Goal: Task Accomplishment & Management: Manage account settings

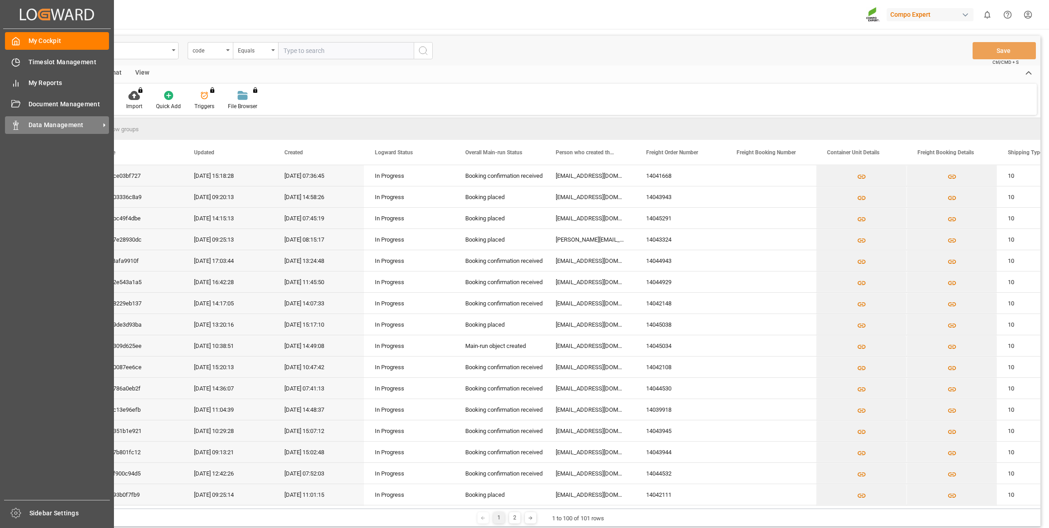
click at [34, 122] on span "Data Management" at bounding box center [63, 124] width 71 height 9
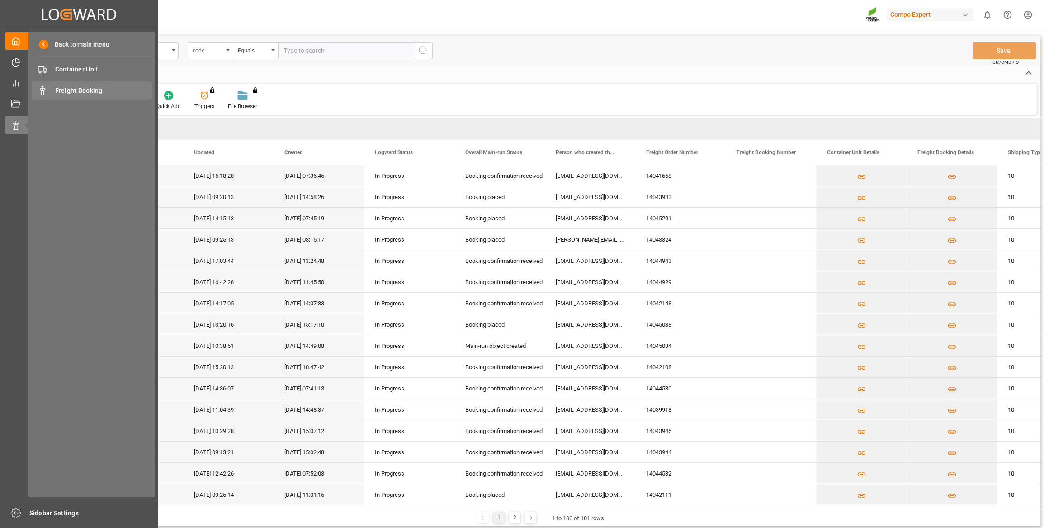
click at [64, 91] on span "Freight Booking" at bounding box center [103, 90] width 97 height 9
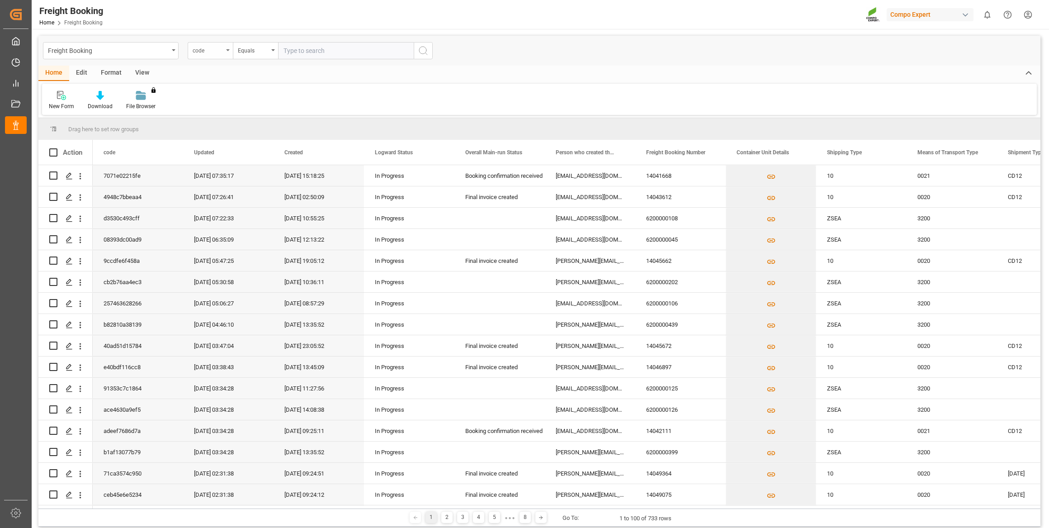
click at [200, 52] on div "code" at bounding box center [208, 49] width 31 height 10
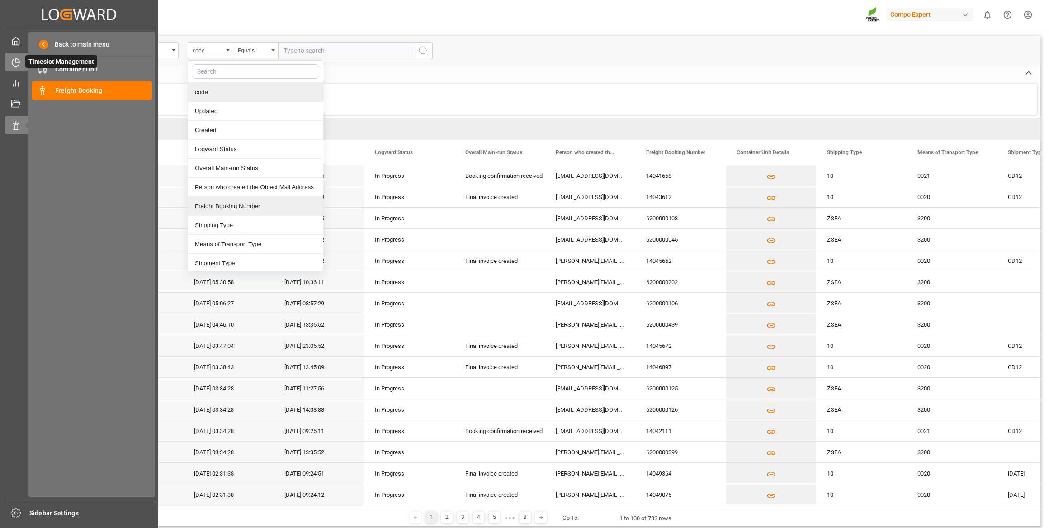
click at [18, 55] on div "Timeslot Management Timeslot Management" at bounding box center [79, 62] width 148 height 18
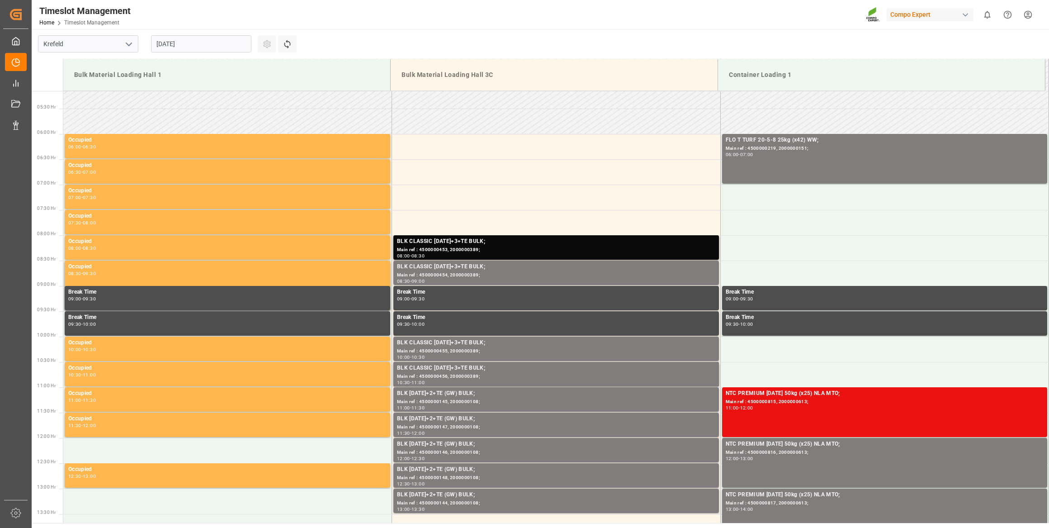
scroll to position [348, 0]
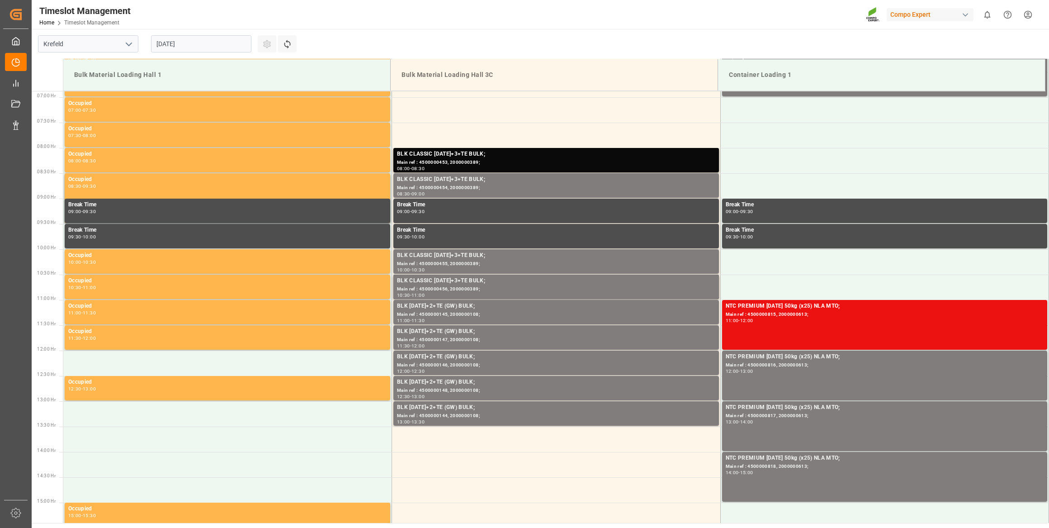
click at [227, 41] on input "[DATE]" at bounding box center [201, 43] width 100 height 17
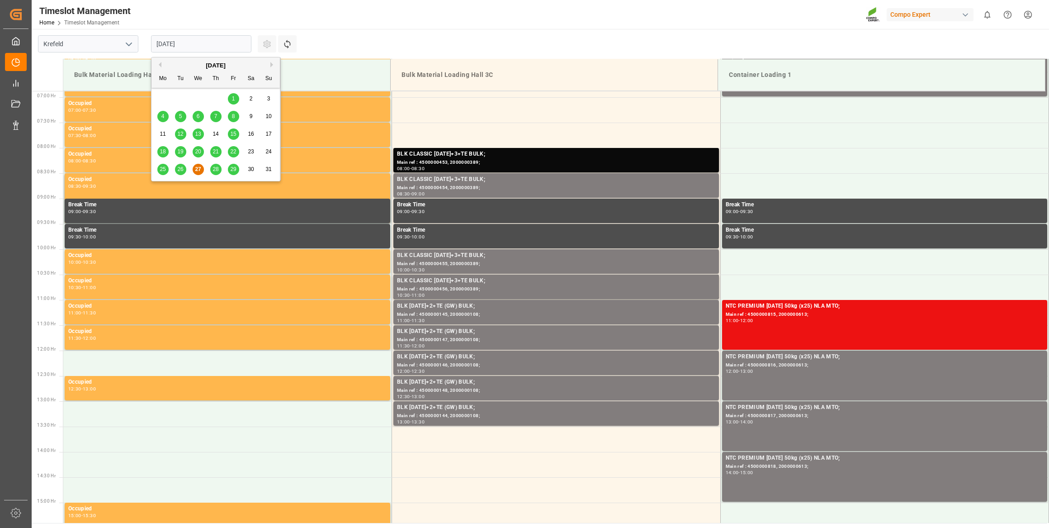
click at [214, 172] on span "28" at bounding box center [216, 169] width 6 height 6
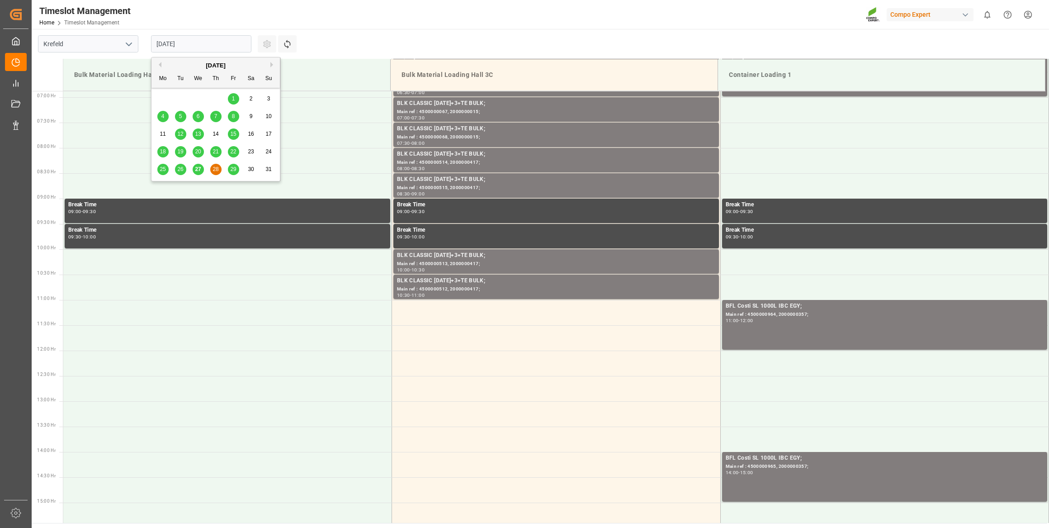
click at [214, 41] on input "28.08.2025" at bounding box center [201, 43] width 100 height 17
click at [230, 173] on div "29" at bounding box center [233, 169] width 11 height 11
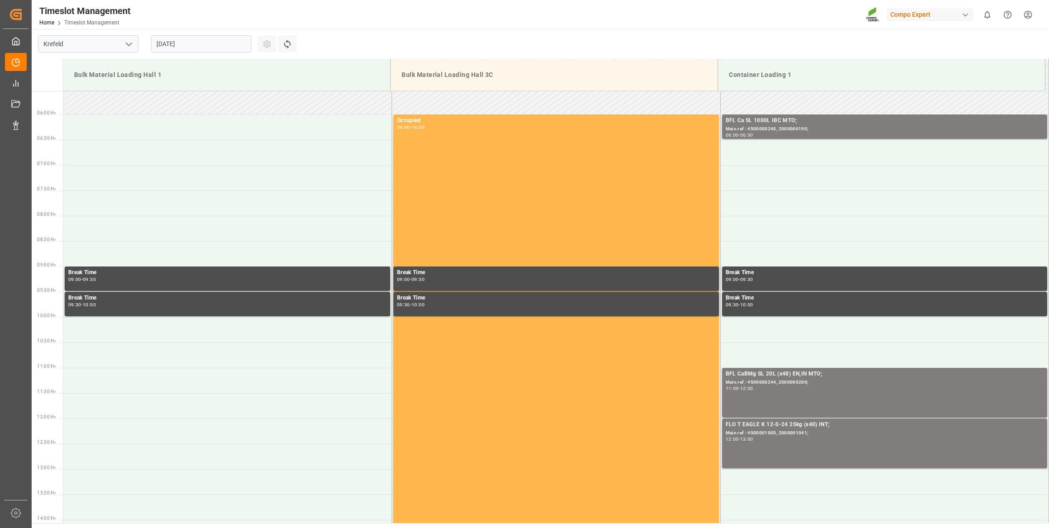
scroll to position [266, 0]
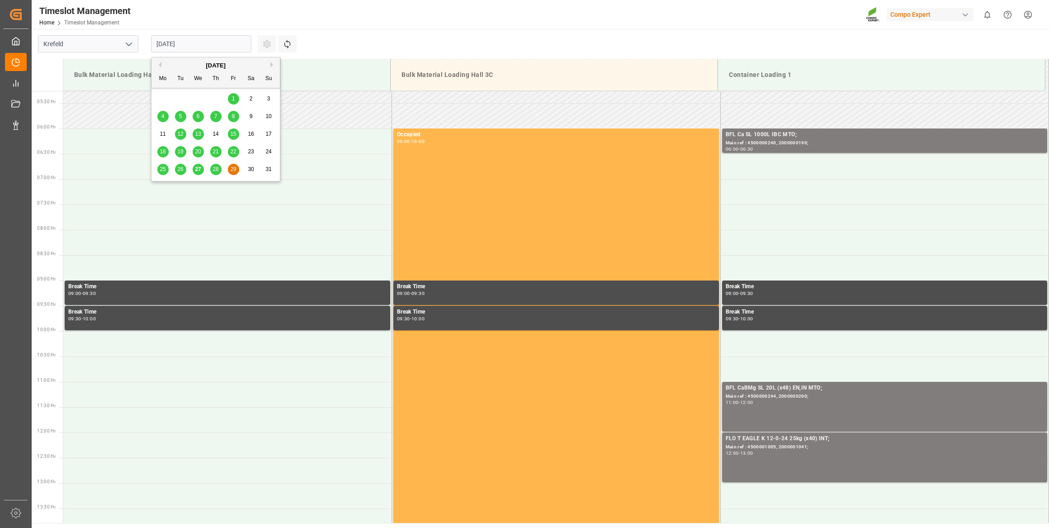
click at [204, 41] on input "29.08.2025" at bounding box center [201, 43] width 100 height 17
click at [198, 166] on div "27" at bounding box center [198, 169] width 11 height 11
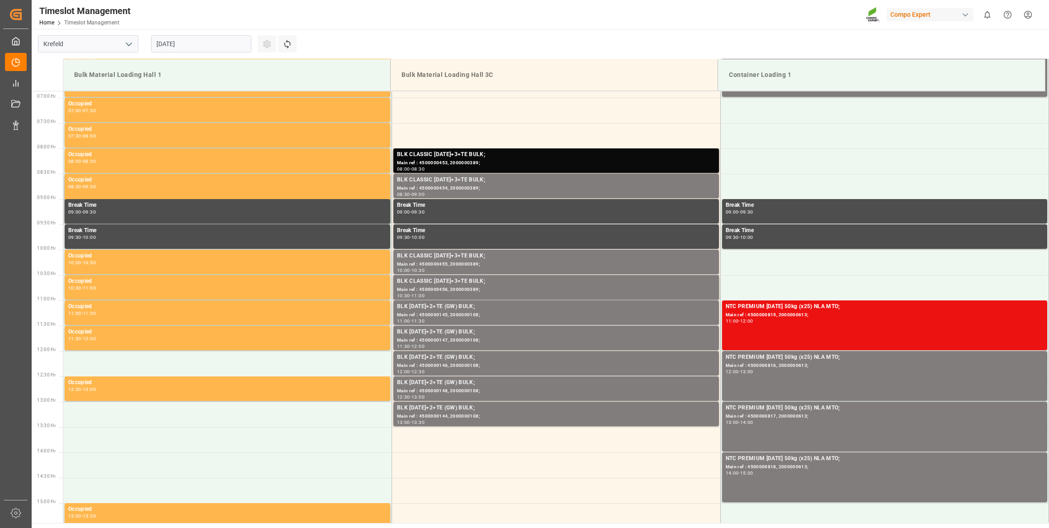
scroll to position [348, 0]
click at [203, 47] on input "[DATE]" at bounding box center [201, 43] width 100 height 17
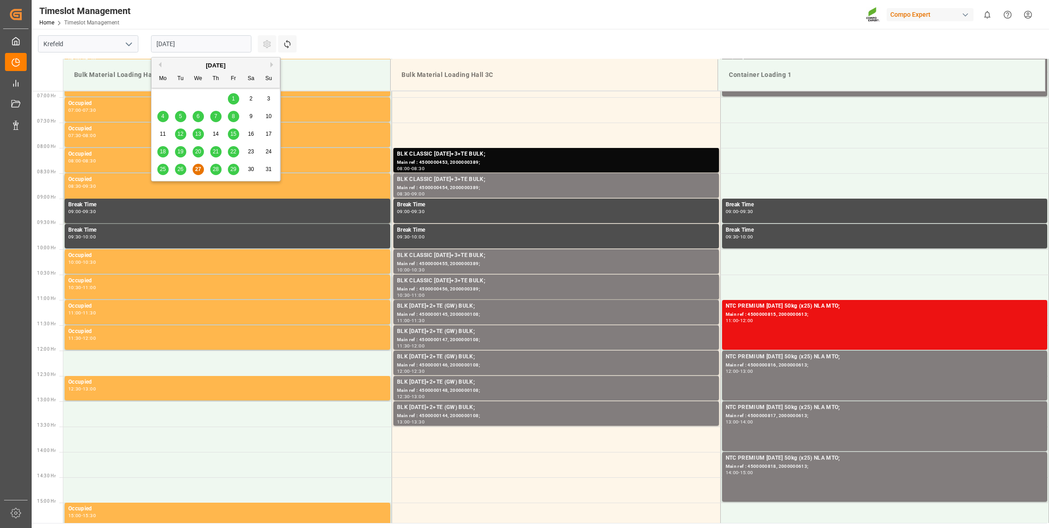
click at [218, 172] on span "28" at bounding box center [216, 169] width 6 height 6
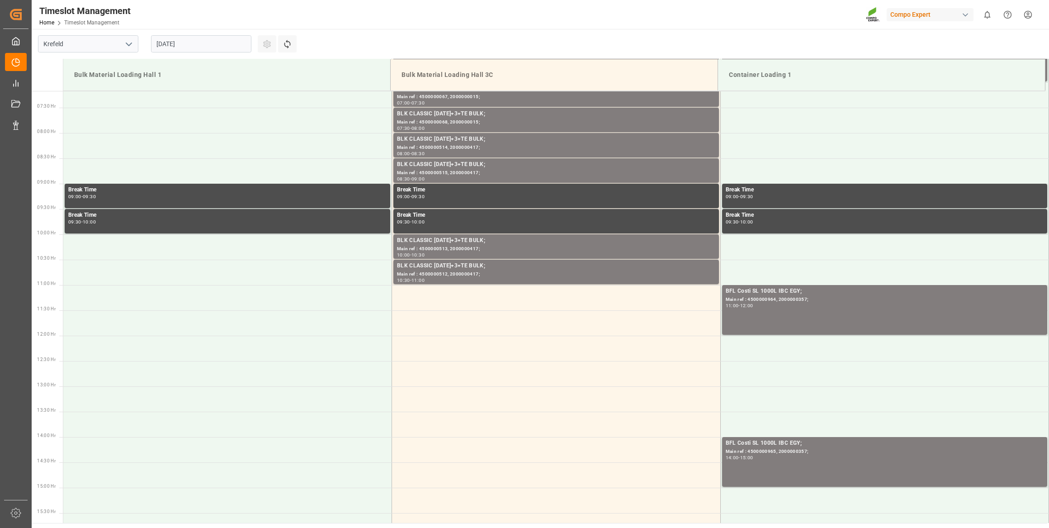
scroll to position [266, 0]
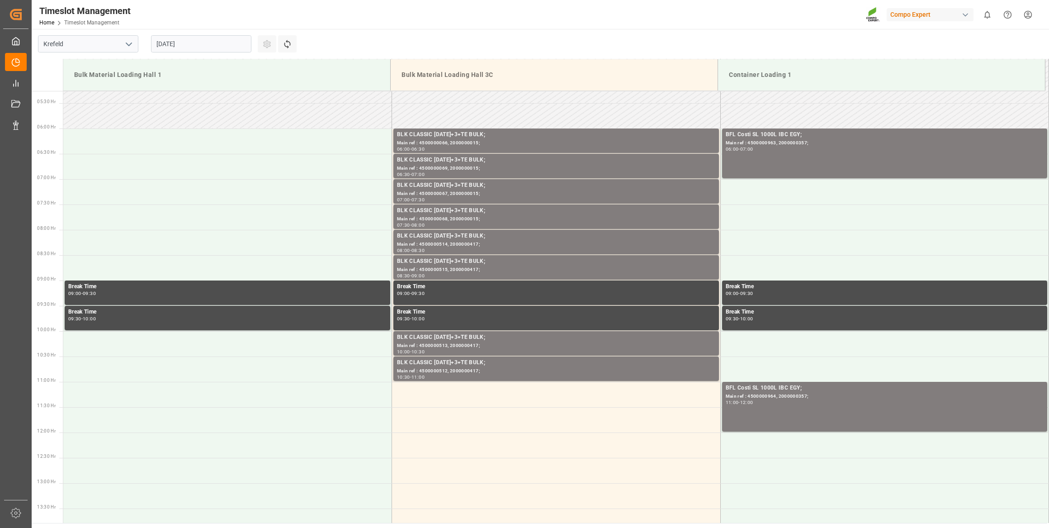
click at [218, 45] on input "28.08.2025" at bounding box center [201, 43] width 100 height 17
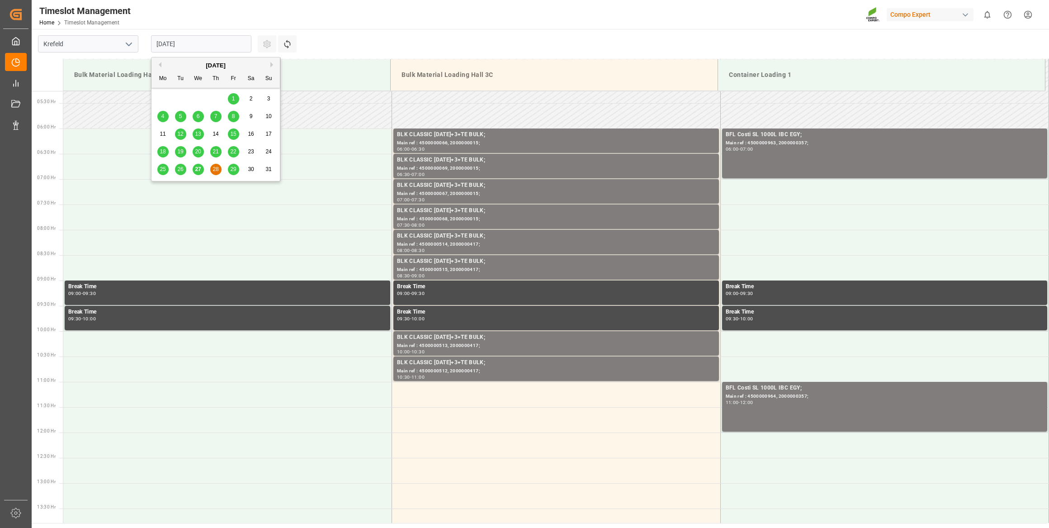
click at [235, 170] on span "29" at bounding box center [233, 169] width 6 height 6
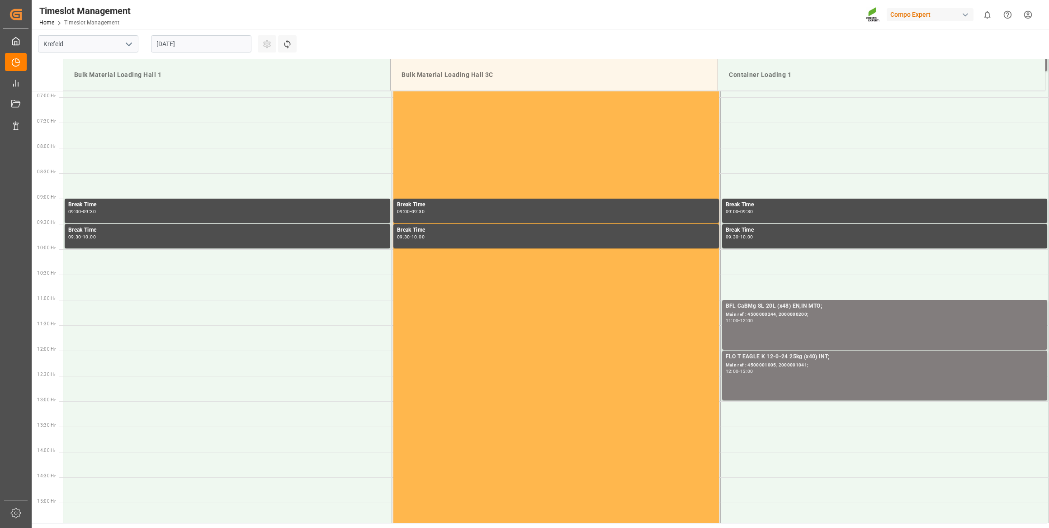
scroll to position [0, 0]
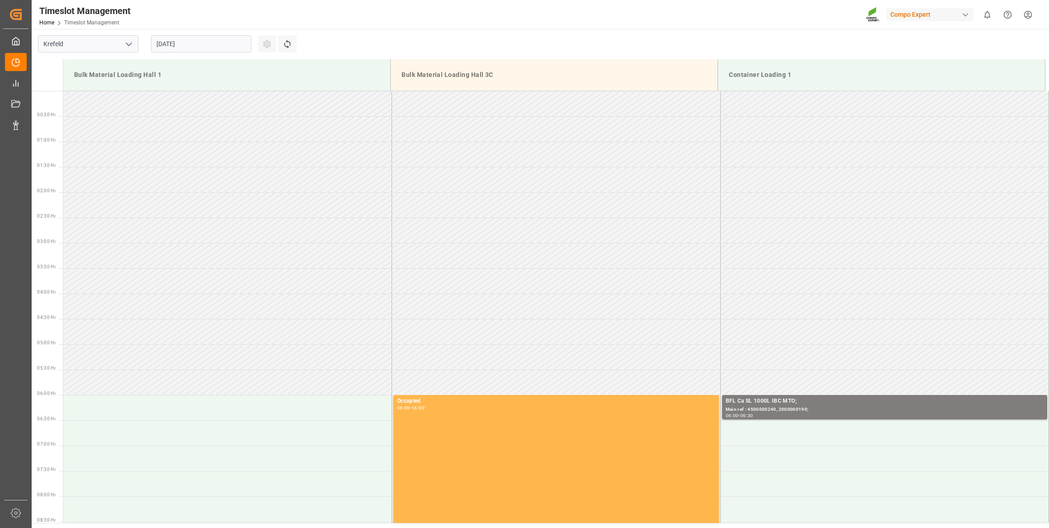
drag, startPoint x: 310, startPoint y: 233, endPoint x: 232, endPoint y: 40, distance: 208.6
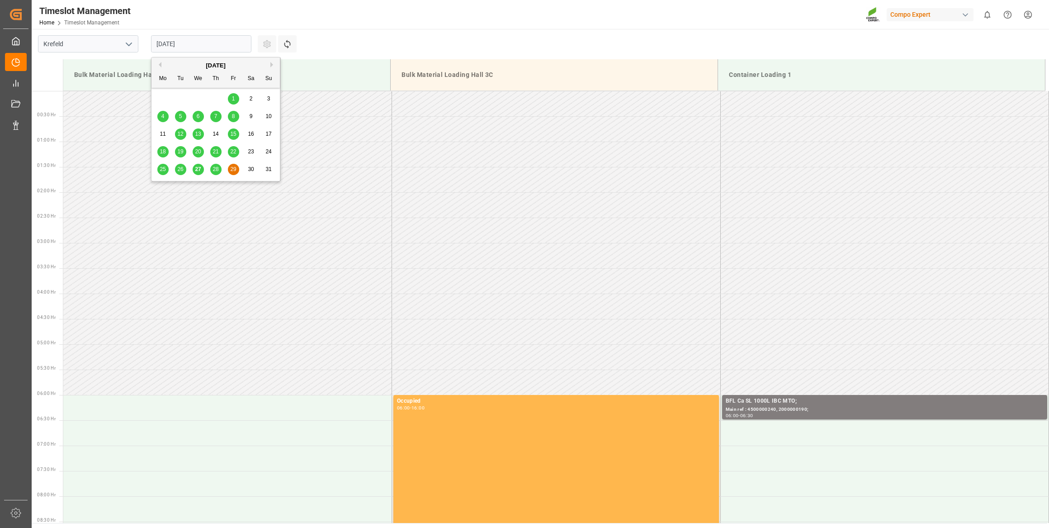
click at [213, 37] on input "29.08.2025" at bounding box center [201, 43] width 100 height 17
click at [217, 174] on div "28" at bounding box center [215, 169] width 11 height 11
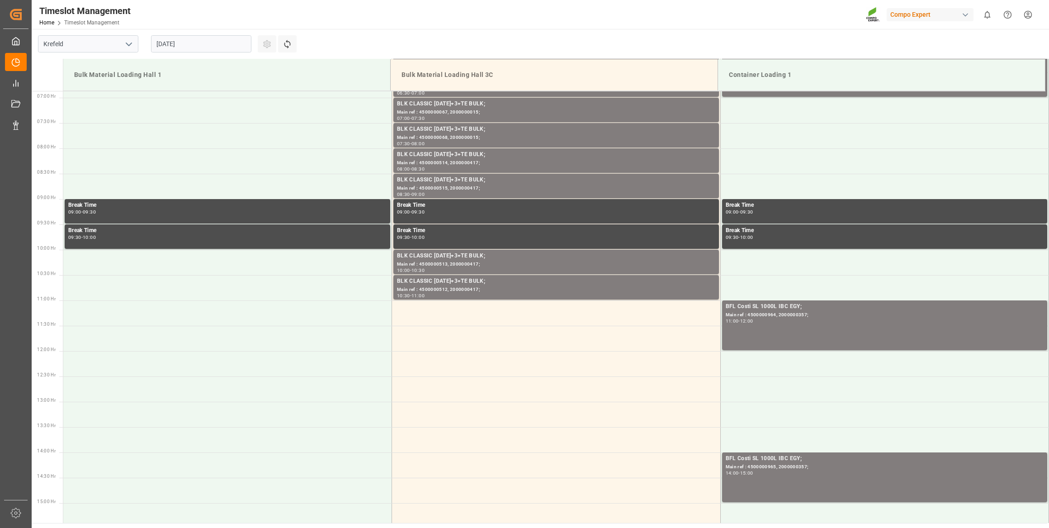
scroll to position [348, 0]
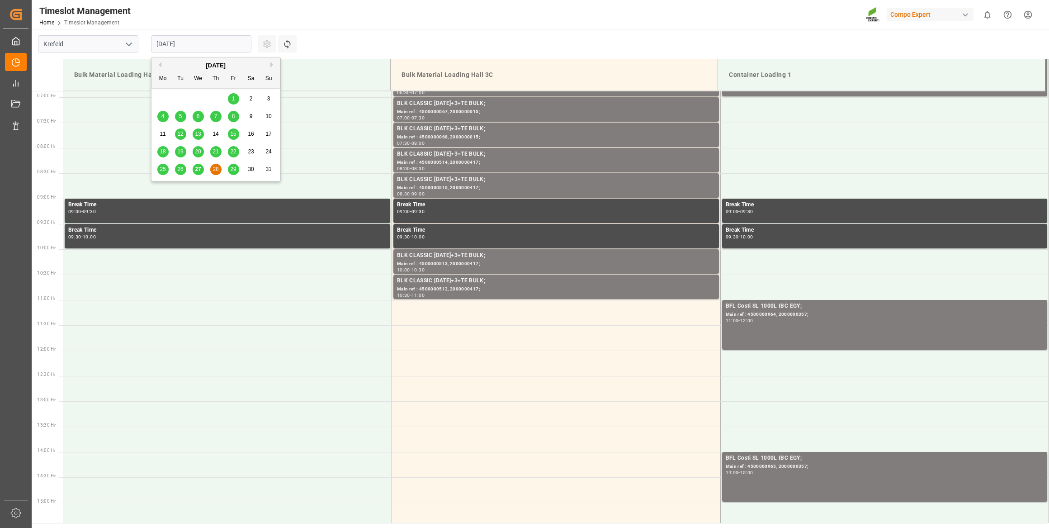
click at [203, 48] on input "28.08.2025" at bounding box center [201, 43] width 100 height 17
click at [200, 172] on span "27" at bounding box center [198, 169] width 6 height 6
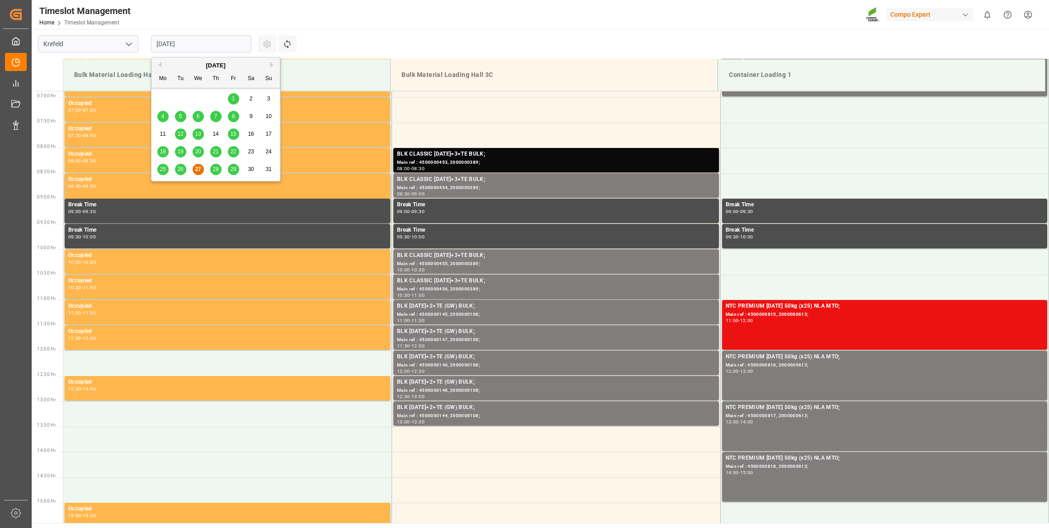
click at [203, 51] on input "[DATE]" at bounding box center [201, 43] width 100 height 17
click at [185, 167] on div "26" at bounding box center [180, 169] width 11 height 11
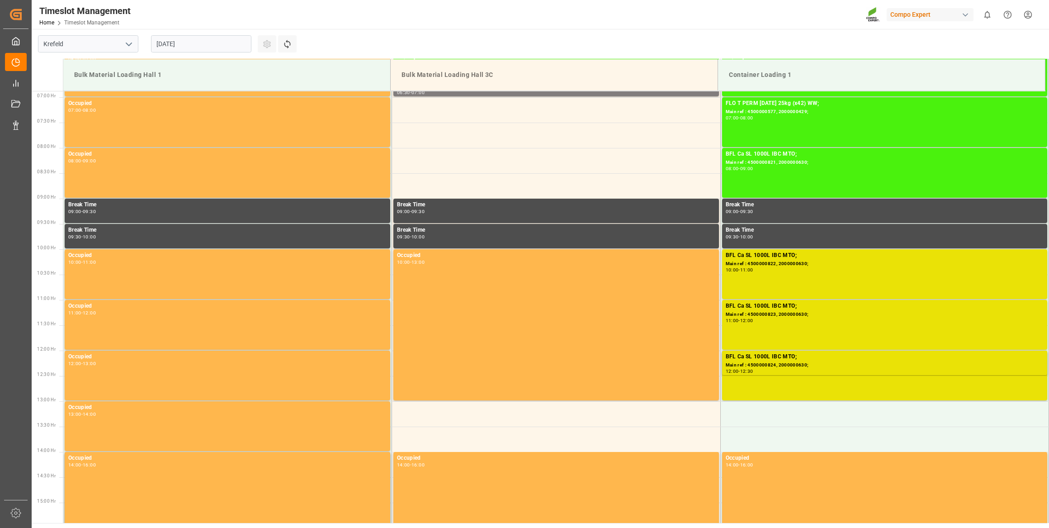
click at [207, 43] on input "26.08.2025" at bounding box center [201, 43] width 100 height 17
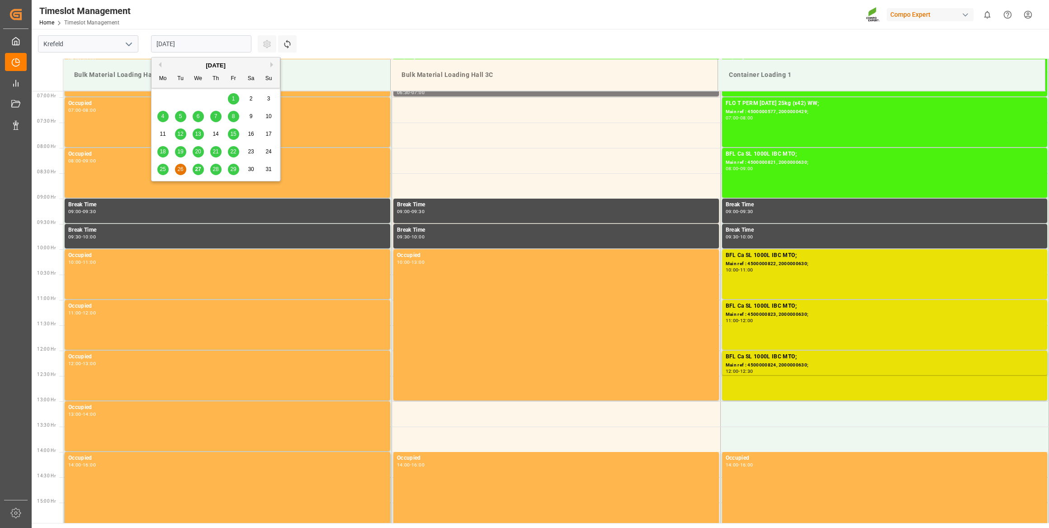
click at [226, 167] on div "25 26 27 28 29 30 31" at bounding box center [215, 170] width 123 height 18
click at [228, 168] on div "29" at bounding box center [233, 169] width 11 height 11
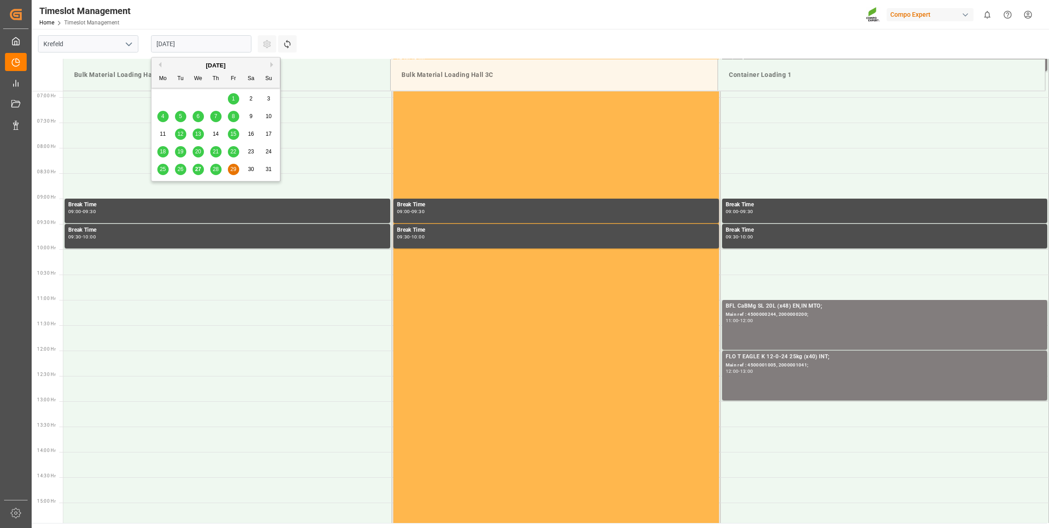
click at [189, 44] on input "29.08.2025" at bounding box center [201, 43] width 100 height 17
click at [273, 66] on button "Next Month" at bounding box center [272, 64] width 5 height 5
click at [226, 97] on div "1 2 3 4 5 6 7" at bounding box center [215, 99] width 123 height 18
click at [230, 98] on div "5" at bounding box center [233, 99] width 11 height 11
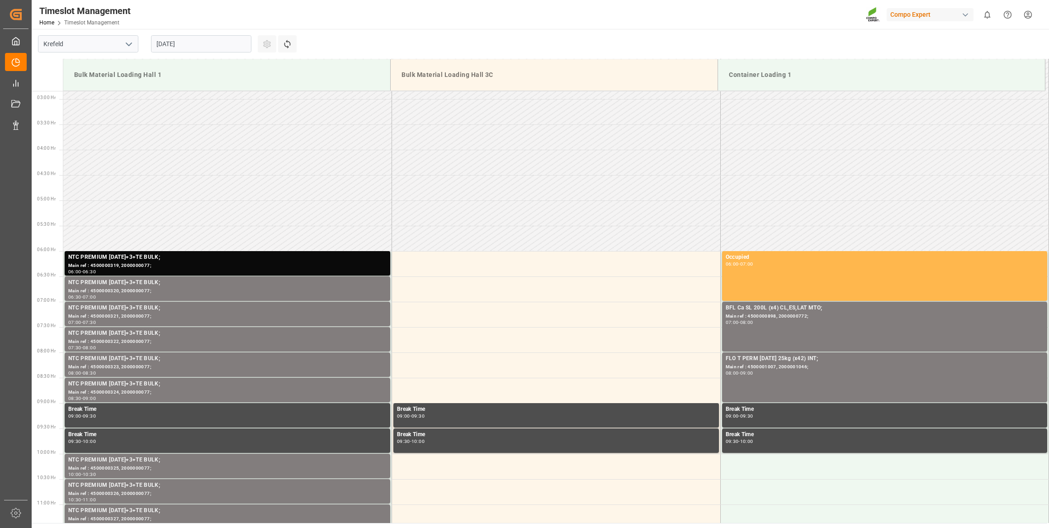
scroll to position [143, 0]
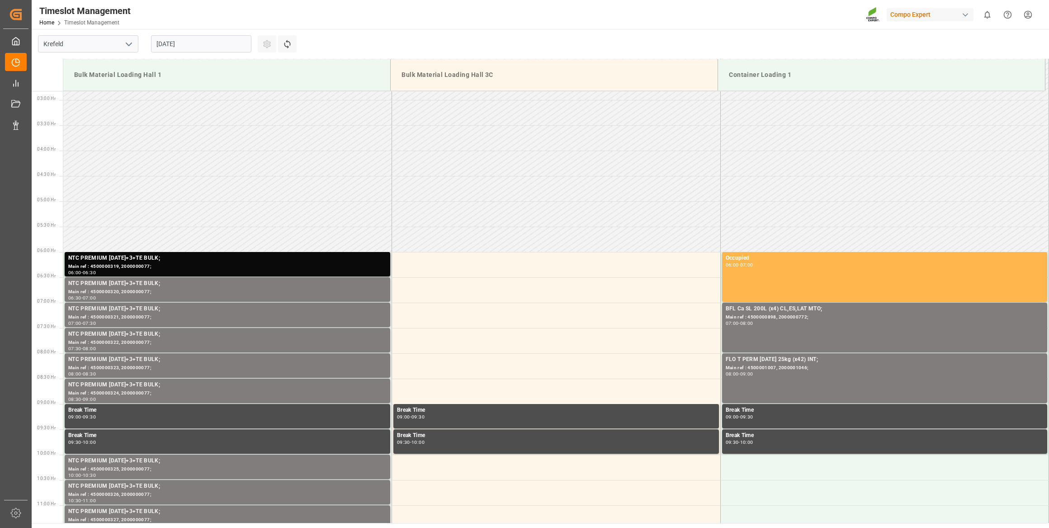
click at [234, 54] on div "05.09.2025" at bounding box center [201, 44] width 113 height 30
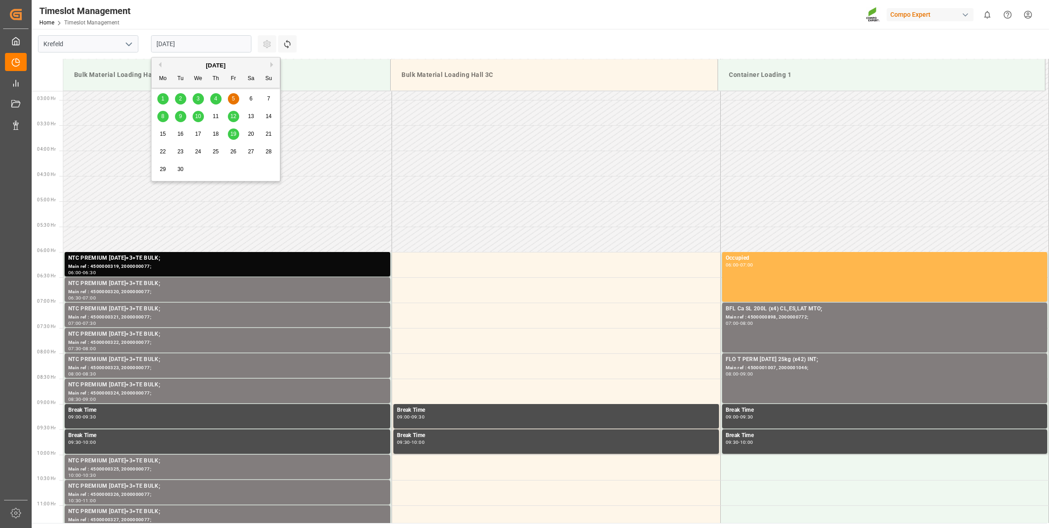
click at [233, 46] on input "05.09.2025" at bounding box center [201, 43] width 100 height 17
click at [218, 97] on div "4" at bounding box center [215, 99] width 11 height 11
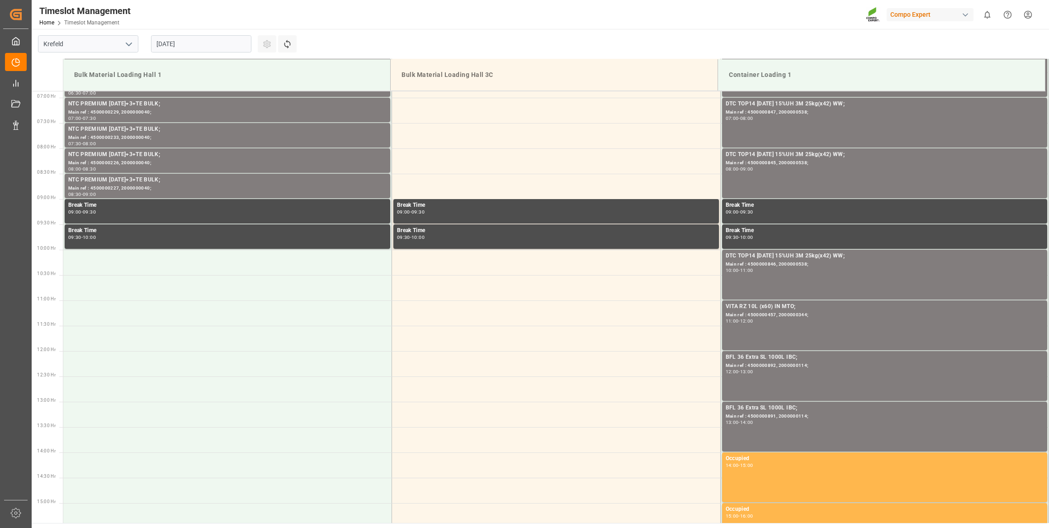
scroll to position [348, 0]
click at [205, 49] on input "04.09.2025" at bounding box center [201, 43] width 100 height 17
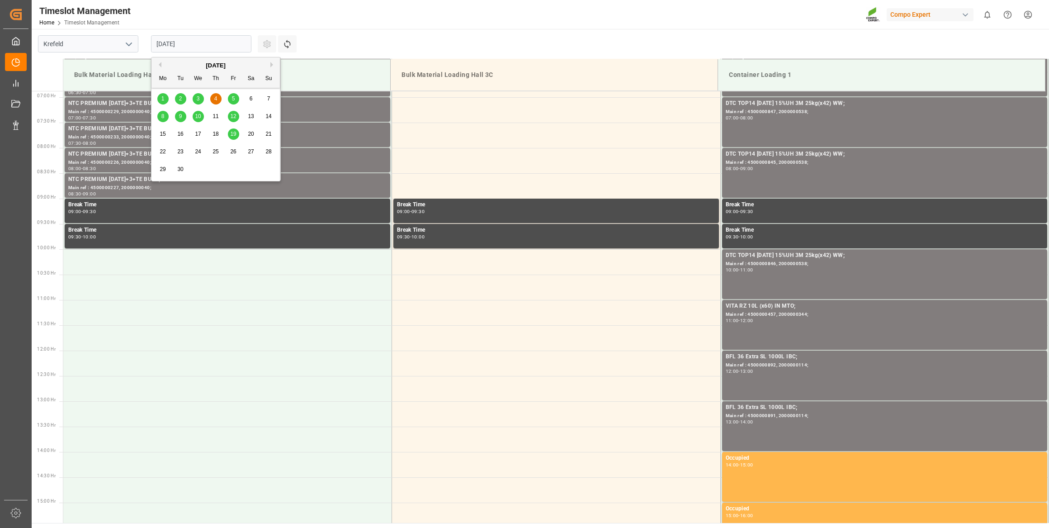
click at [199, 94] on div "3" at bounding box center [198, 99] width 11 height 11
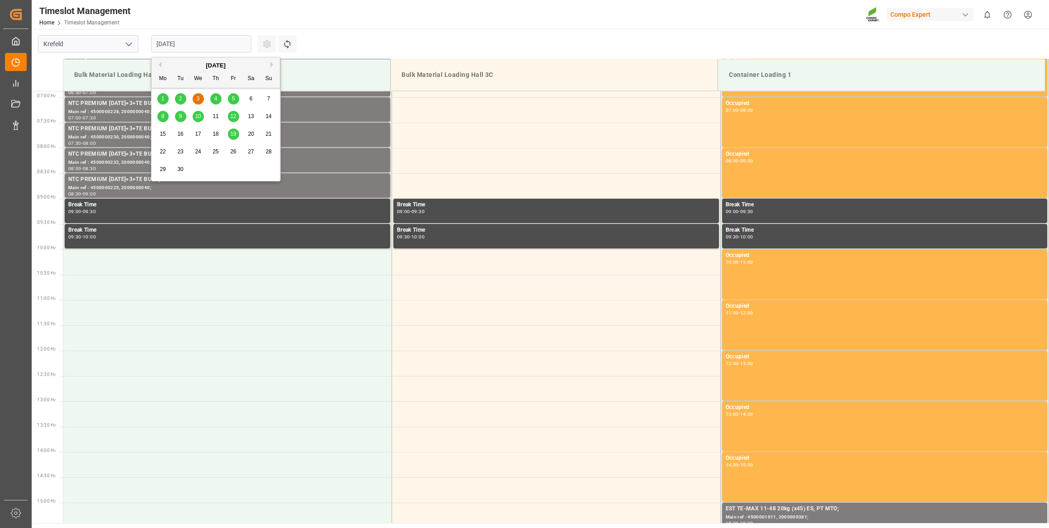
click at [203, 43] on input "03.09.2025" at bounding box center [201, 43] width 100 height 17
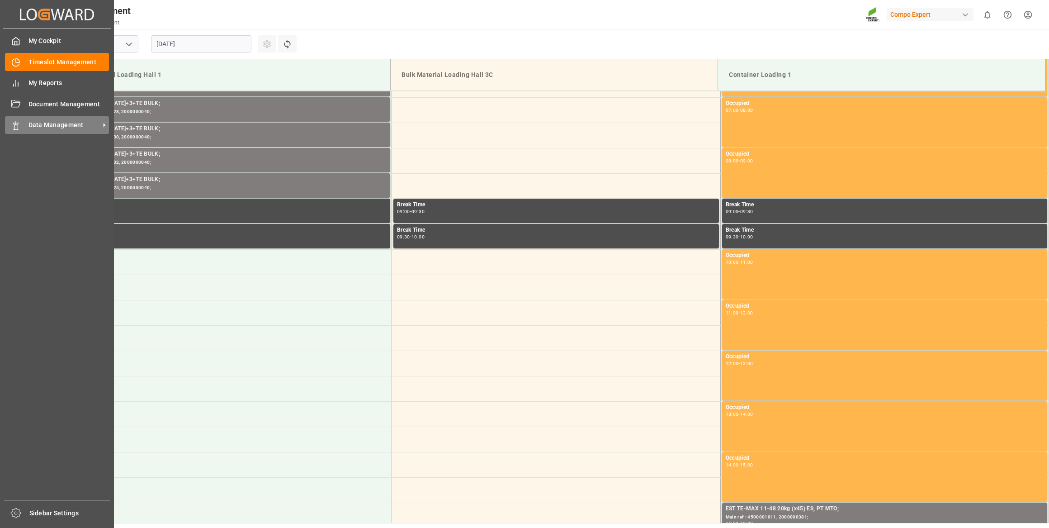
click at [23, 128] on div "Data Management Data Management" at bounding box center [57, 125] width 104 height 18
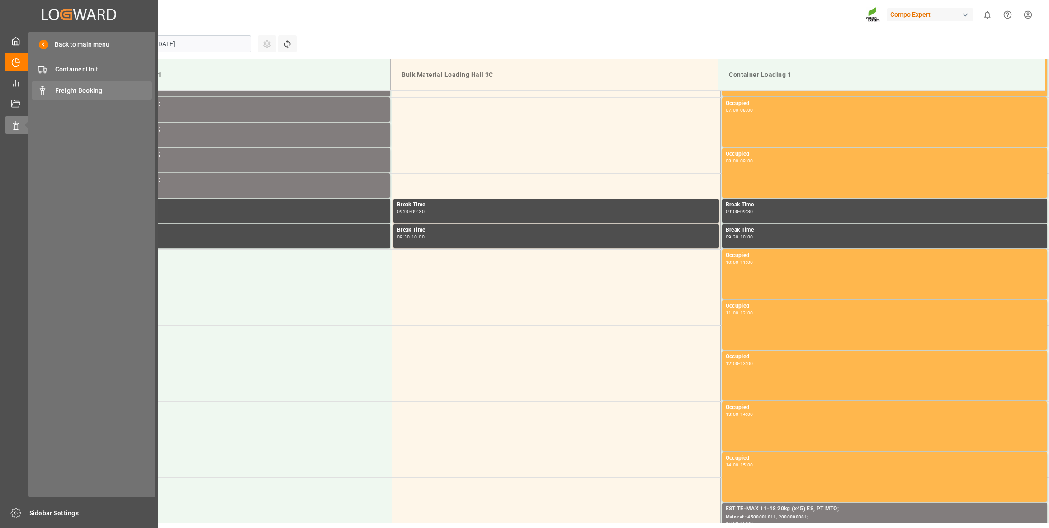
click at [80, 87] on span "Freight Booking" at bounding box center [103, 90] width 97 height 9
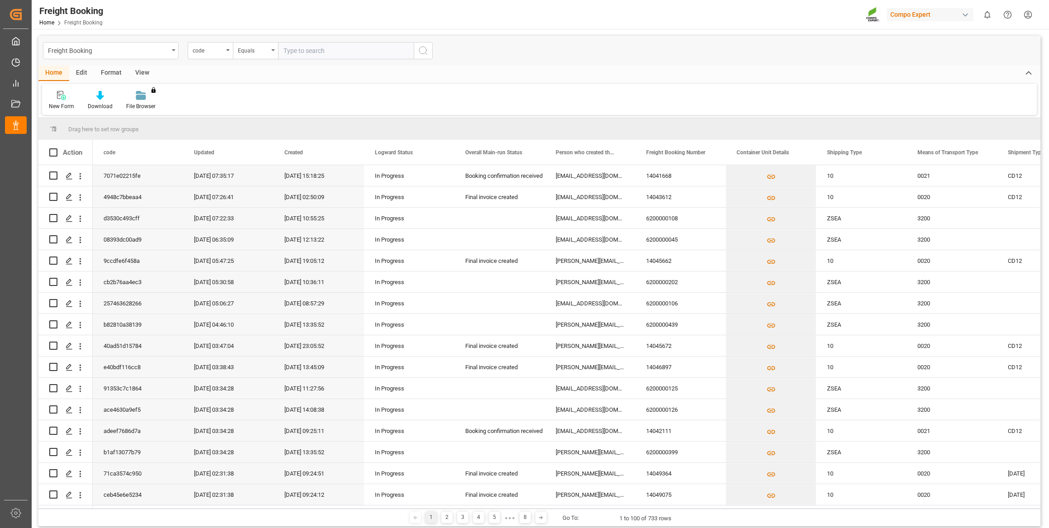
drag, startPoint x: 555, startPoint y: 70, endPoint x: 534, endPoint y: 67, distance: 21.0
click at [555, 70] on div "Home Edit Format View" at bounding box center [539, 73] width 1002 height 15
click at [218, 51] on div "code" at bounding box center [208, 49] width 31 height 10
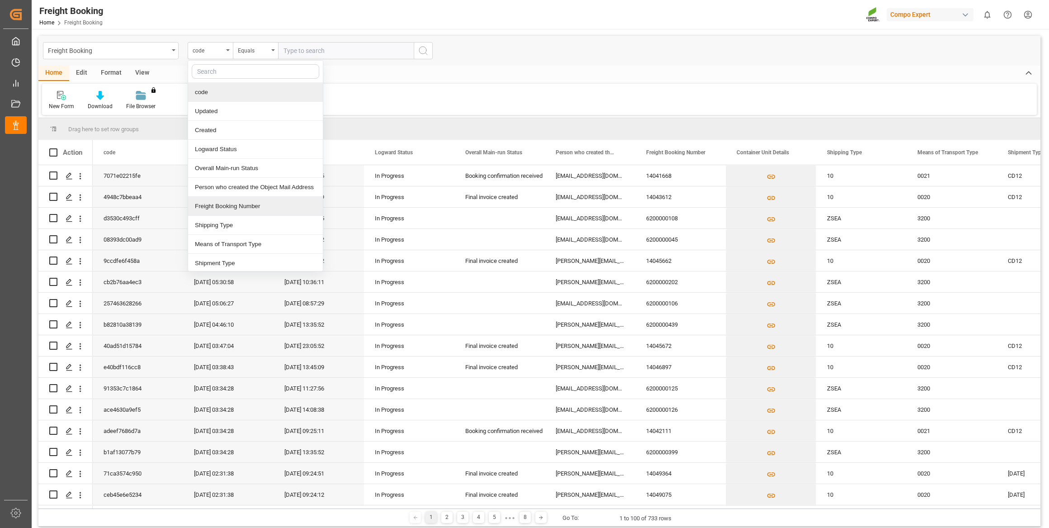
click at [247, 203] on div "Freight Booking Number" at bounding box center [255, 206] width 135 height 19
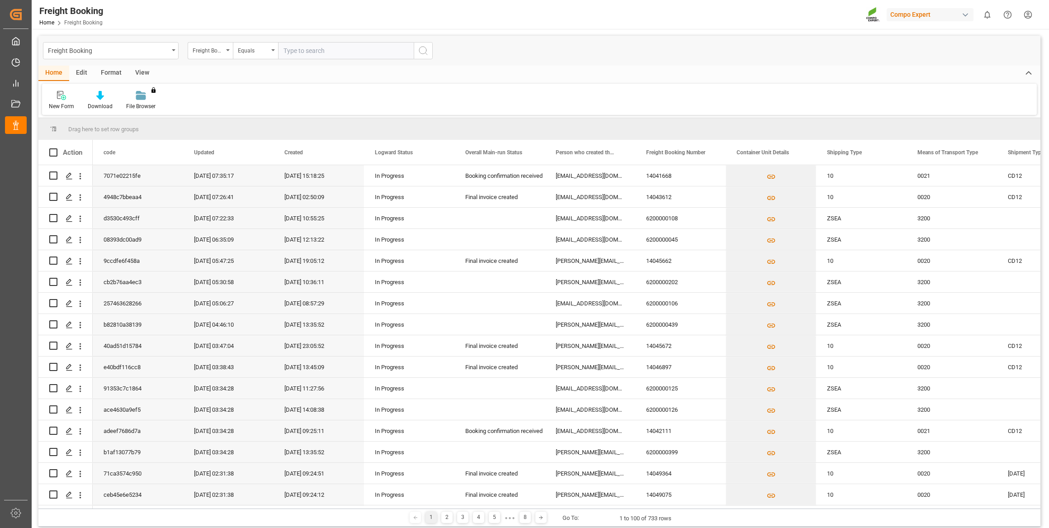
click at [303, 56] on input "text" at bounding box center [346, 50] width 136 height 17
paste input "6200000260"
type input "6200000260"
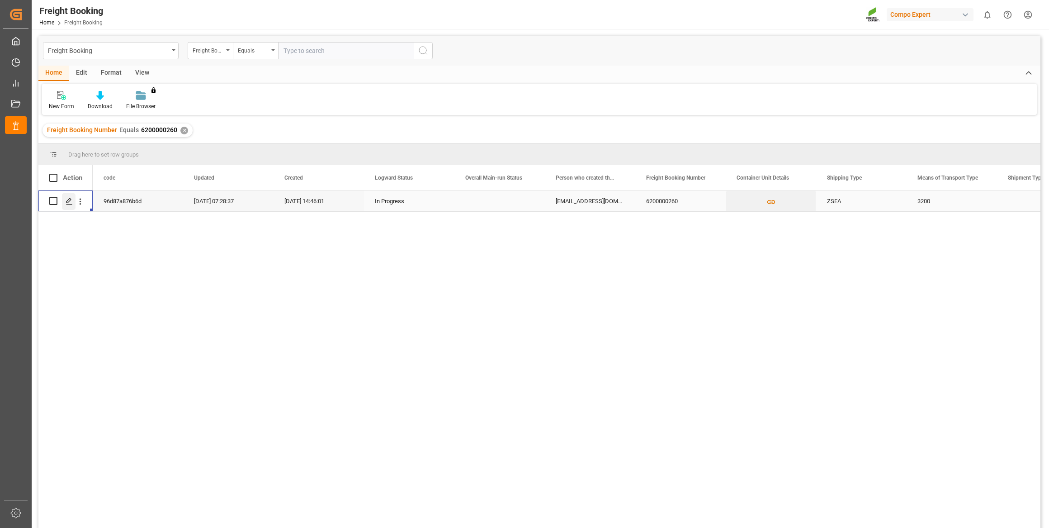
click at [66, 205] on div "Press SPACE to select this row." at bounding box center [69, 201] width 14 height 17
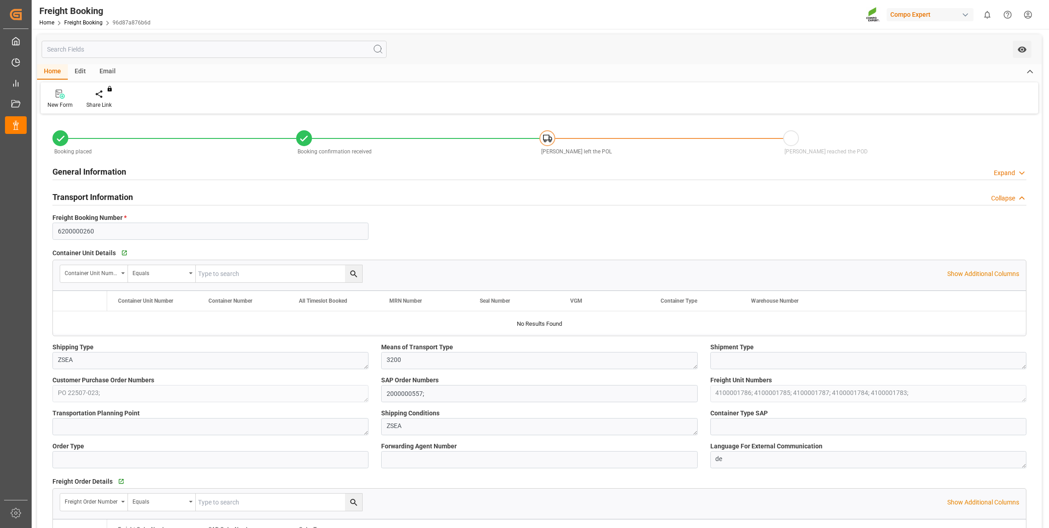
type input "[PERSON_NAME]"
type input "[PERSON_NAME] Marine Transport Corp."
type input "9860946"
type input "BEANR"
type input "THPAT"
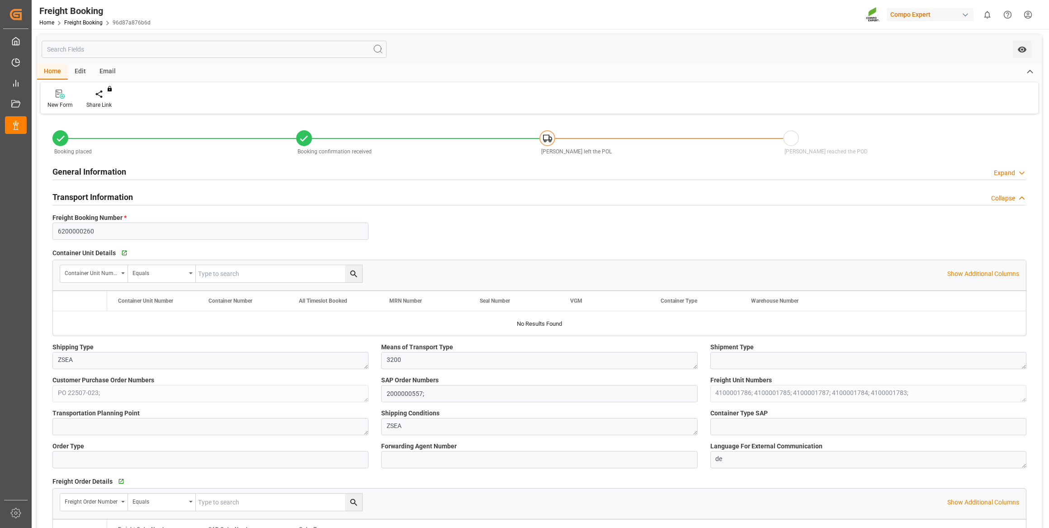
type input "0"
type input "195300"
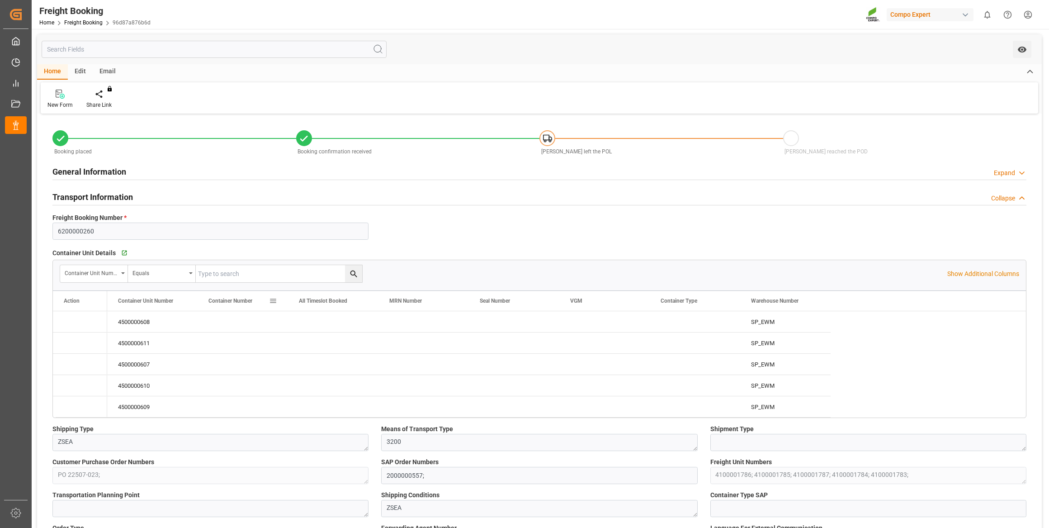
type input "14.08.2025 01:00"
type input "23.08.2025 01:00"
type input "04.10.2025 01:00"
type input "15.07.2025 14:46"
type input "15.07.2025 14:48"
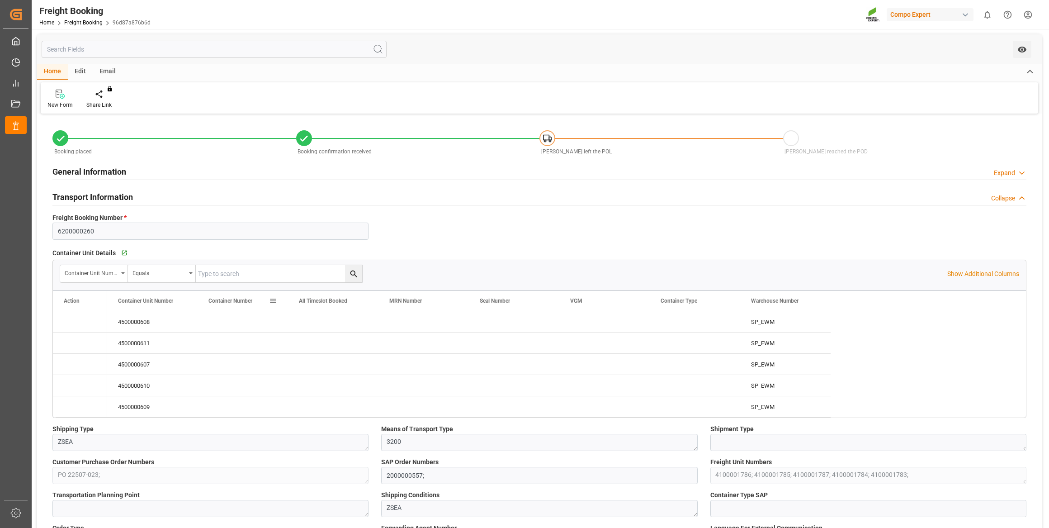
type input "15.07.2025 14:48"
type input "11.08.2025 07:26"
click at [69, 320] on icon "Press SPACE to select this row." at bounding box center [71, 321] width 9 height 9
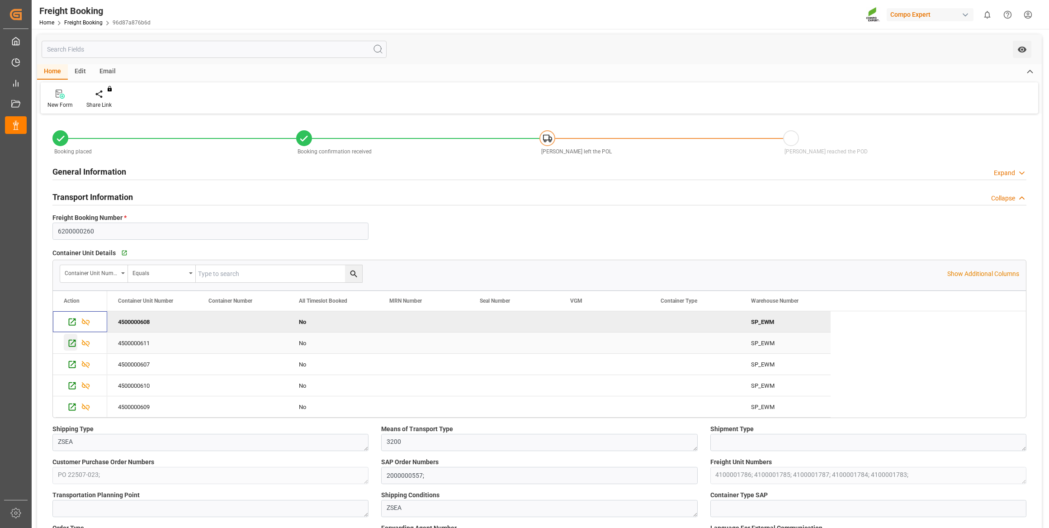
click at [76, 344] on icon "Press SPACE to select this row." at bounding box center [71, 342] width 9 height 9
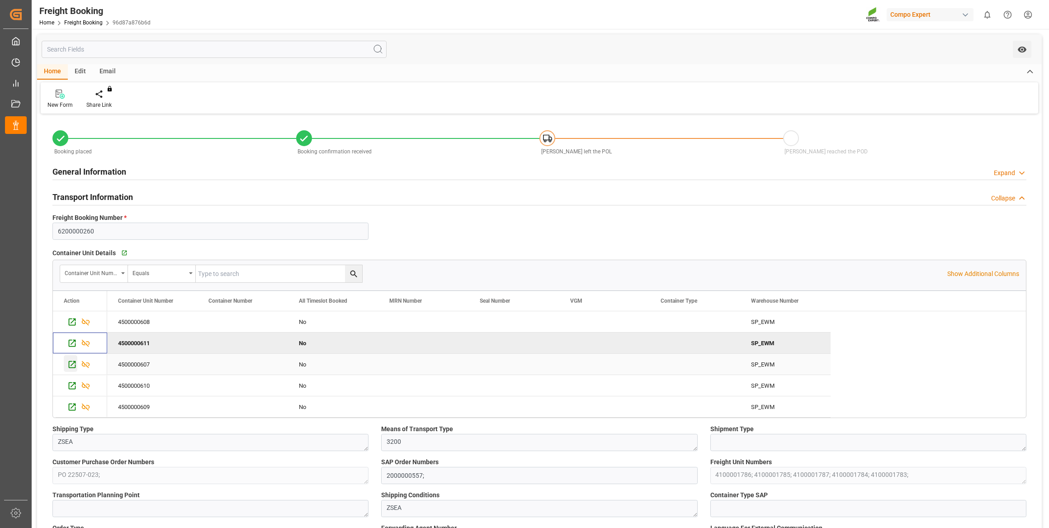
click at [71, 361] on icon "Press SPACE to select this row." at bounding box center [72, 364] width 7 height 7
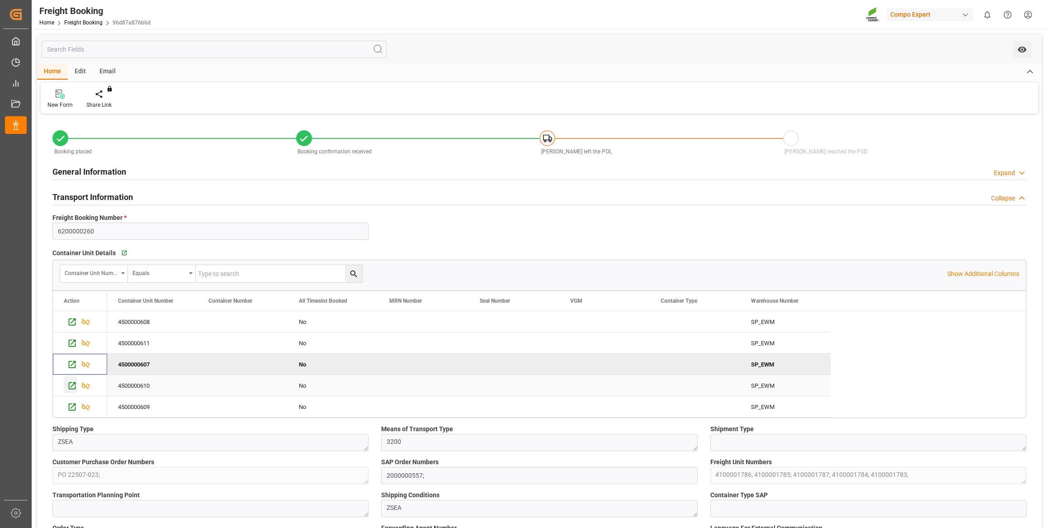
click at [72, 384] on icon "Press SPACE to select this row." at bounding box center [72, 385] width 7 height 7
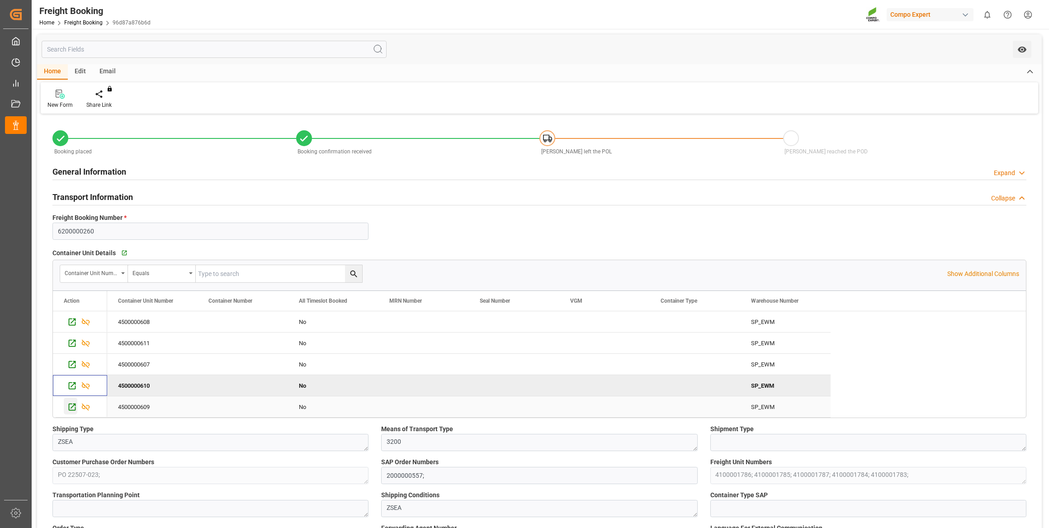
click at [74, 411] on icon "Press SPACE to select this row." at bounding box center [71, 406] width 9 height 9
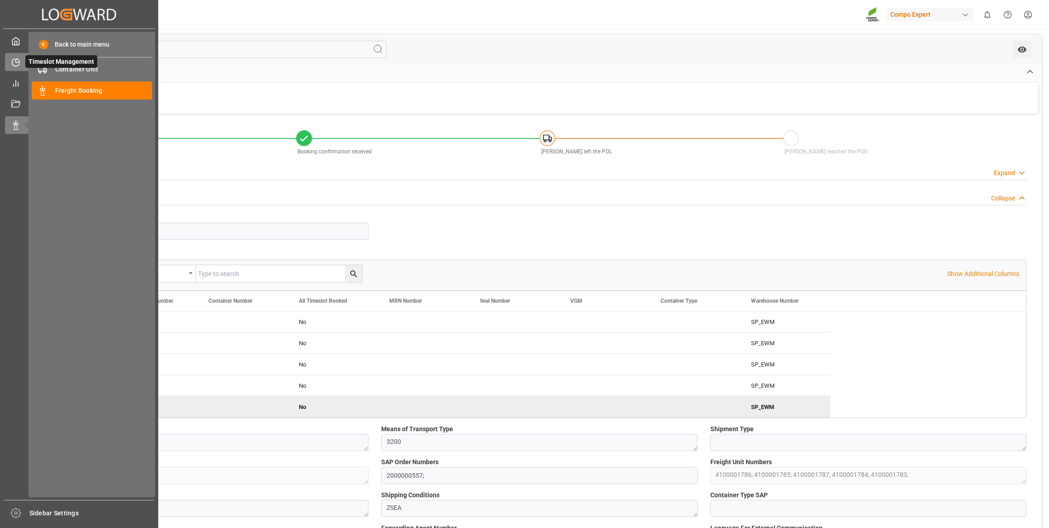
click at [27, 54] on div "Timeslot Management Timeslot Management" at bounding box center [79, 62] width 148 height 18
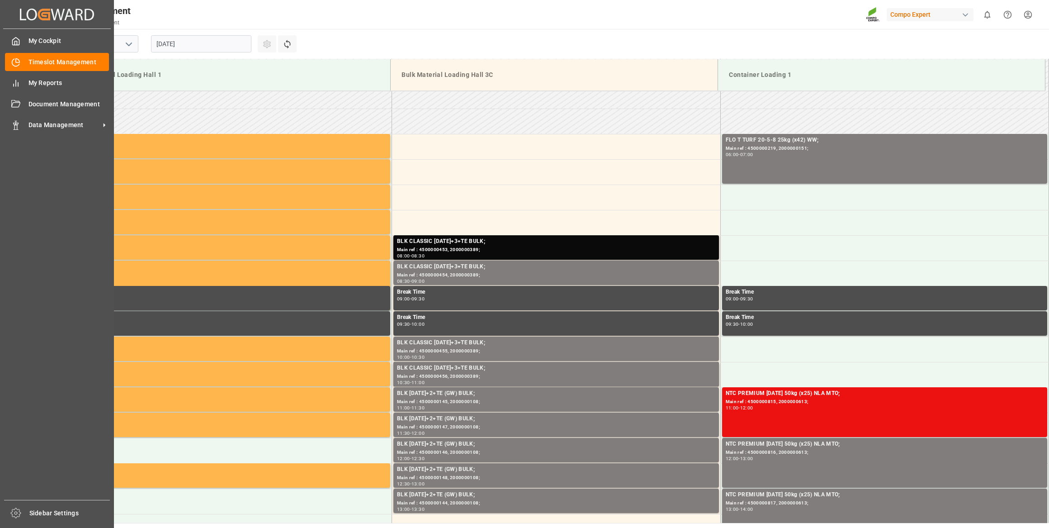
scroll to position [348, 0]
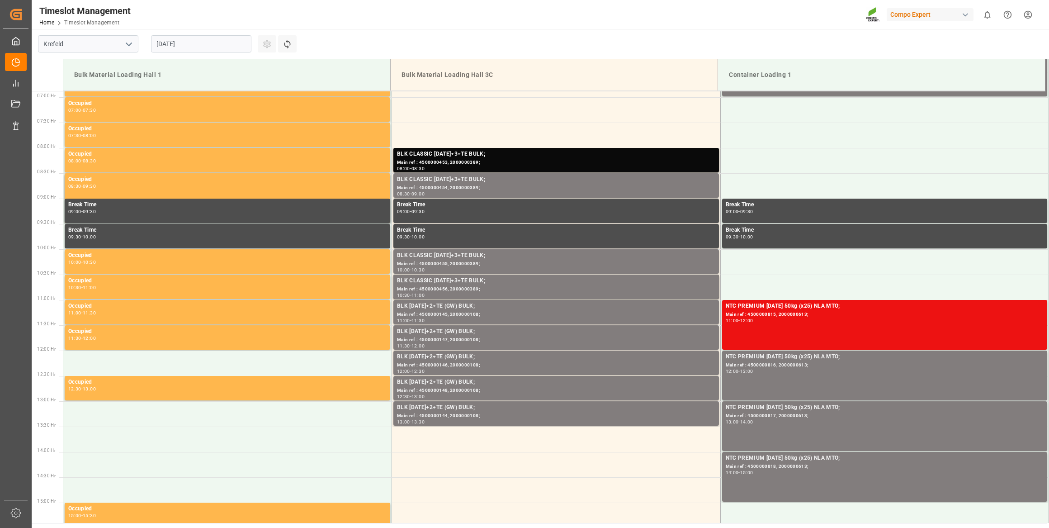
click at [235, 45] on input "[DATE]" at bounding box center [201, 43] width 100 height 17
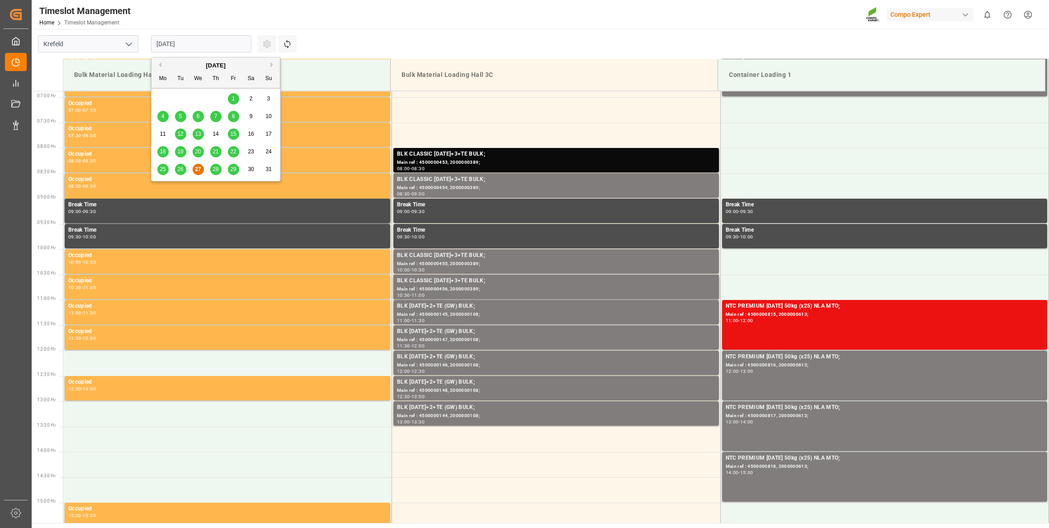
click at [271, 62] on button "Next Month" at bounding box center [272, 64] width 5 height 5
click at [218, 97] on div "4" at bounding box center [215, 99] width 11 height 11
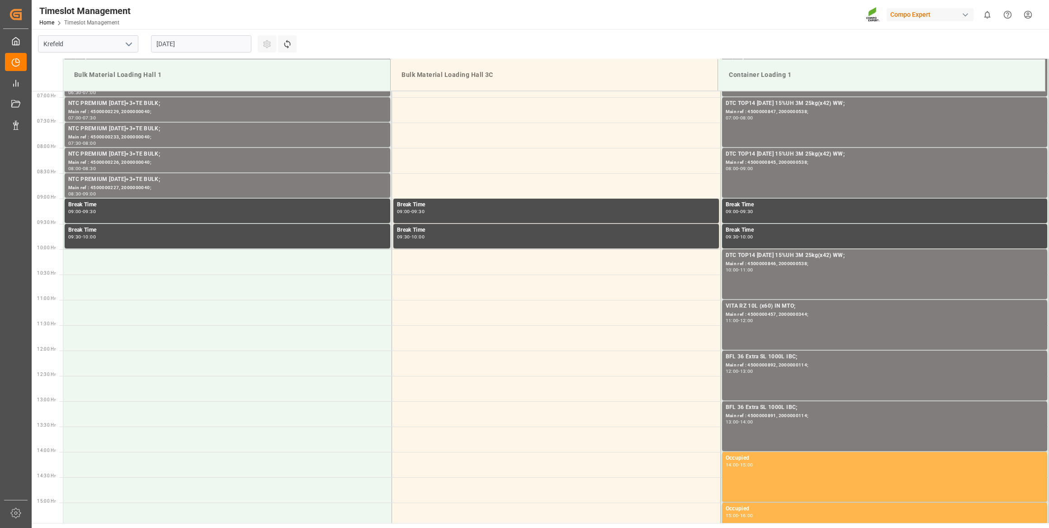
click at [232, 50] on input "04.09.2025" at bounding box center [201, 43] width 100 height 17
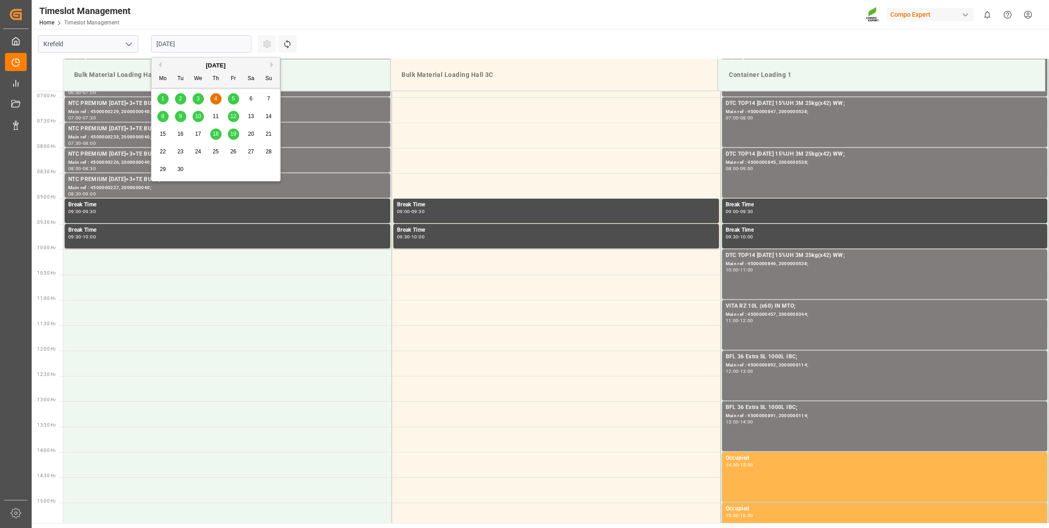
click at [232, 97] on span "5" at bounding box center [233, 98] width 3 height 6
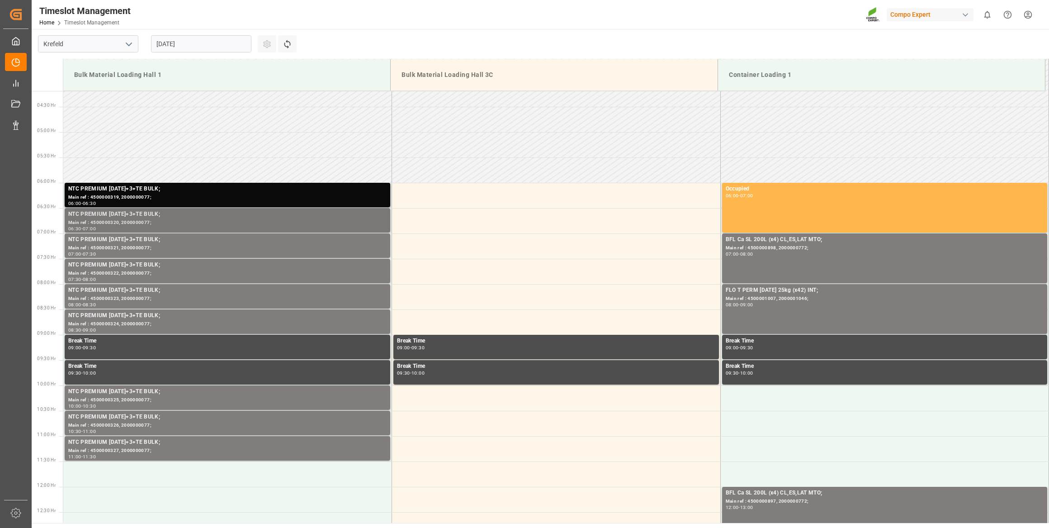
scroll to position [184, 0]
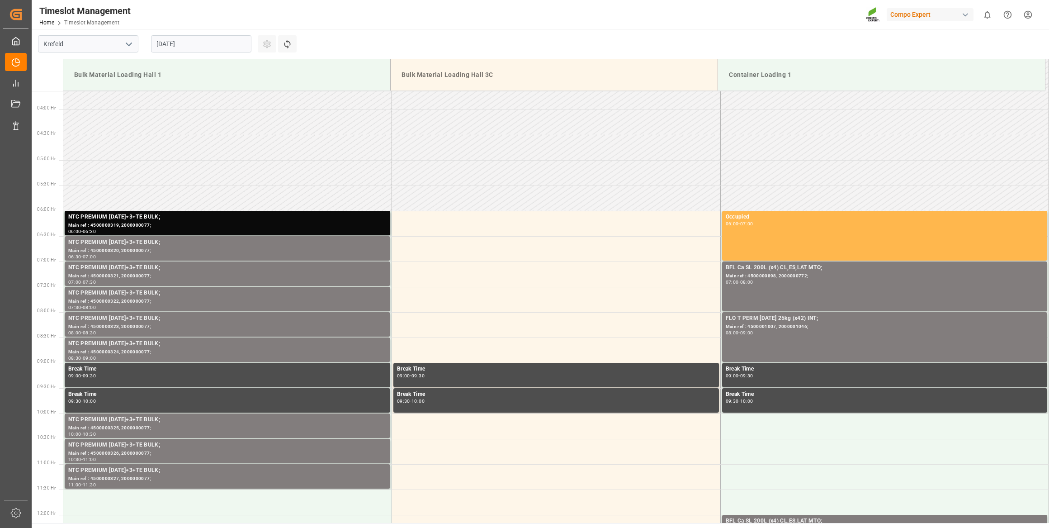
click at [228, 45] on input "05.09.2025" at bounding box center [201, 43] width 100 height 17
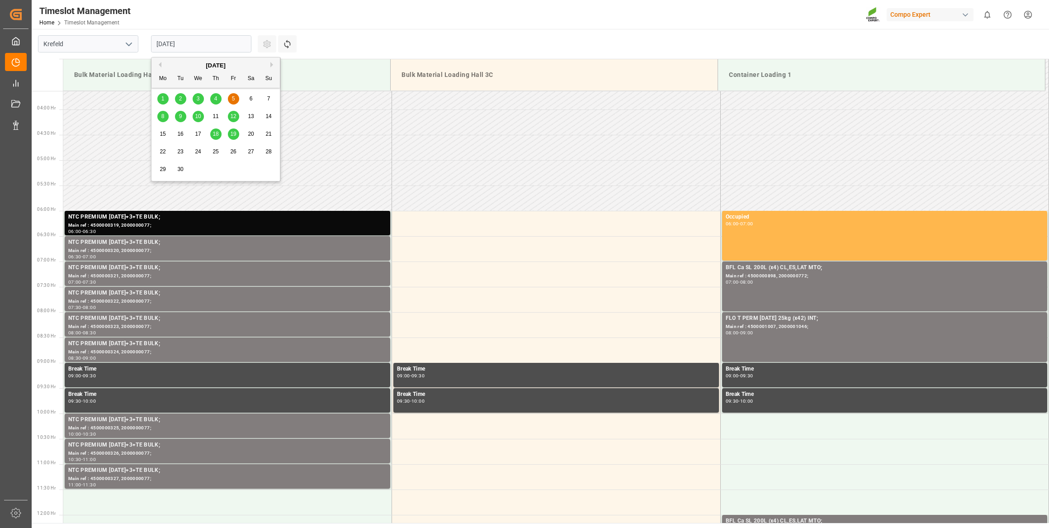
click at [199, 102] on div "3" at bounding box center [198, 99] width 11 height 11
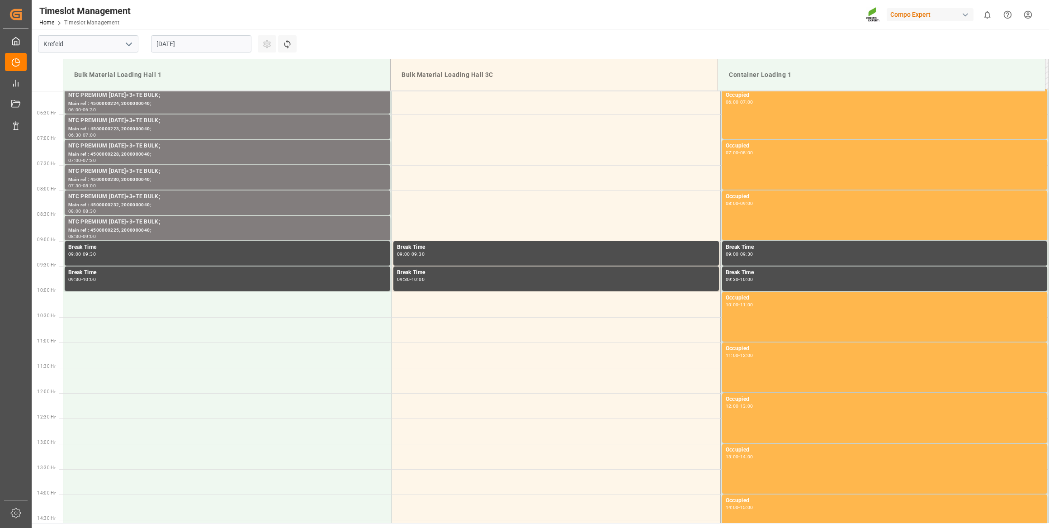
scroll to position [348, 0]
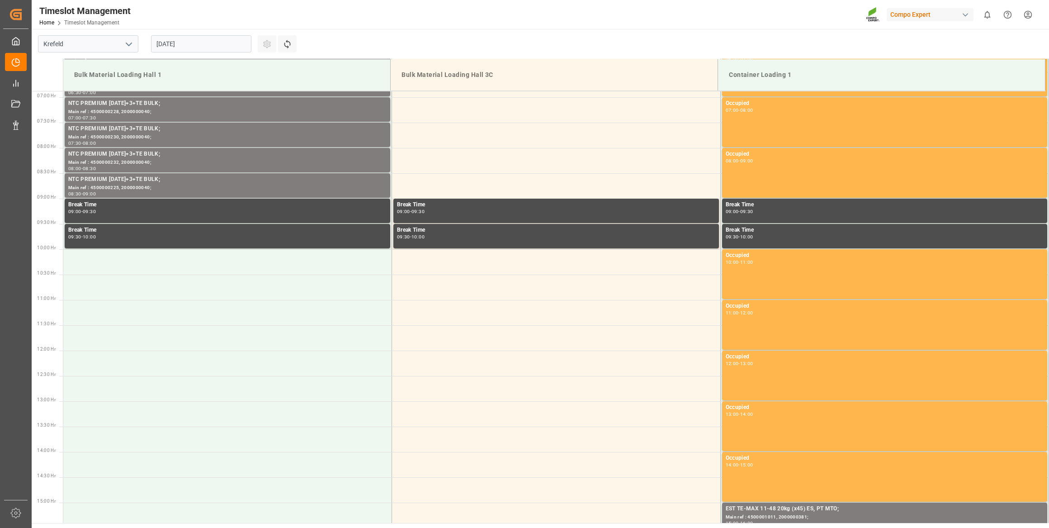
click at [208, 45] on input "03.09.2025" at bounding box center [201, 43] width 100 height 17
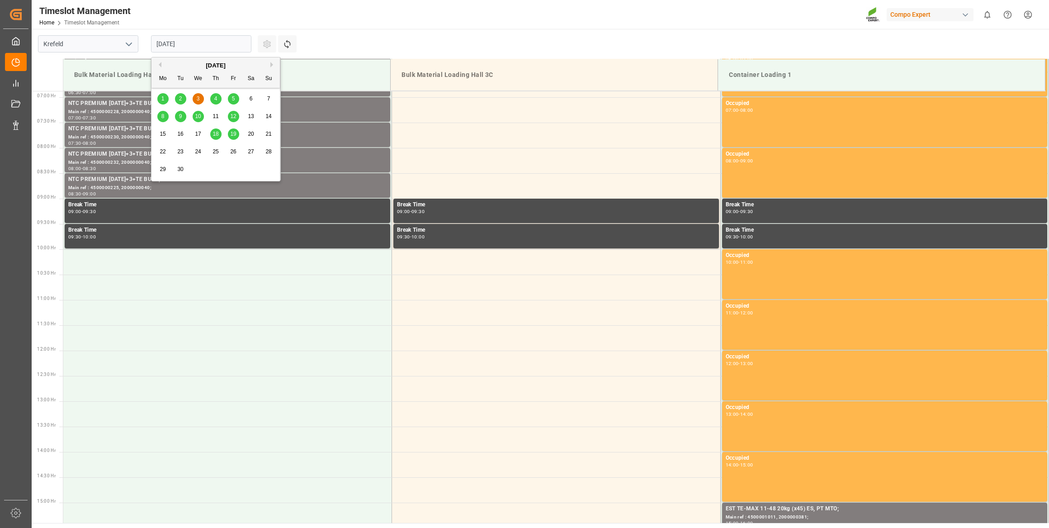
click at [213, 99] on div "4" at bounding box center [215, 99] width 11 height 11
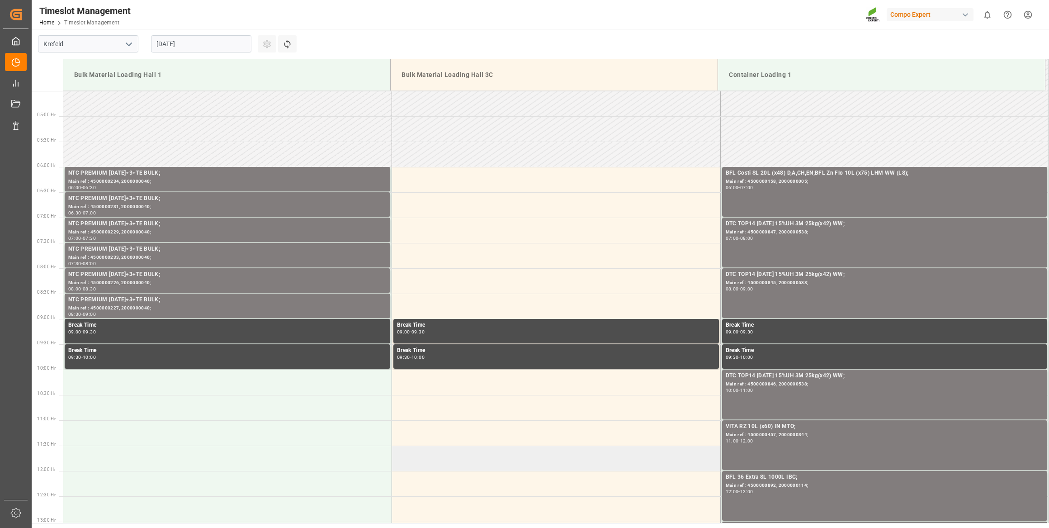
scroll to position [225, 0]
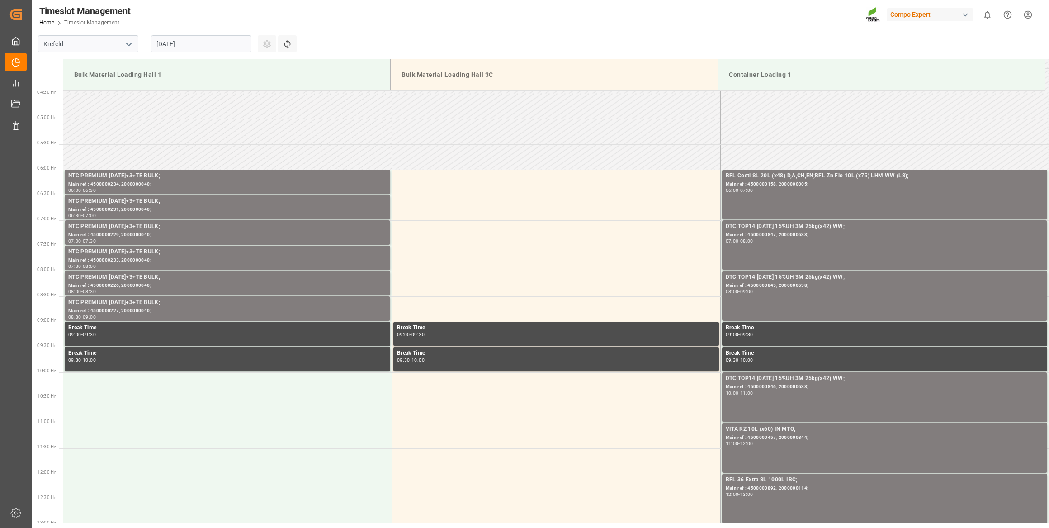
click at [194, 30] on div "04.09.2025" at bounding box center [201, 44] width 113 height 30
click at [194, 39] on input "04.09.2025" at bounding box center [201, 43] width 100 height 17
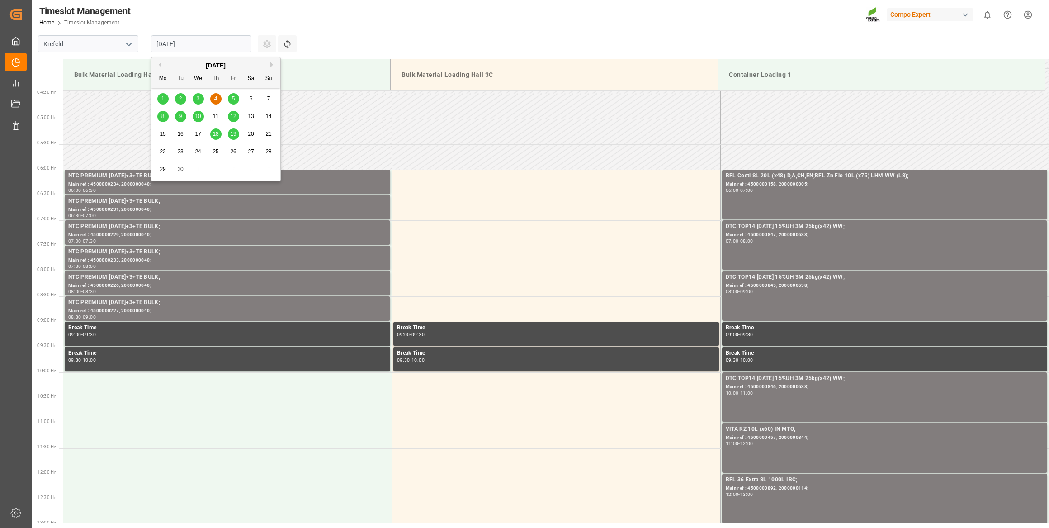
click at [237, 97] on div "5" at bounding box center [233, 99] width 11 height 11
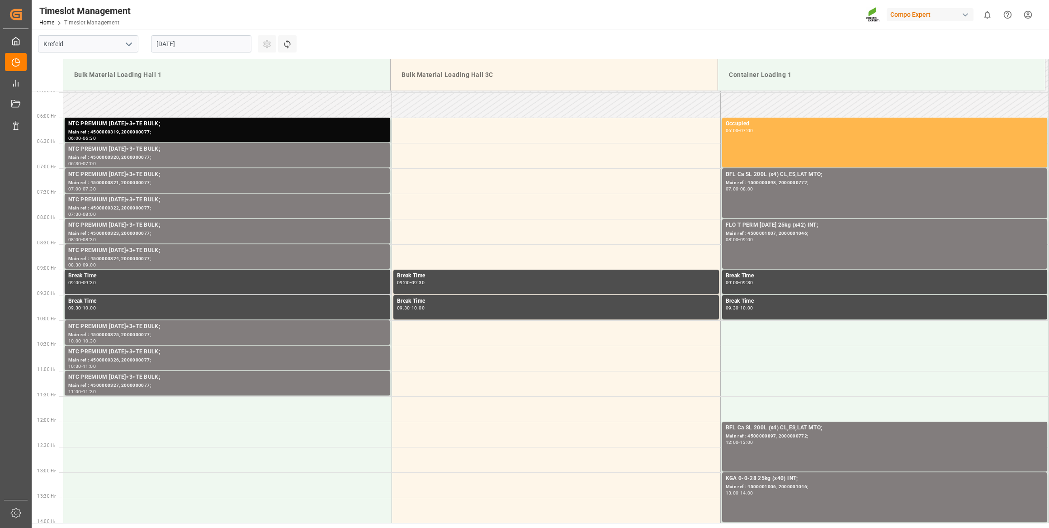
scroll to position [348, 0]
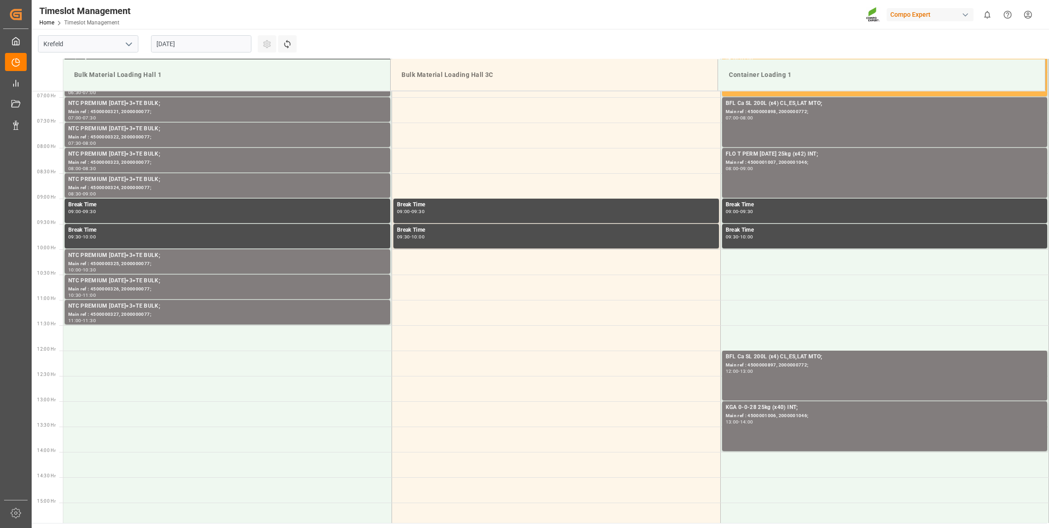
click at [195, 45] on input "05.09.2025" at bounding box center [201, 43] width 100 height 17
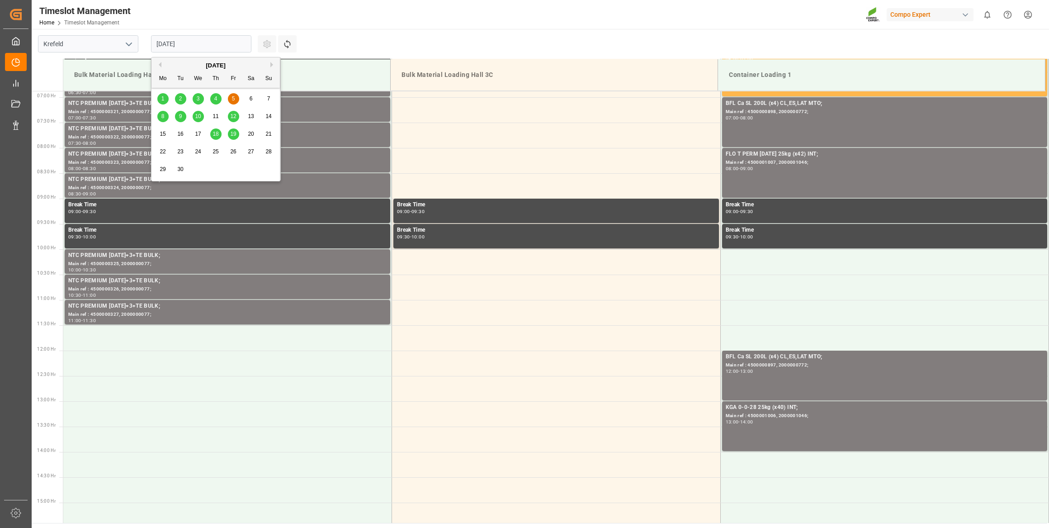
click at [185, 97] on div "2" at bounding box center [180, 99] width 11 height 11
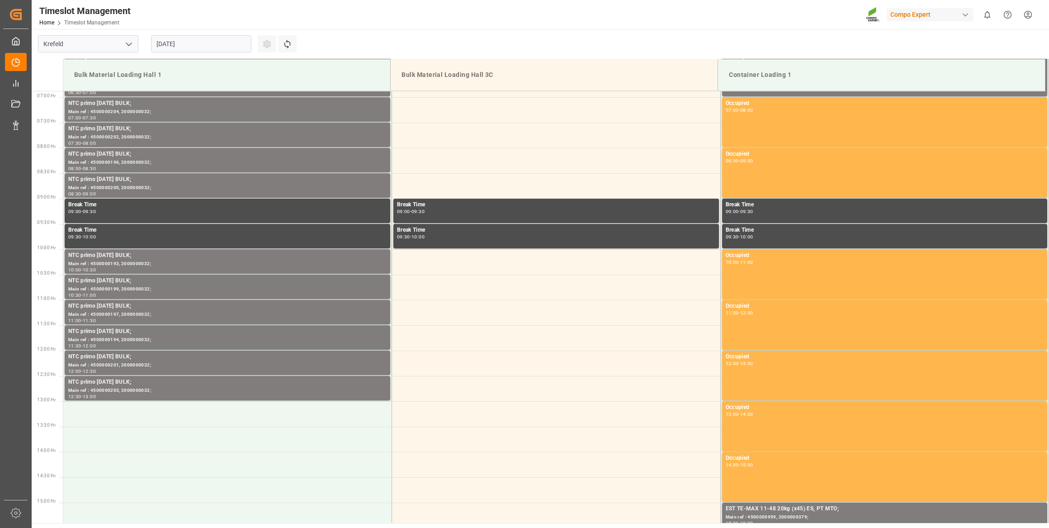
click at [184, 39] on input "02.09.2025" at bounding box center [201, 43] width 100 height 17
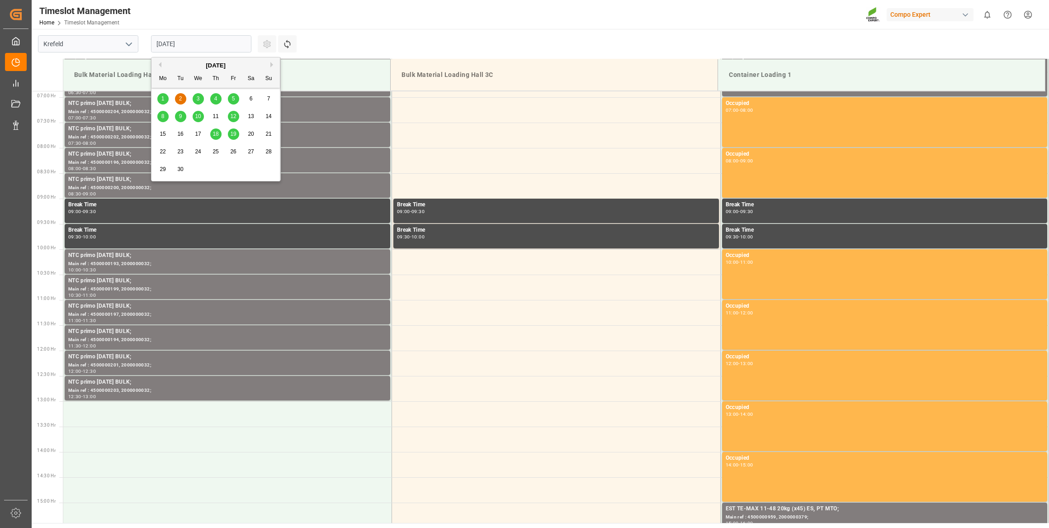
click at [164, 95] on div "1" at bounding box center [162, 99] width 11 height 11
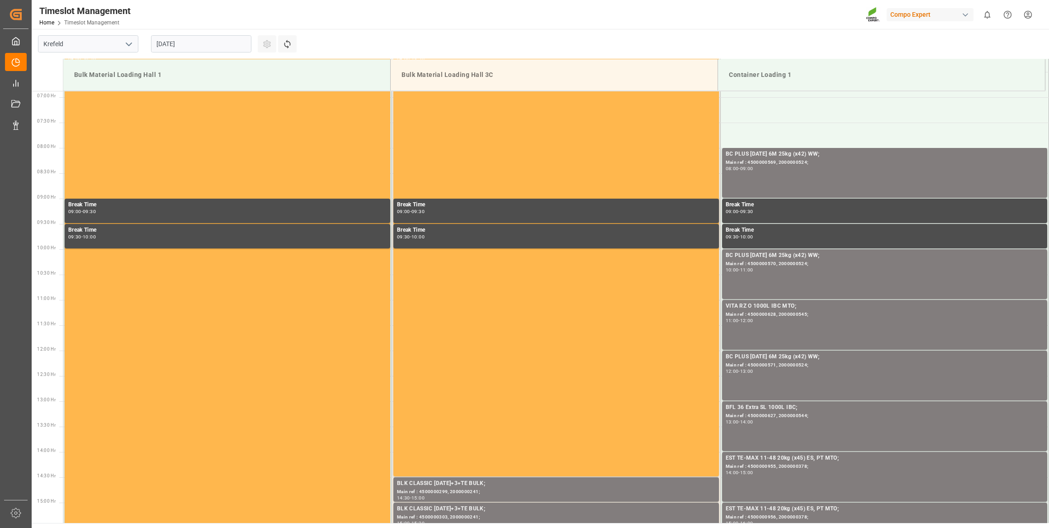
click at [189, 49] on input "01.09.2025" at bounding box center [201, 43] width 100 height 17
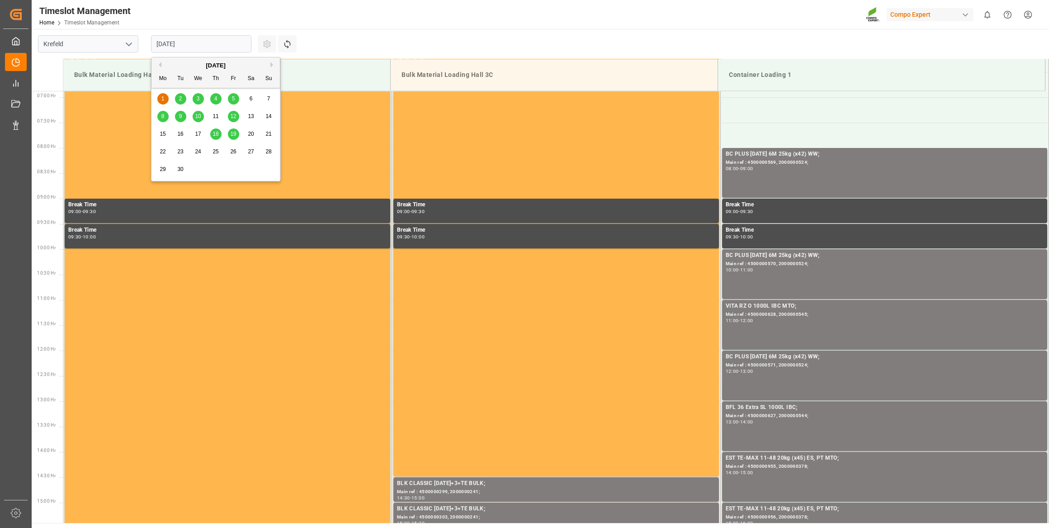
click at [199, 97] on span "3" at bounding box center [198, 98] width 3 height 6
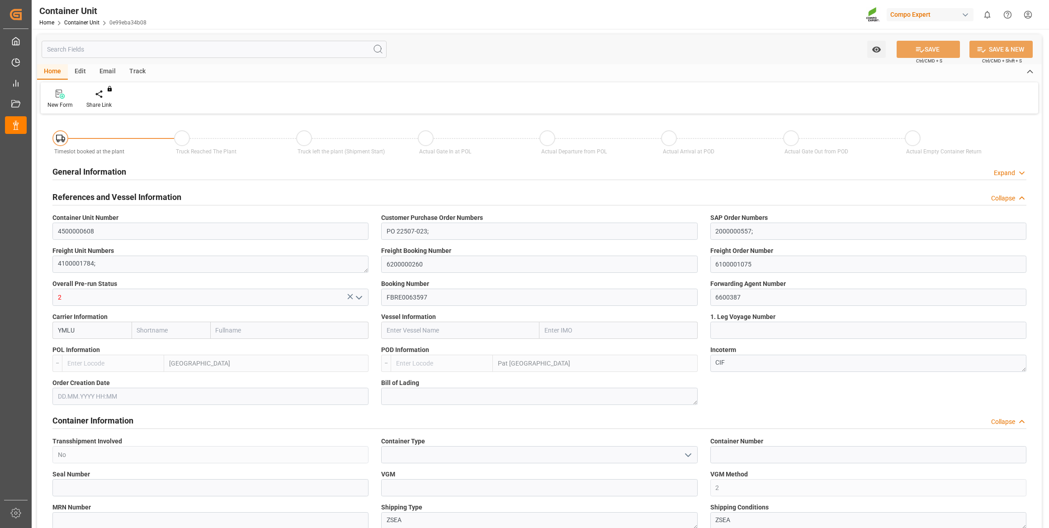
type input "[PERSON_NAME]"
type input "[PERSON_NAME] Marine Transport Corp."
type input "BEANR"
type input "THPAT"
type input "0"
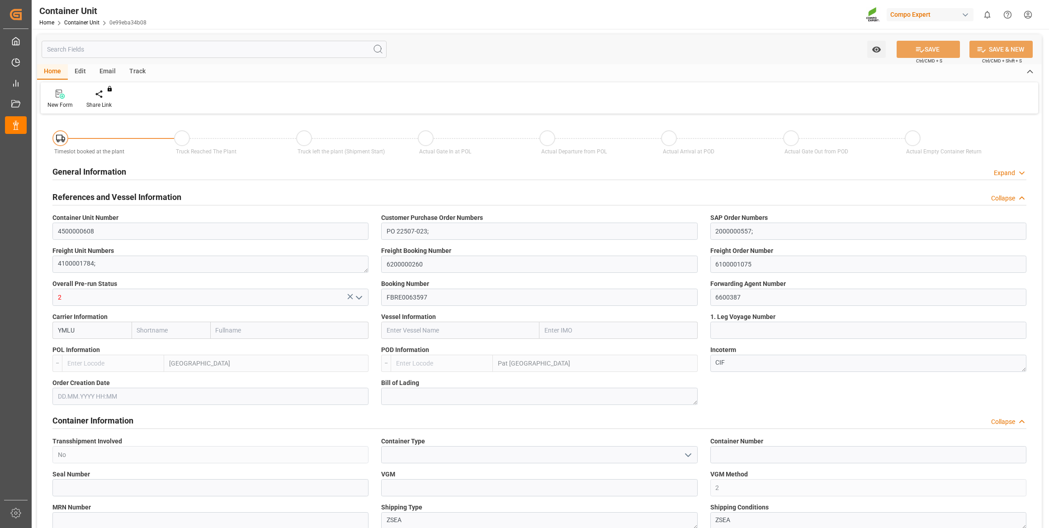
type input "0"
type input "21700"
type input "14.08.2025"
click at [106, 99] on icon at bounding box center [106, 94] width 6 height 9
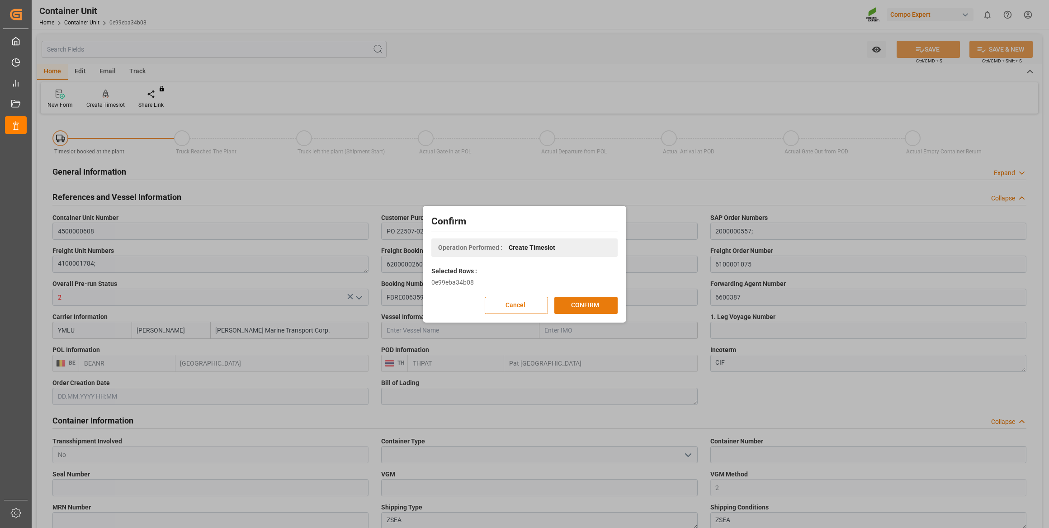
click at [578, 308] on button "CONFIRM" at bounding box center [585, 305] width 63 height 17
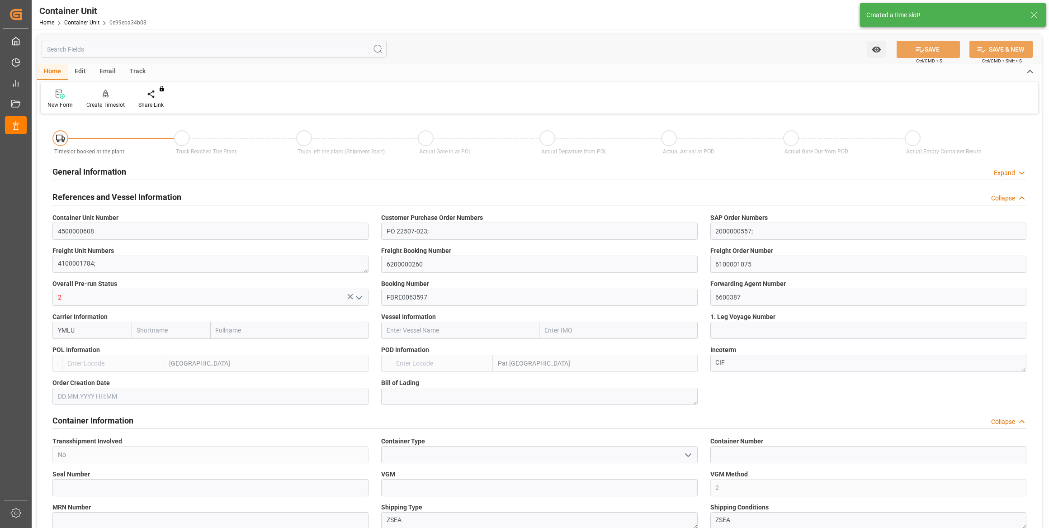
type input "Yang Ming"
type input "Yang Ming Marine Transport Corp."
type input "BEANR"
type input "THPAT"
type input "0"
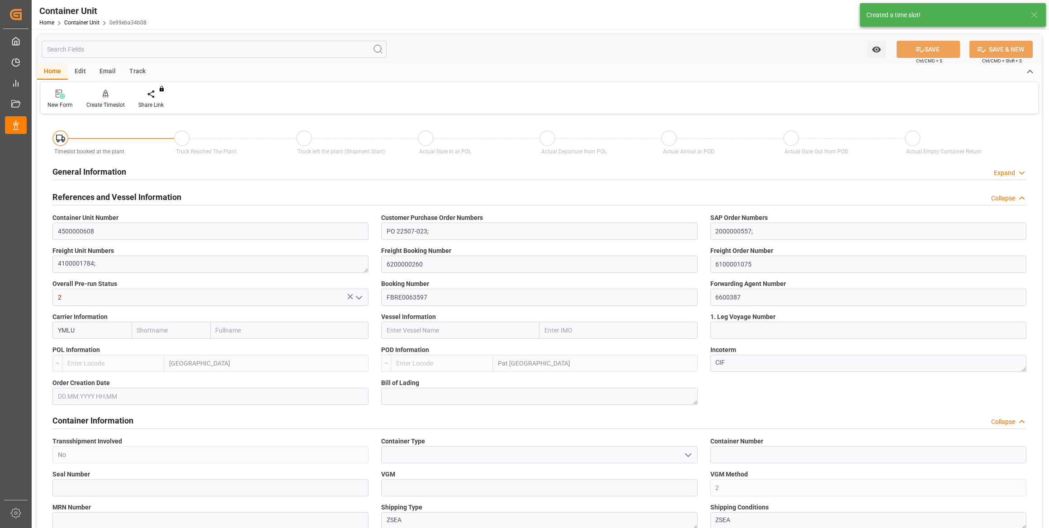
type input "0"
type input "21700"
type input "14.08.2025"
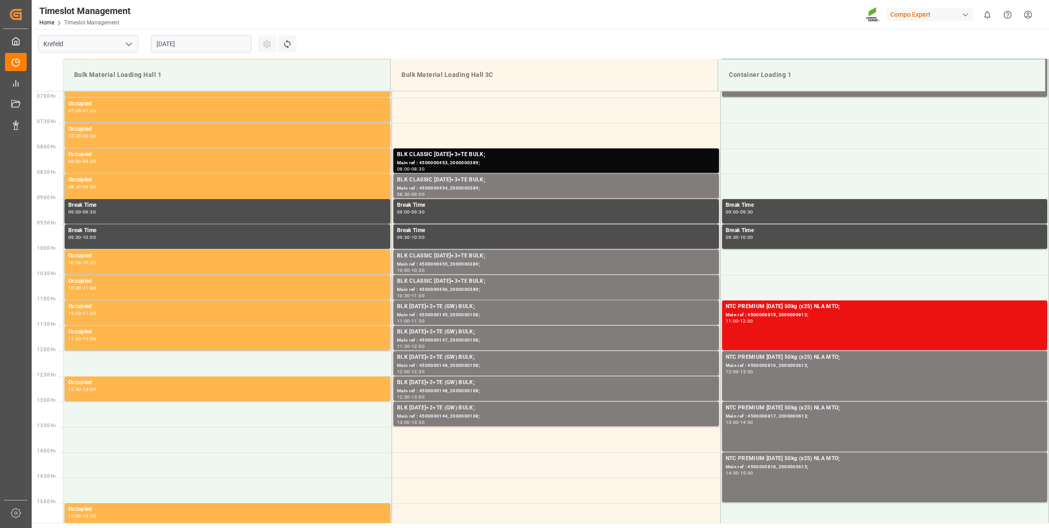
scroll to position [348, 0]
click at [207, 32] on div "27.08.2025" at bounding box center [201, 44] width 113 height 30
click at [209, 37] on input "27.08.2025" at bounding box center [201, 43] width 100 height 17
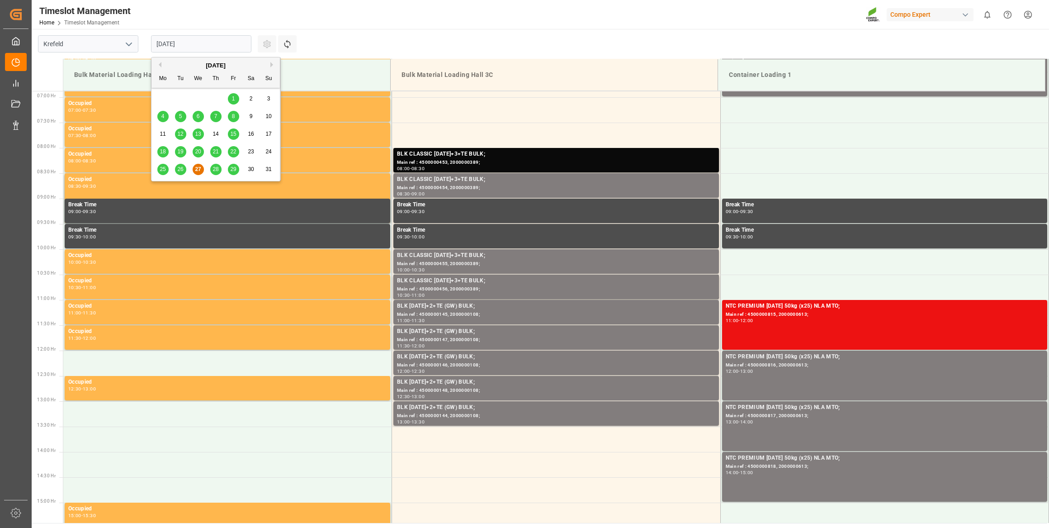
click at [272, 62] on button "Next Month" at bounding box center [272, 64] width 5 height 5
click at [216, 133] on span "18" at bounding box center [216, 134] width 6 height 6
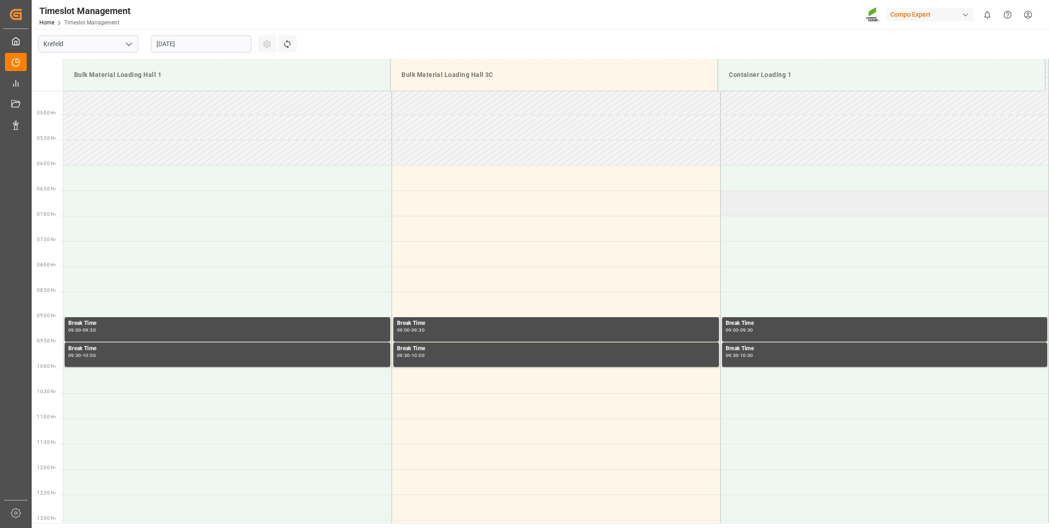
scroll to position [225, 0]
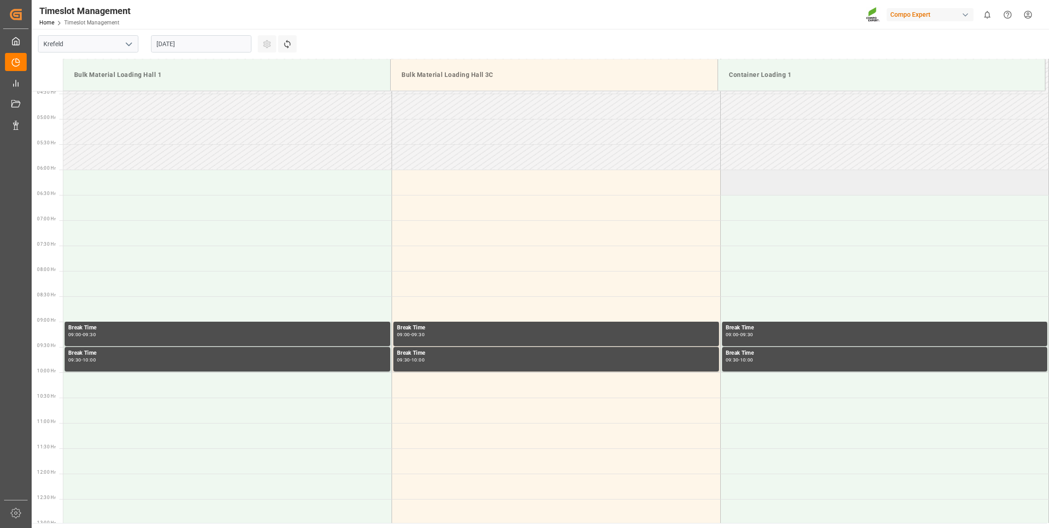
click at [759, 190] on td at bounding box center [884, 182] width 329 height 25
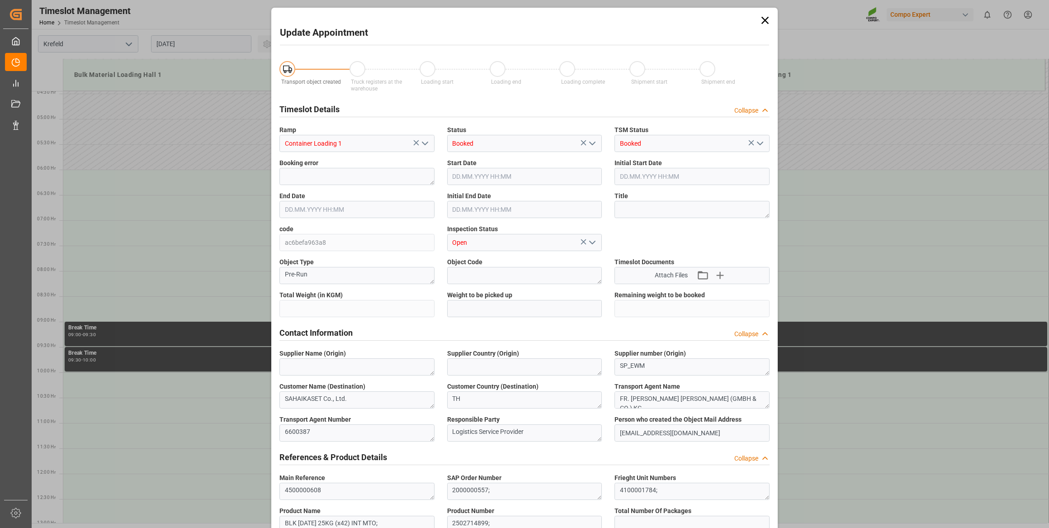
type input "21700"
type input "0"
type input "18.09.2025 06:00"
type input "18.09.2025 06:30"
type input "27.08.2025 06:14"
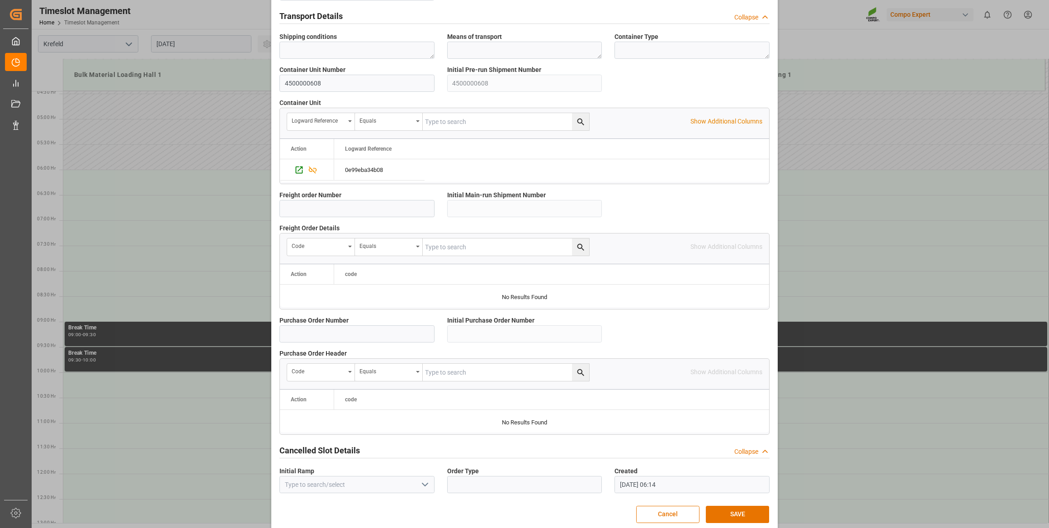
scroll to position [666, 0]
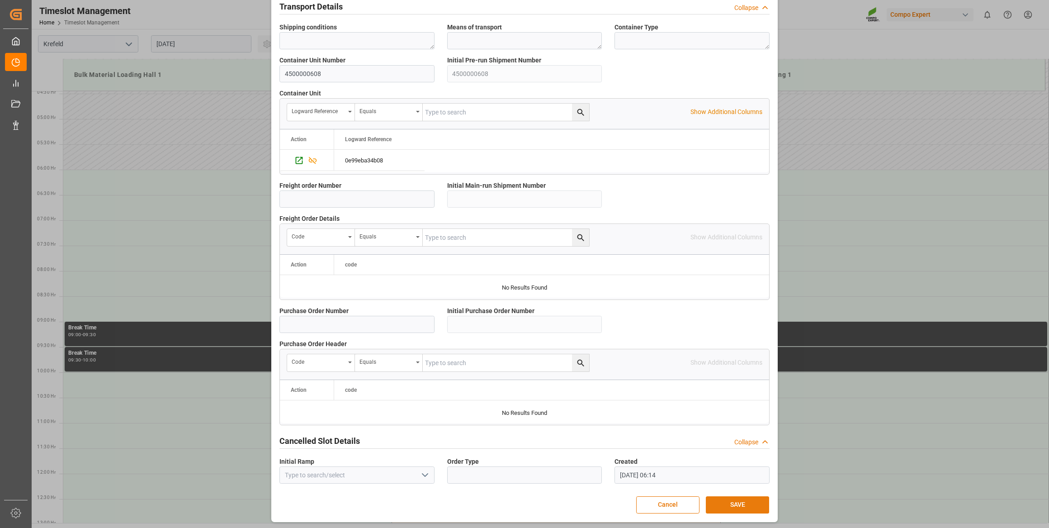
click at [755, 504] on button "SAVE" at bounding box center [737, 504] width 63 height 17
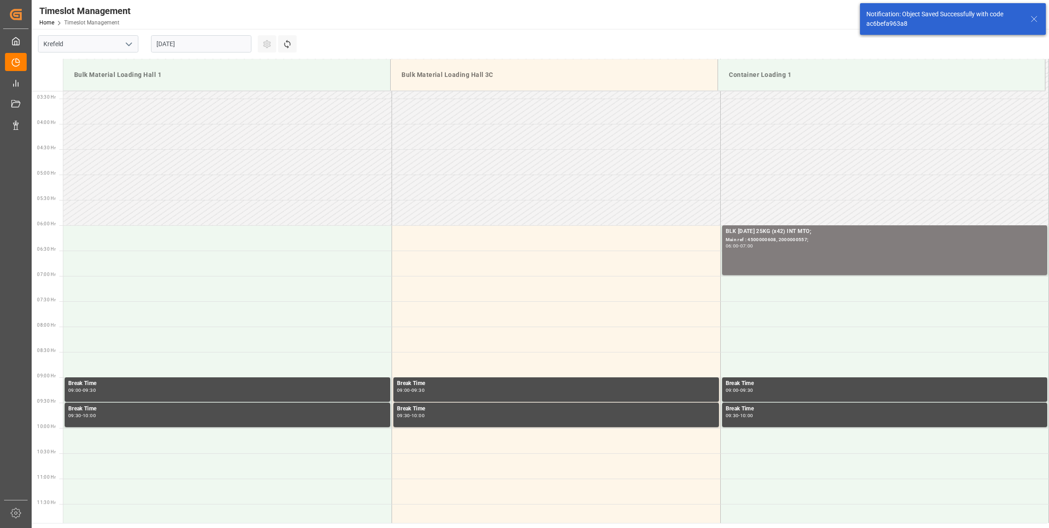
scroll to position [247, 0]
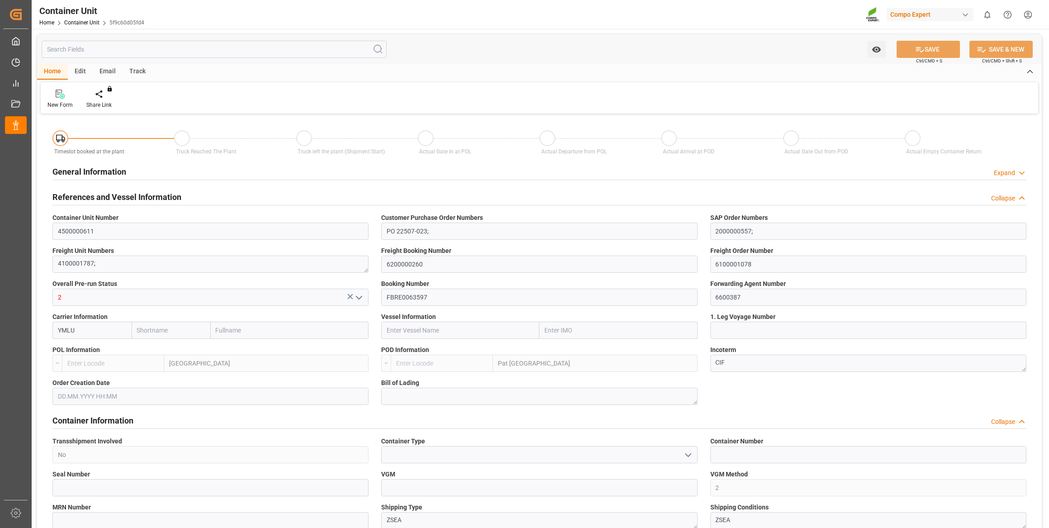
type input "[PERSON_NAME]"
type input "[PERSON_NAME] Marine Transport Corp."
type input "BEANR"
type input "THPAT"
type input "0"
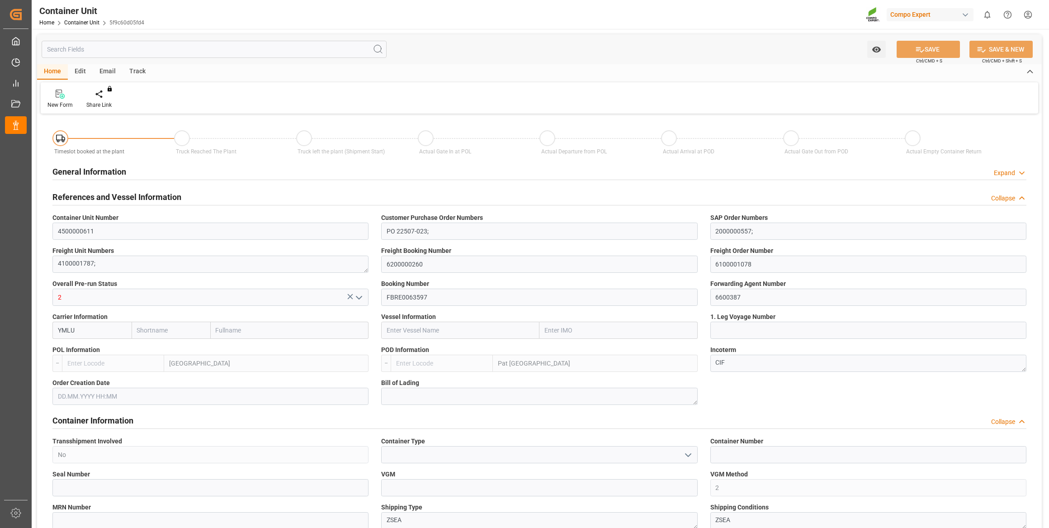
type input "0"
type input "43400"
type input "14.08.2025"
click at [99, 98] on div at bounding box center [105, 93] width 38 height 9
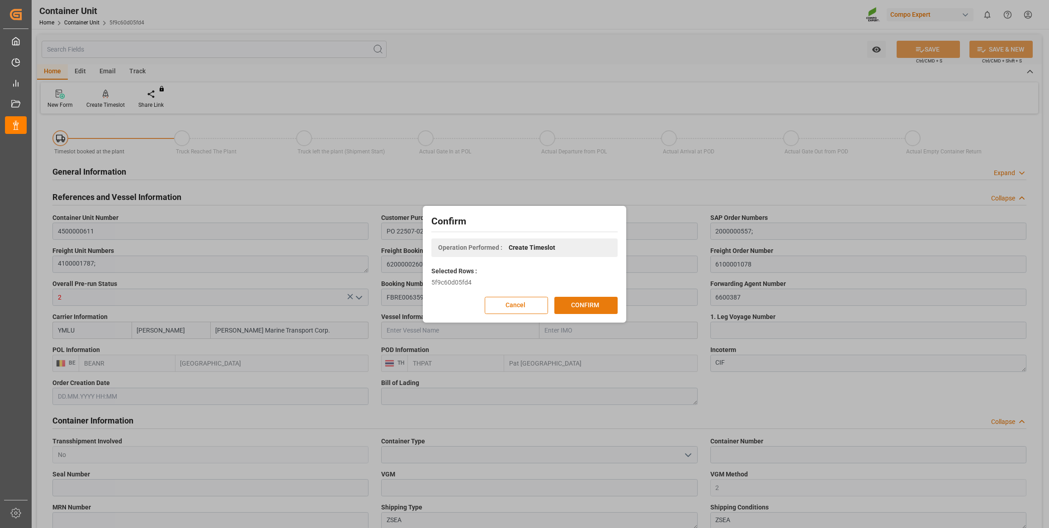
click at [586, 308] on button "CONFIRM" at bounding box center [585, 305] width 63 height 17
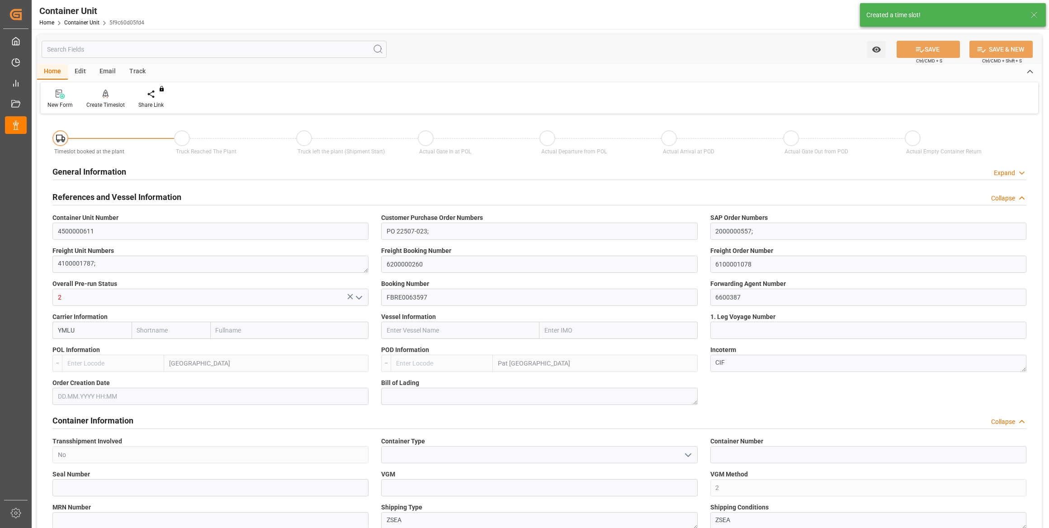
type input "Yang Ming"
type input "Yang Ming Marine Transport Corp."
type input "BEANR"
type input "THPAT"
type input "0"
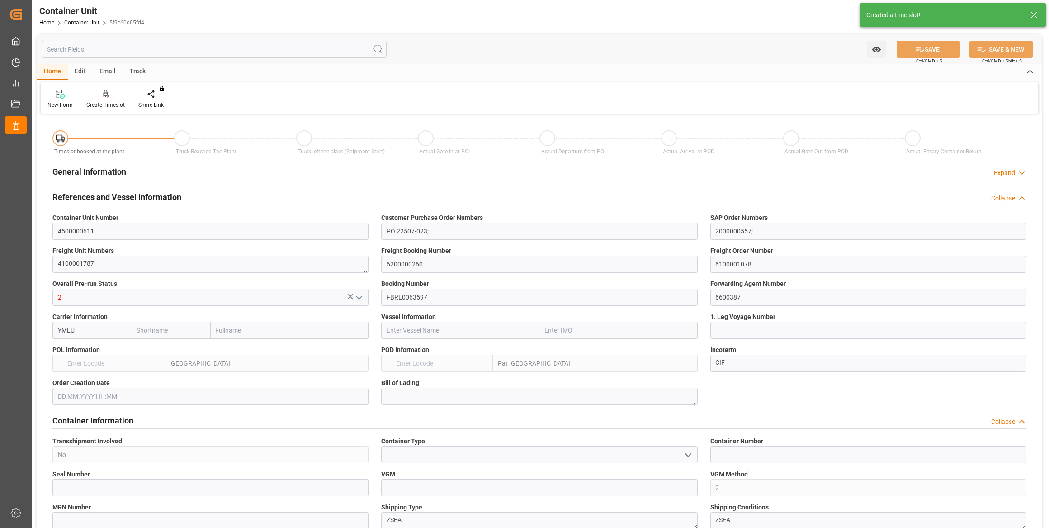
type input "0"
type input "43400"
type input "[DATE]"
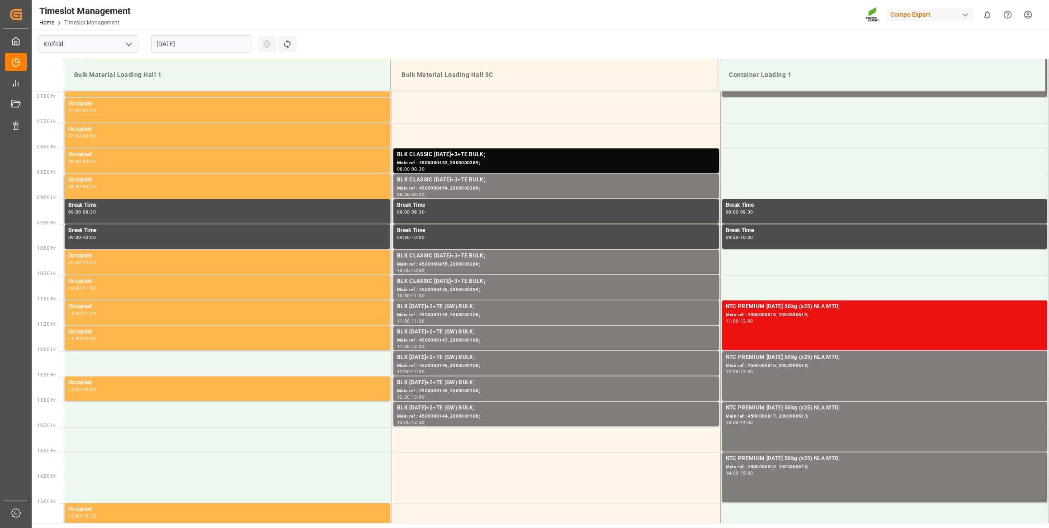
scroll to position [348, 0]
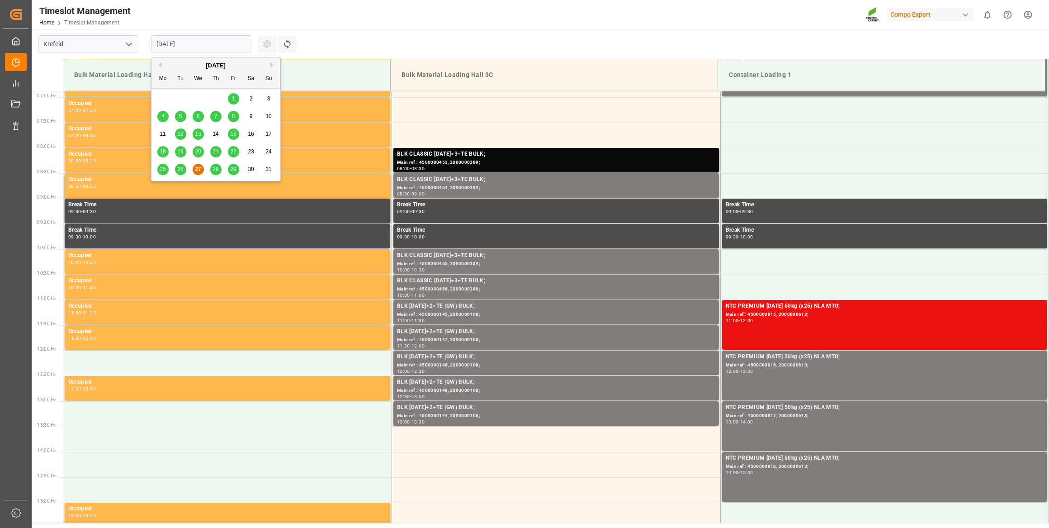
click at [224, 44] on input "[DATE]" at bounding box center [201, 43] width 100 height 17
click at [271, 63] on button "Next Month" at bounding box center [272, 64] width 5 height 5
click at [216, 133] on span "18" at bounding box center [216, 134] width 6 height 6
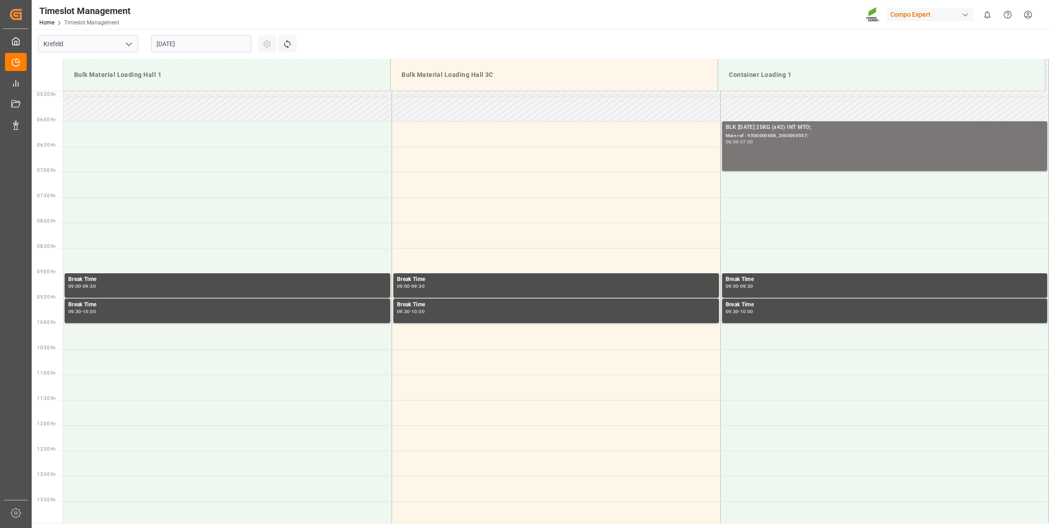
scroll to position [266, 0]
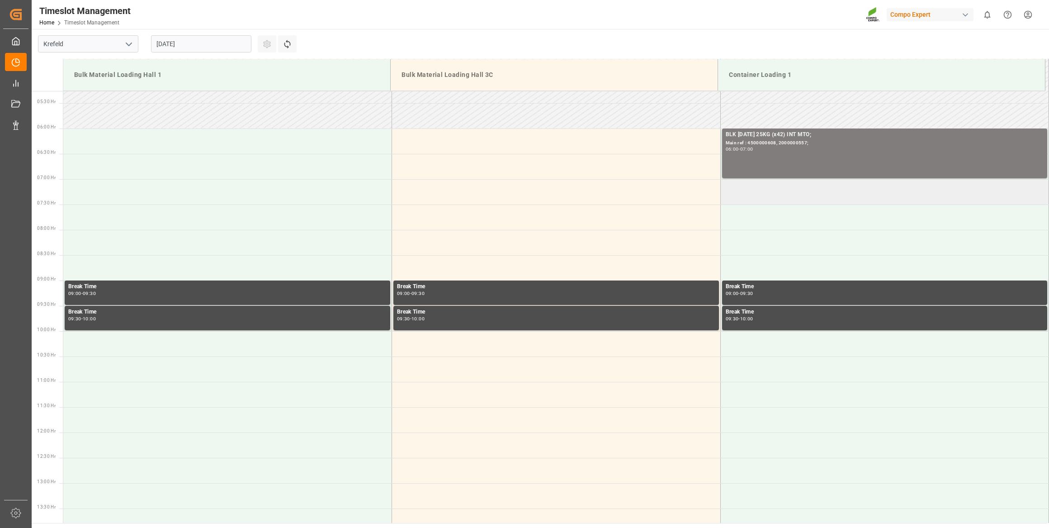
click at [764, 180] on td at bounding box center [884, 191] width 329 height 25
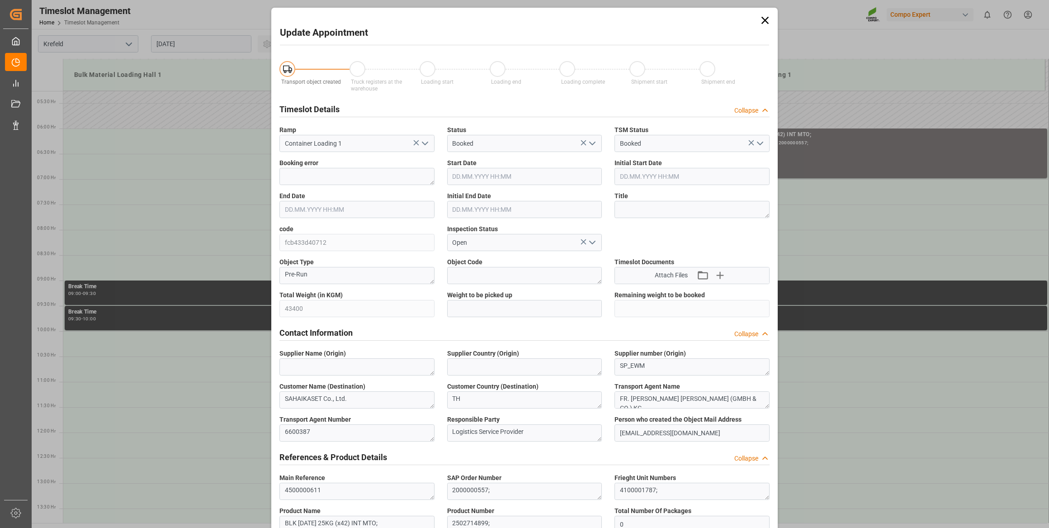
type input "[DATE] 07:00"
type input "[DATE] 07:30"
type input "[DATE] 06:14"
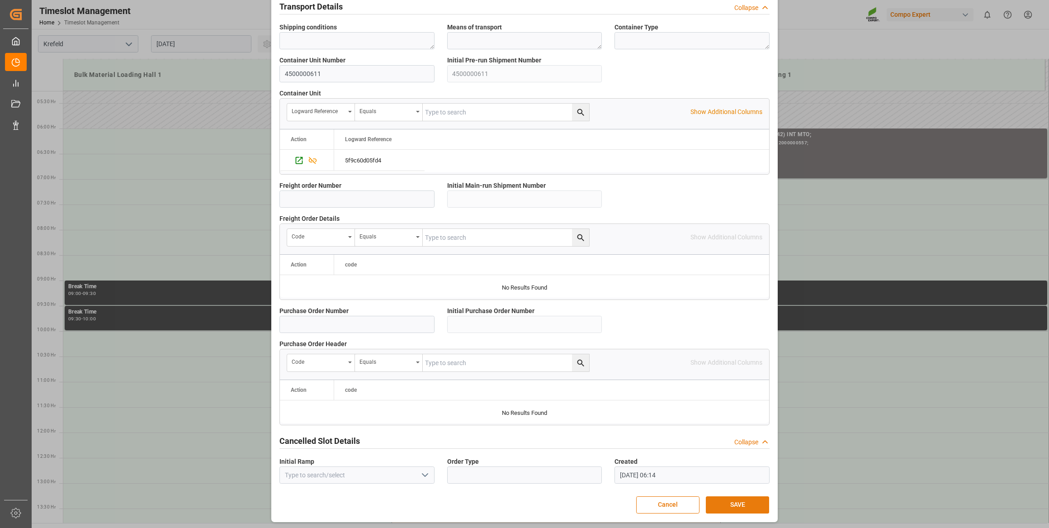
click at [748, 502] on button "SAVE" at bounding box center [737, 504] width 63 height 17
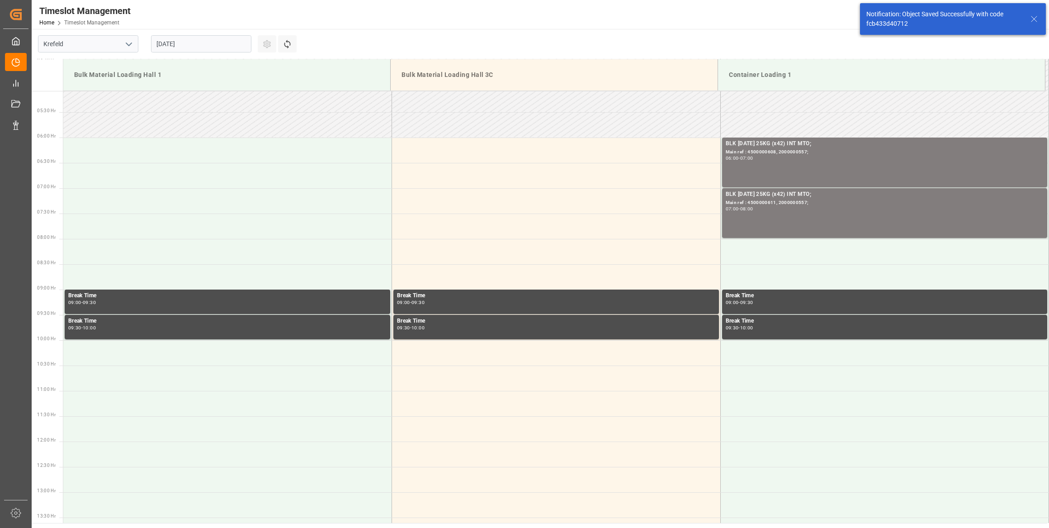
scroll to position [298, 0]
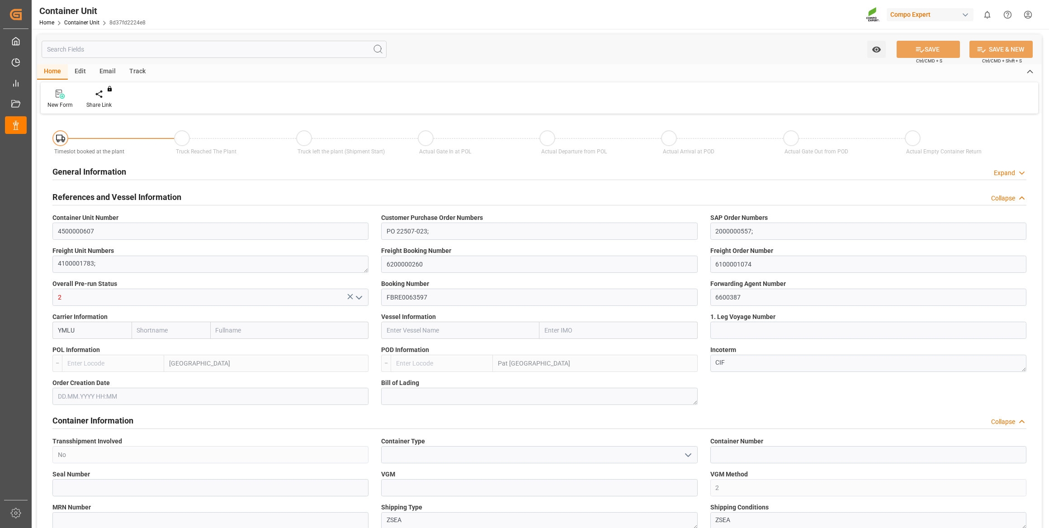
type input "Yang Ming"
type input "Yang Ming Marine Transport Corp."
type input "BEANR"
type input "THPAT"
type input "0"
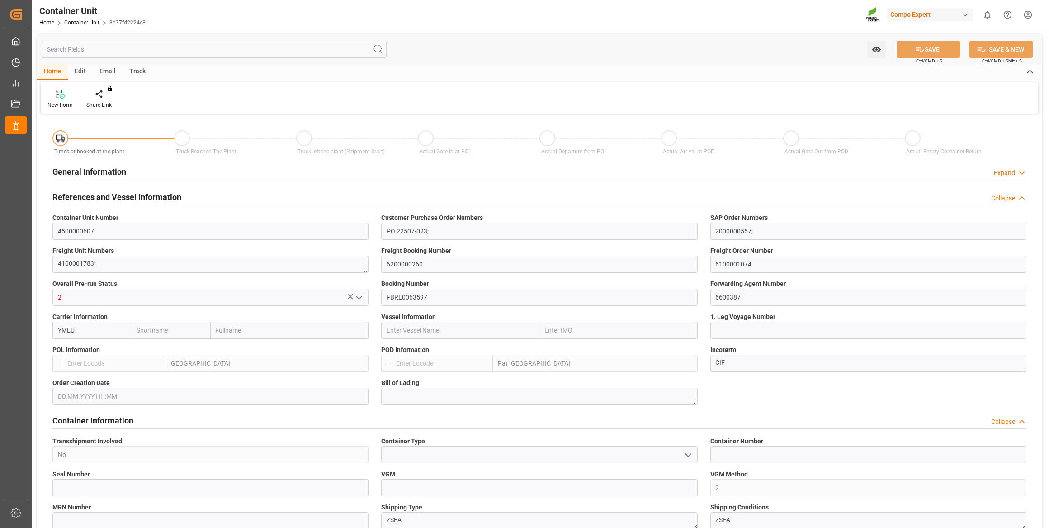
type input "0"
type input "43400"
type input "[DATE]"
click at [105, 91] on icon at bounding box center [106, 94] width 6 height 9
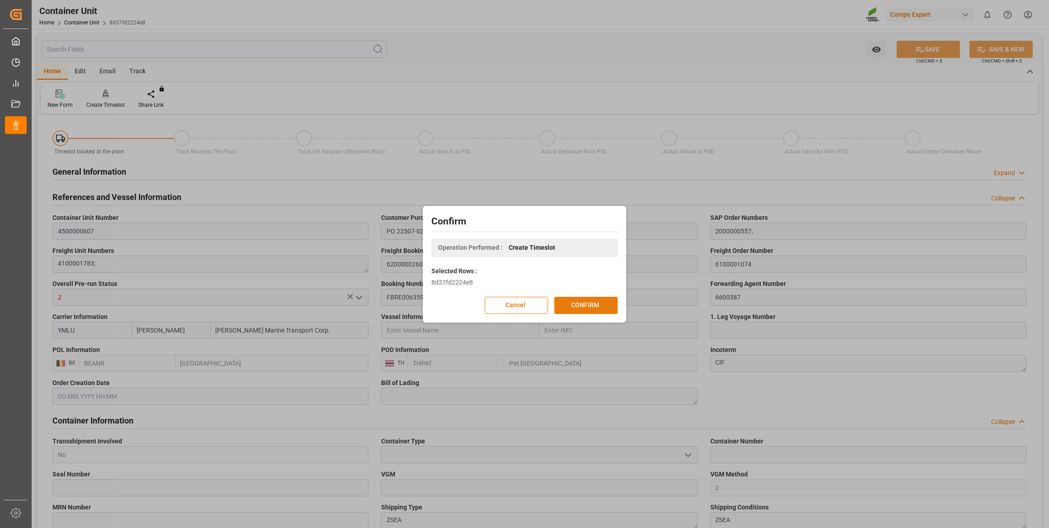
click at [604, 307] on button "CONFIRM" at bounding box center [585, 305] width 63 height 17
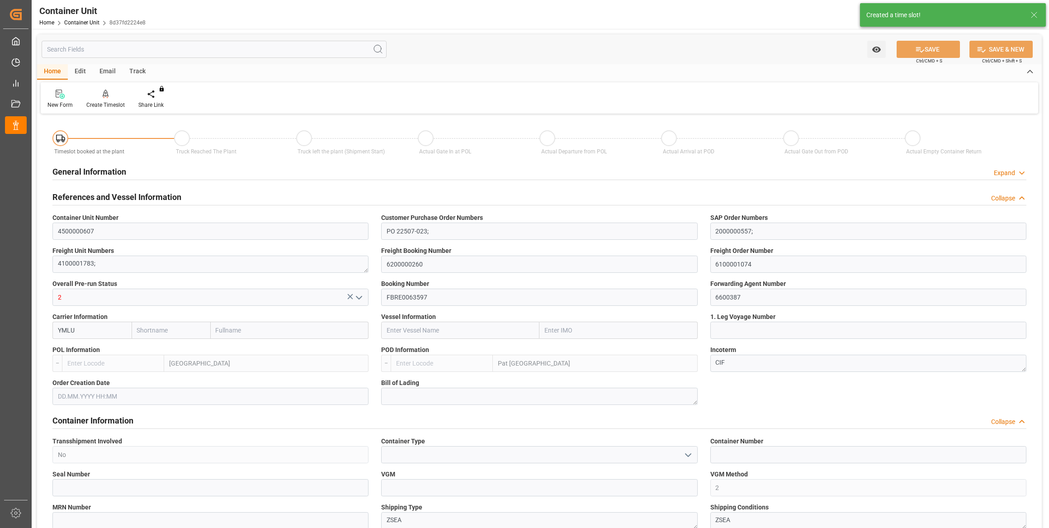
type input "[PERSON_NAME]"
type input "[PERSON_NAME] Marine Transport Corp."
type input "BEANR"
type input "THPAT"
type input "0"
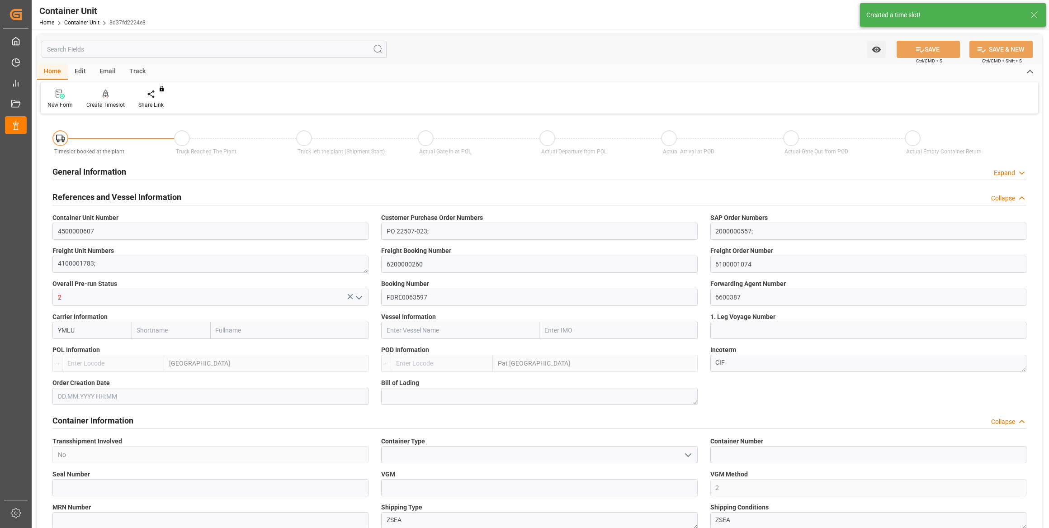
type input "0"
type input "43400"
type input "[DATE]"
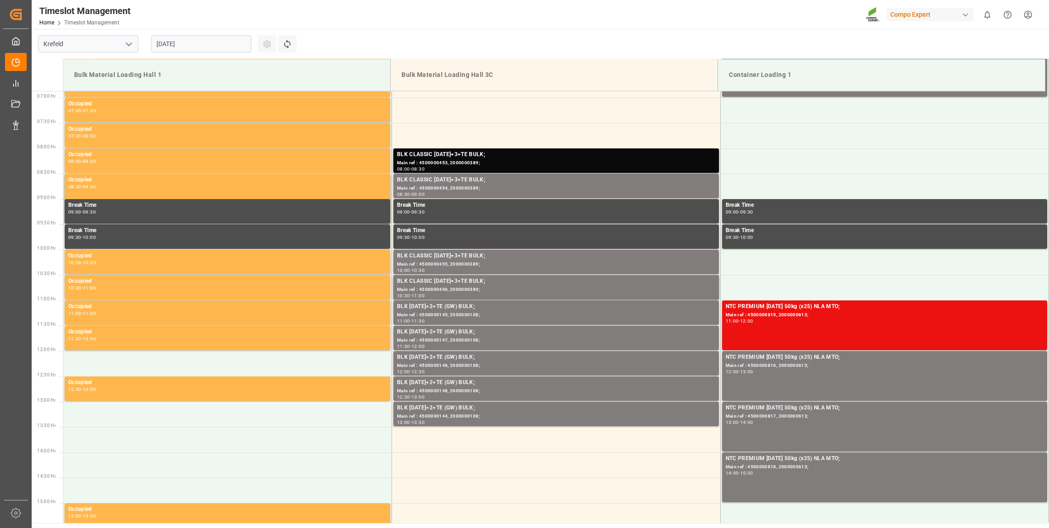
scroll to position [348, 0]
click at [227, 55] on div "[DATE]" at bounding box center [201, 44] width 113 height 30
click at [227, 49] on input "[DATE]" at bounding box center [201, 43] width 100 height 17
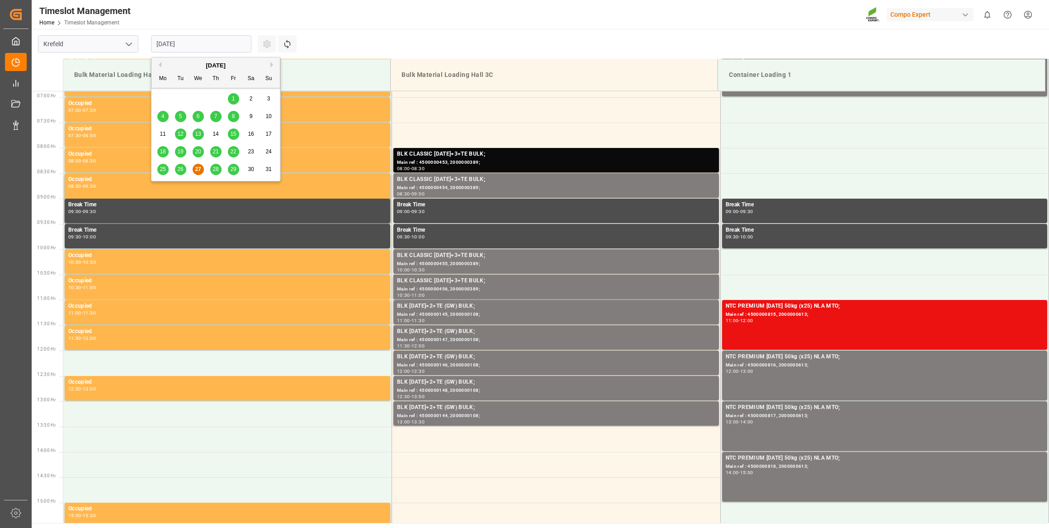
click at [274, 66] on button "Next Month" at bounding box center [272, 64] width 5 height 5
click at [215, 130] on div "18" at bounding box center [215, 134] width 11 height 11
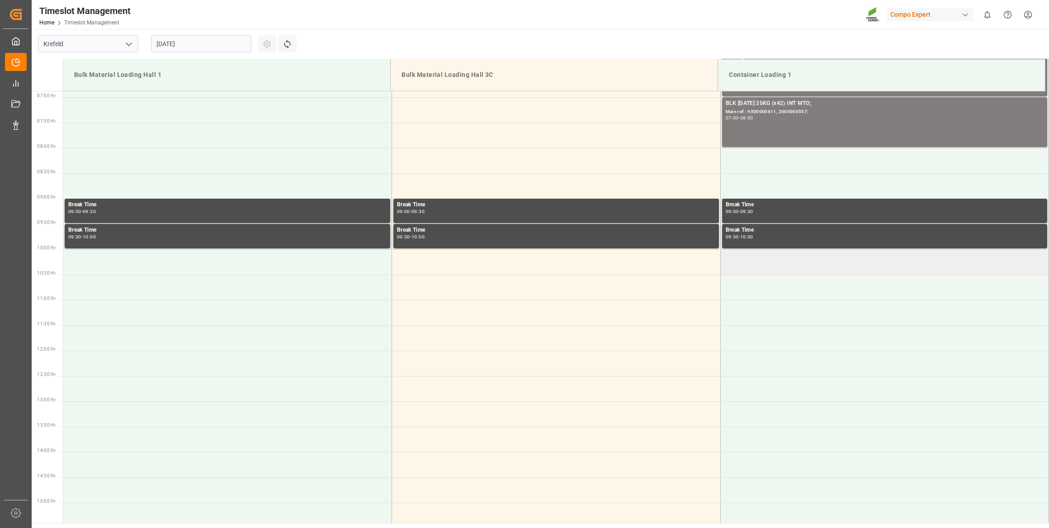
scroll to position [308, 0]
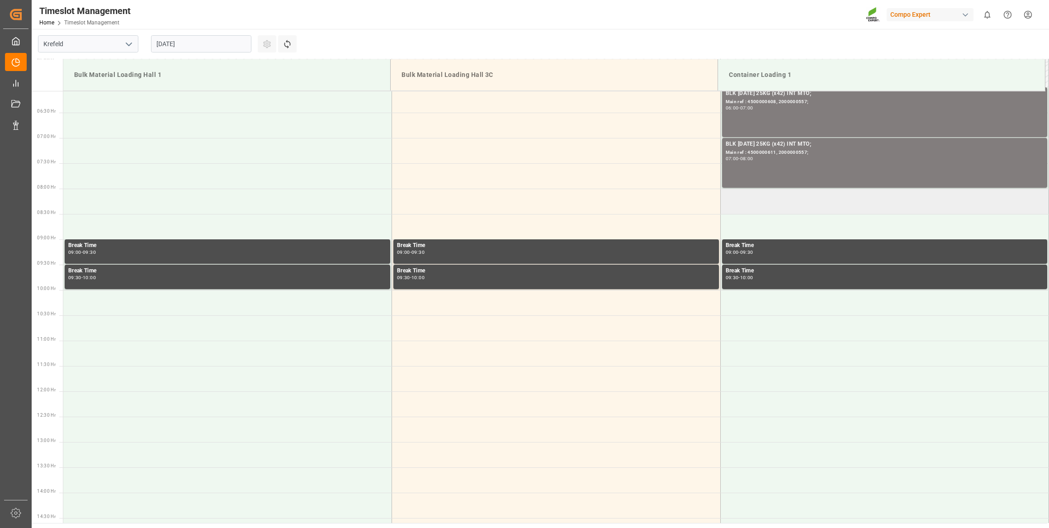
click at [765, 208] on td at bounding box center [884, 201] width 329 height 25
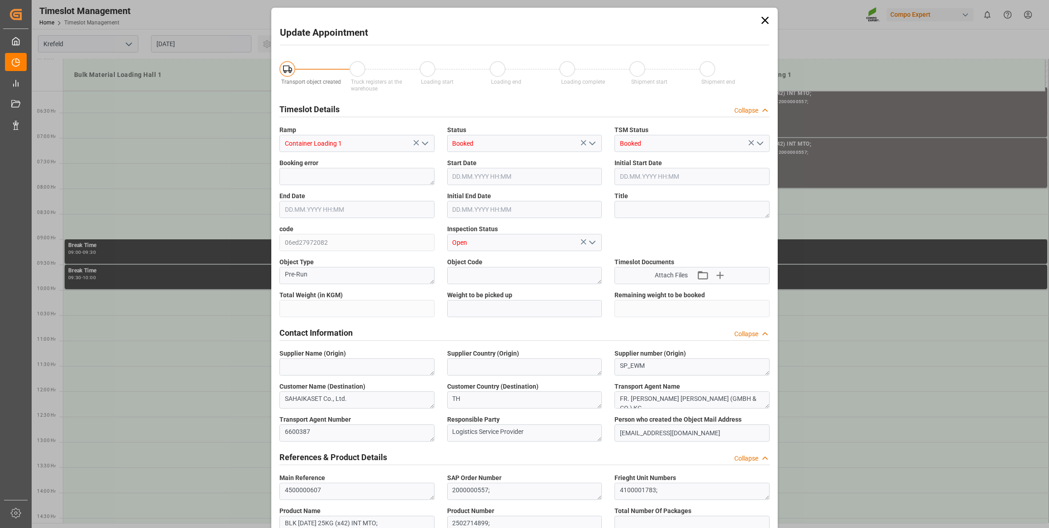
type input "43400"
type input "0"
type input "[DATE] 08:00"
type input "[DATE] 08:30"
type input "[DATE] 06:15"
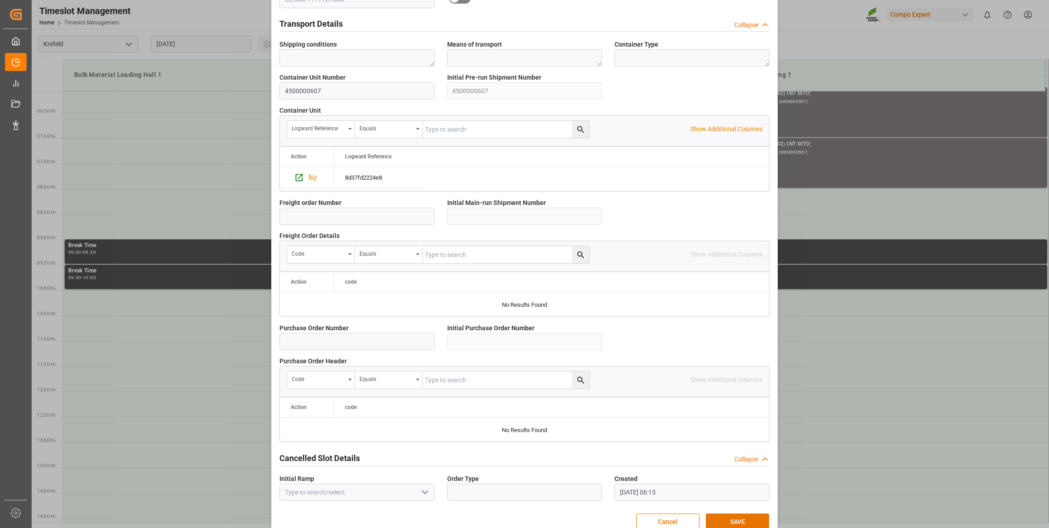
scroll to position [666, 0]
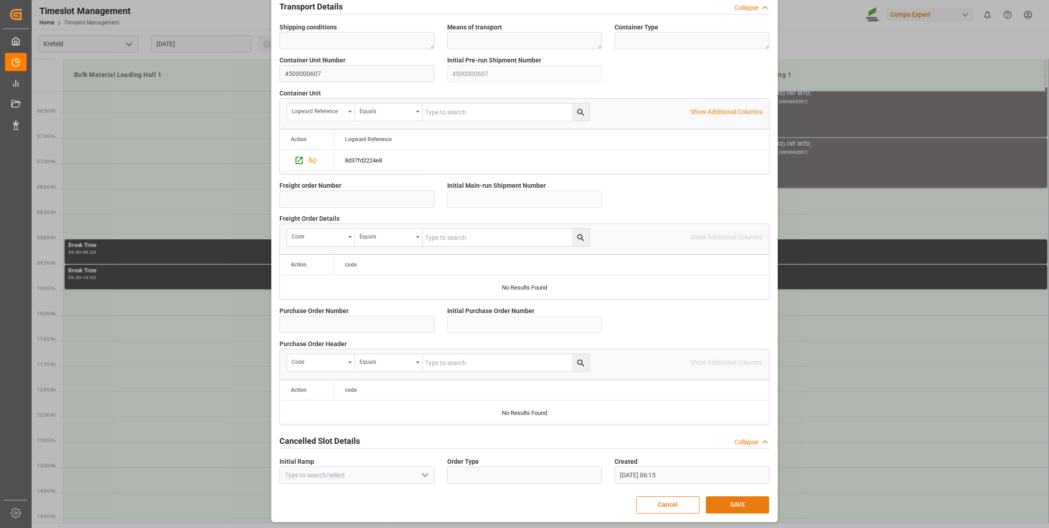
click at [731, 508] on button "SAVE" at bounding box center [737, 504] width 63 height 17
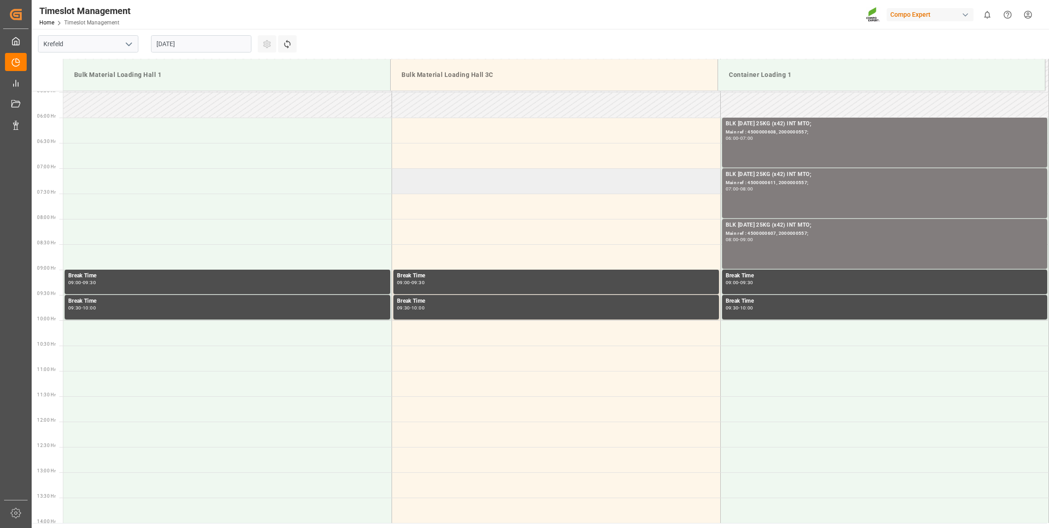
scroll to position [348, 0]
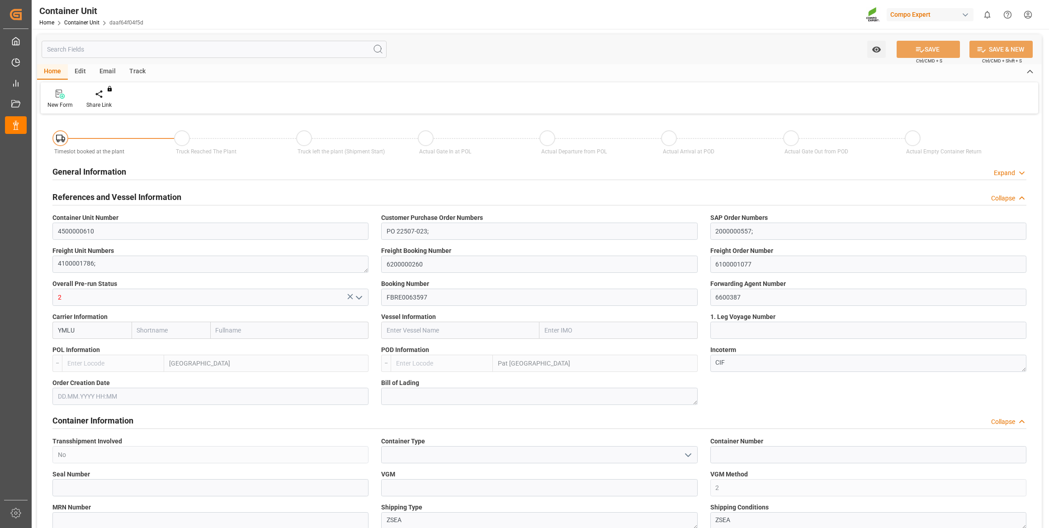
type input "[PERSON_NAME]"
type input "Yang Ming Marine Transport Corp."
type input "BEANR"
type input "THPAT"
type input "0"
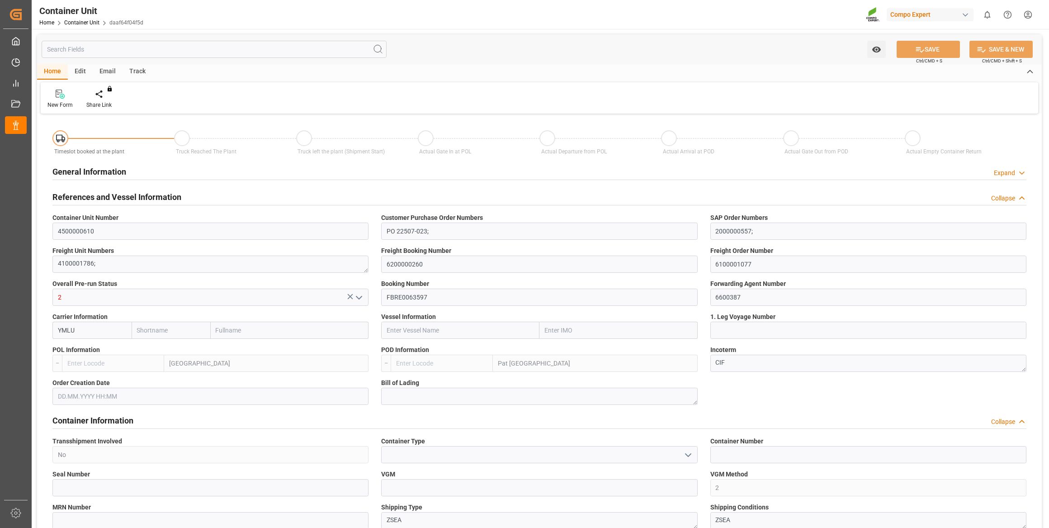
type input "0"
type input "43400"
type input "14.08.2025"
click at [103, 97] on icon at bounding box center [106, 94] width 6 height 9
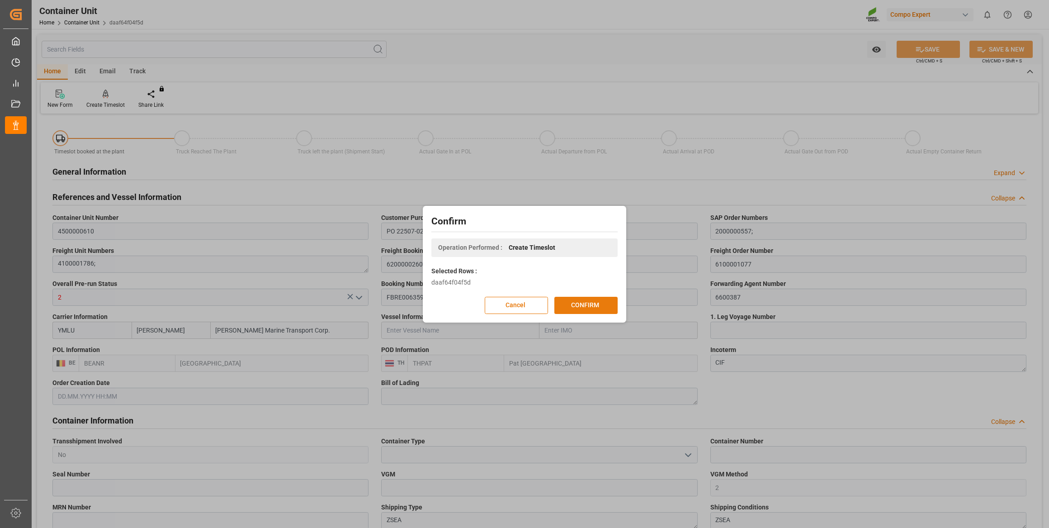
click at [591, 304] on button "CONFIRM" at bounding box center [585, 305] width 63 height 17
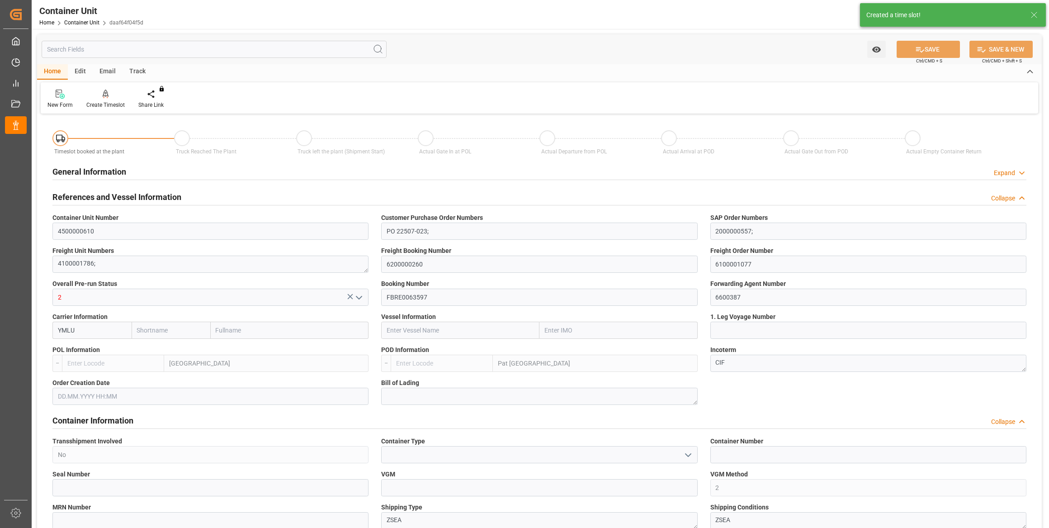
type input "Yang Ming"
type input "Yang Ming Marine Transport Corp."
type input "BEANR"
type input "THPAT"
type input "0"
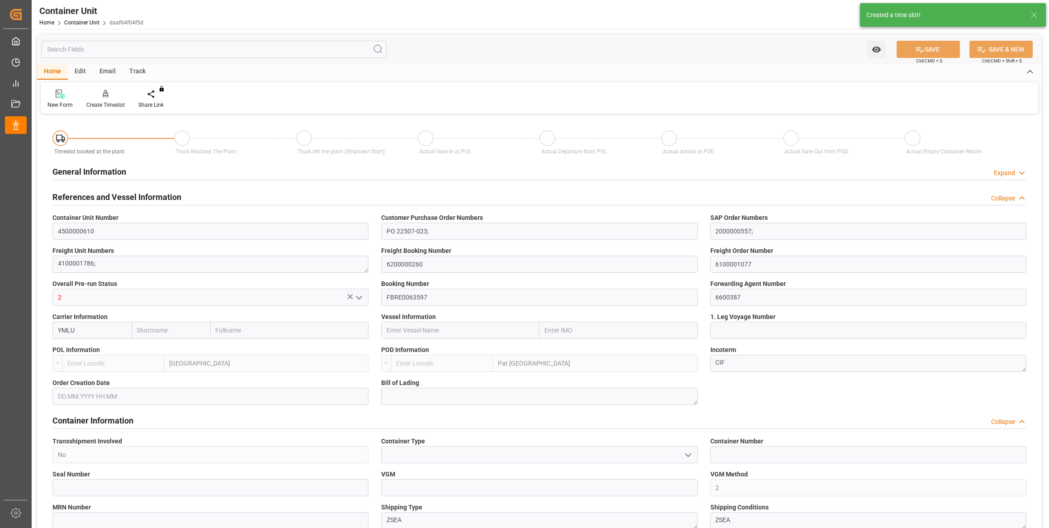
type input "0"
type input "43400"
type input "14.08.2025"
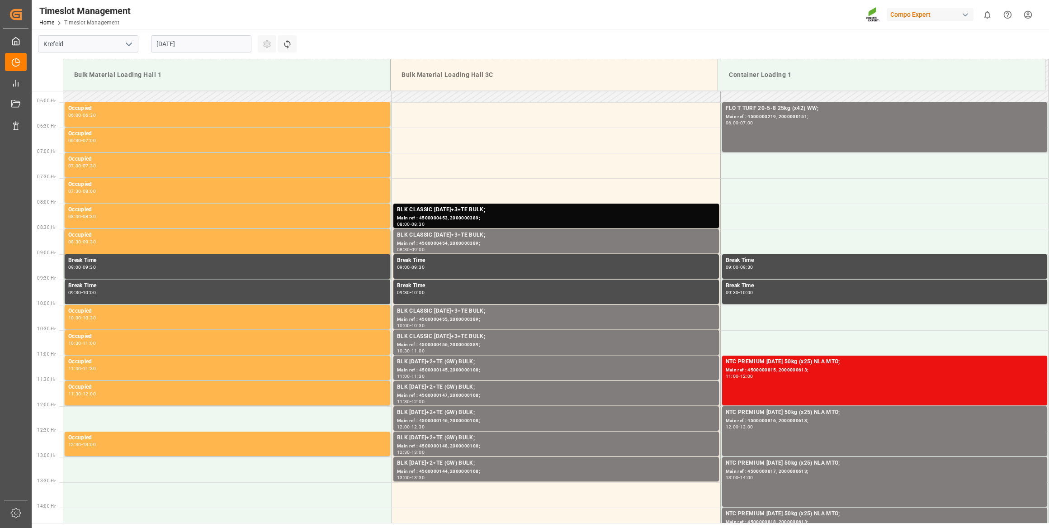
scroll to position [348, 0]
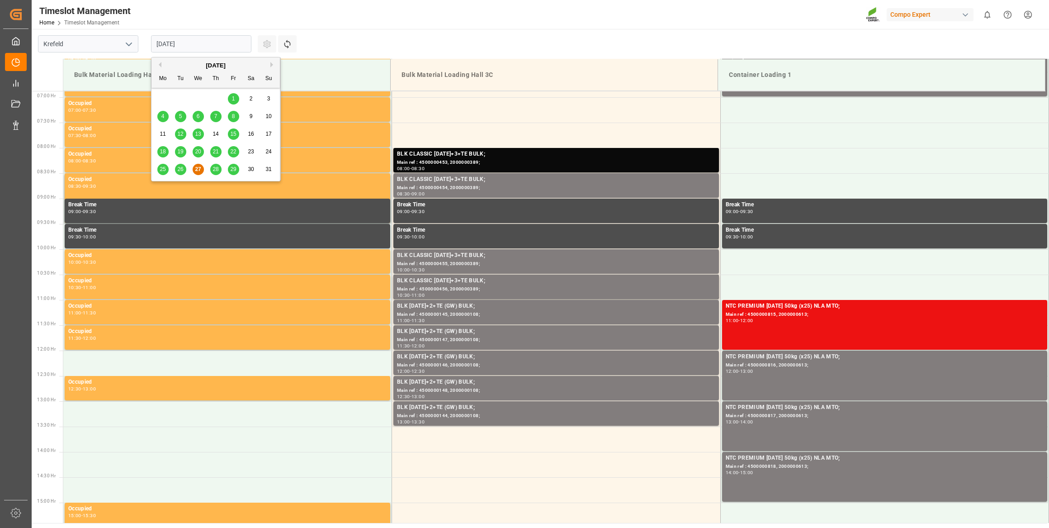
click at [174, 42] on input "[DATE]" at bounding box center [201, 43] width 100 height 17
click at [273, 63] on button "Next Month" at bounding box center [272, 64] width 5 height 5
click at [216, 138] on div "18" at bounding box center [215, 134] width 11 height 11
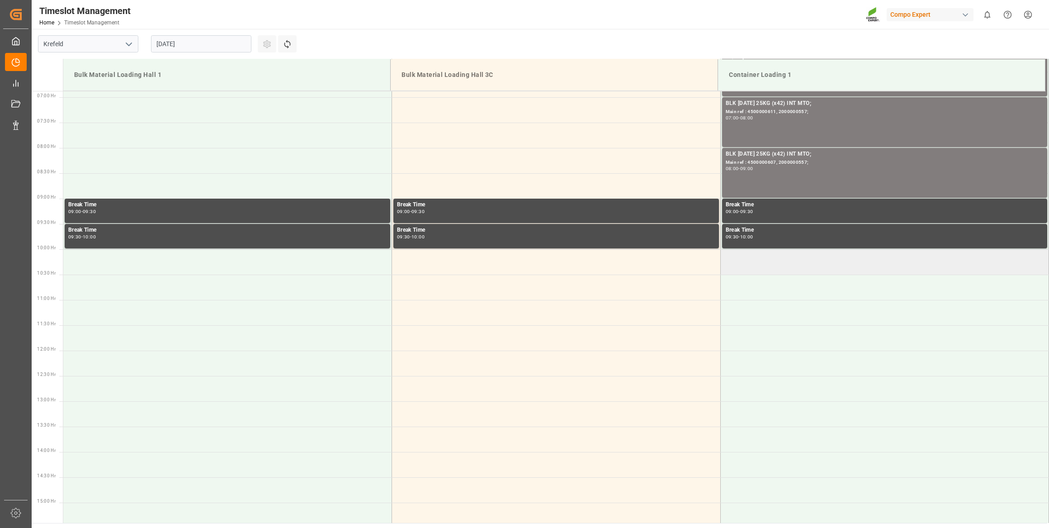
click at [763, 259] on td at bounding box center [884, 261] width 329 height 25
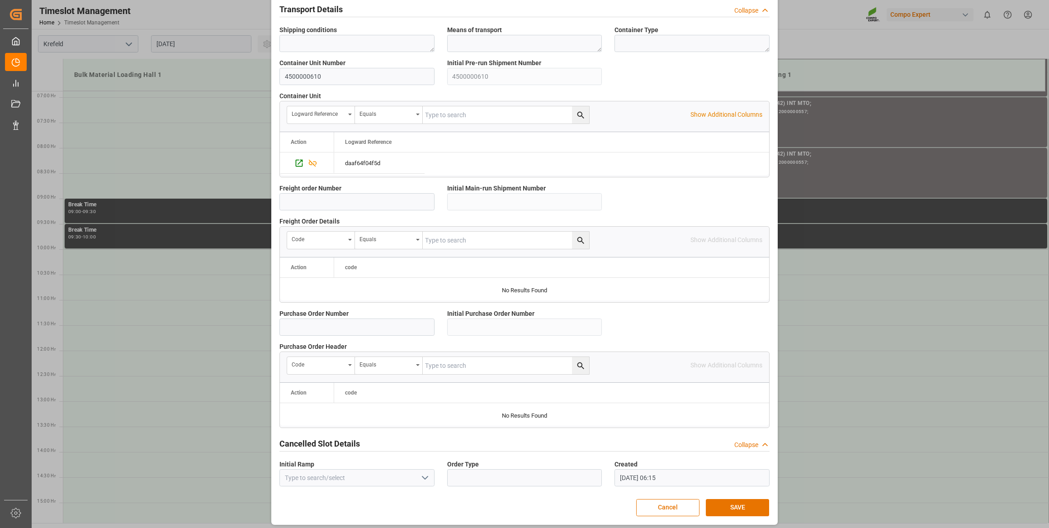
scroll to position [666, 0]
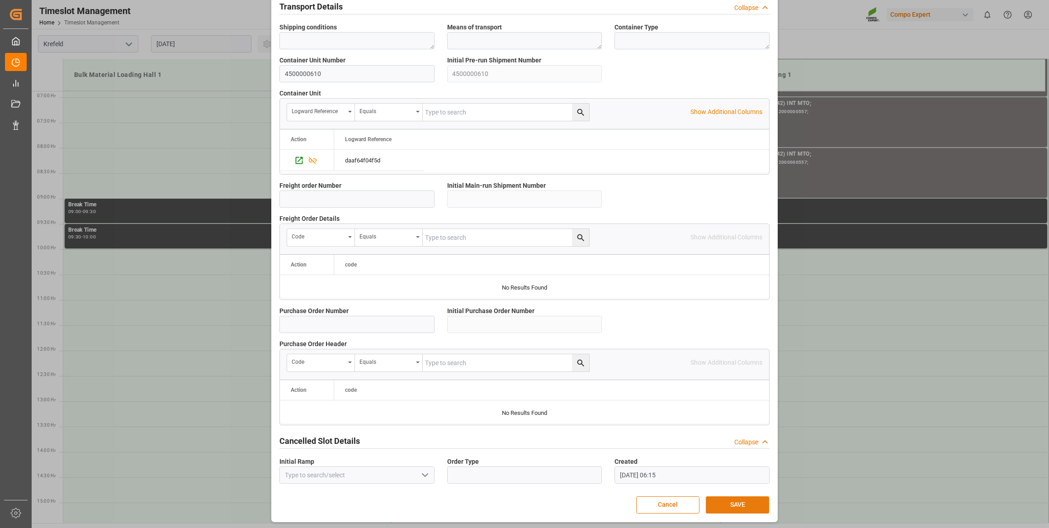
click at [735, 499] on button "SAVE" at bounding box center [737, 504] width 63 height 17
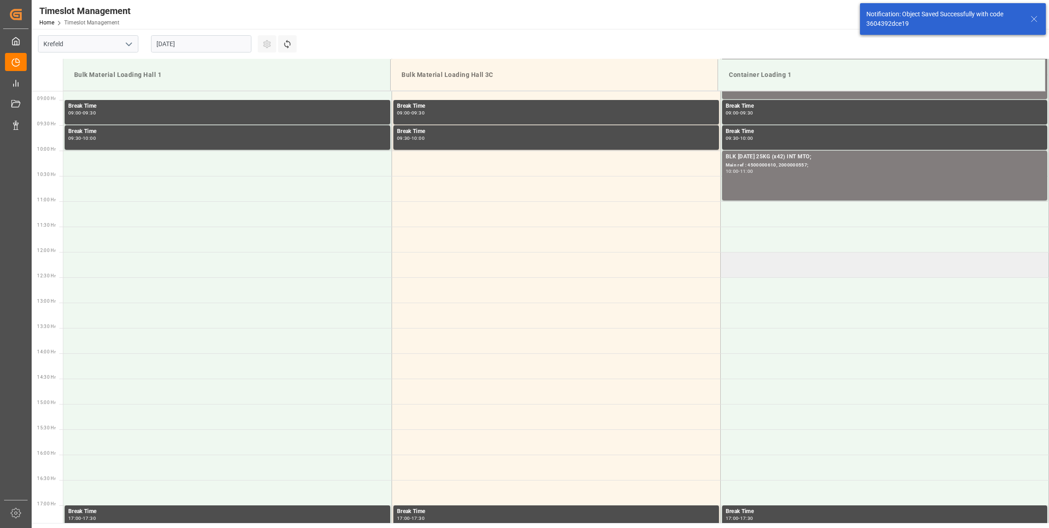
scroll to position [450, 0]
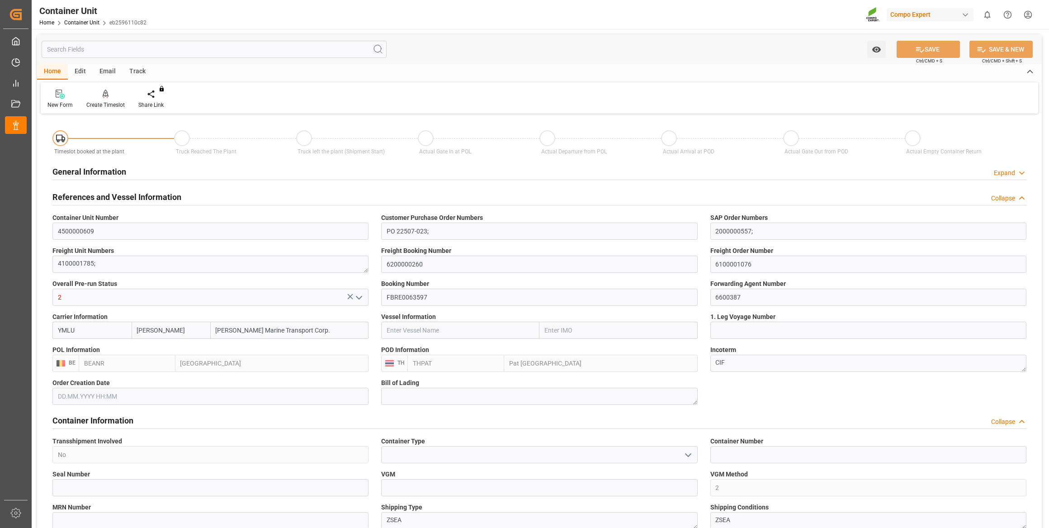
type input "[PERSON_NAME]"
type input "[PERSON_NAME] Marine Transport Corp."
type input "BEANR"
type input "THPAT"
type input "0"
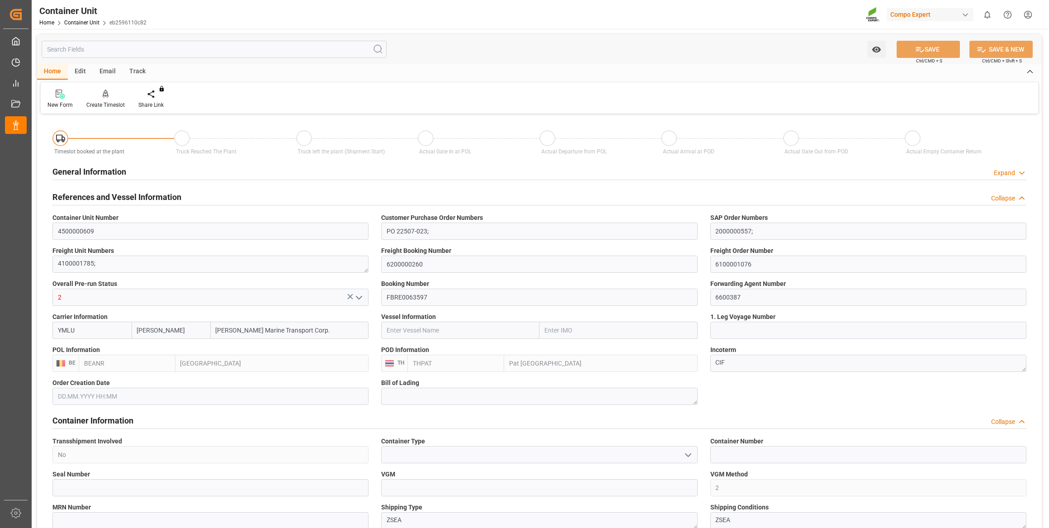
type input "0"
type input "43400"
type input "[DATE]"
click at [103, 92] on icon at bounding box center [106, 94] width 6 height 8
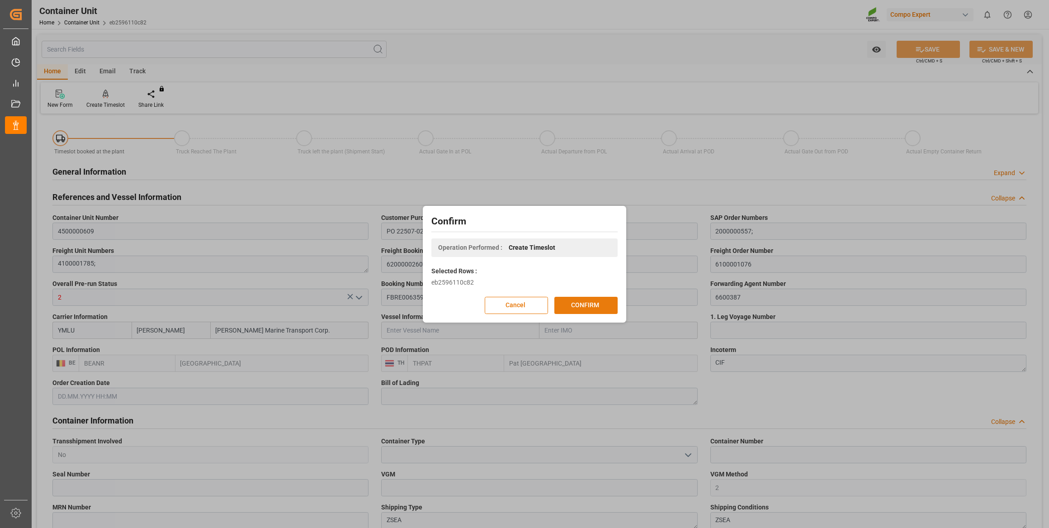
click at [602, 304] on button "CONFIRM" at bounding box center [585, 305] width 63 height 17
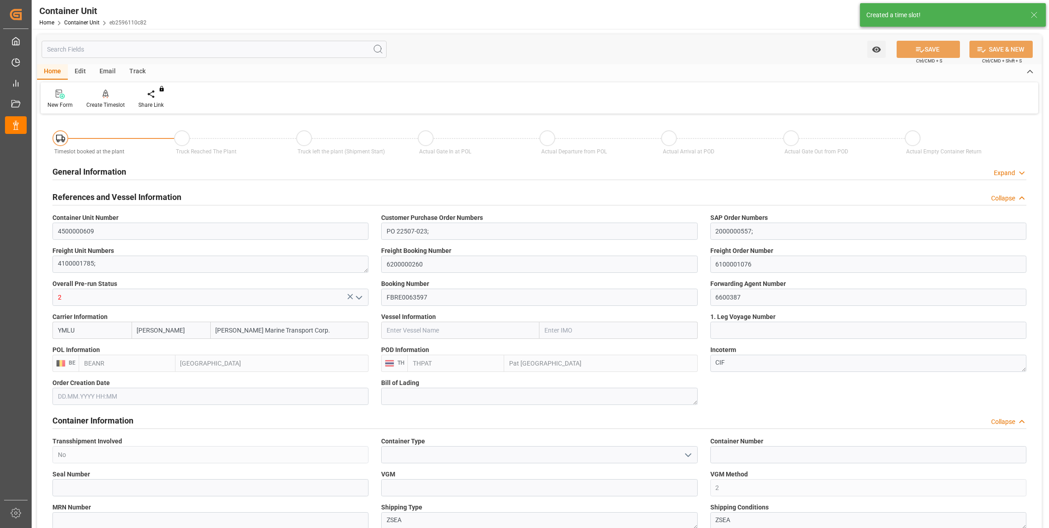
type input "[PERSON_NAME]"
type input "[PERSON_NAME] Marine Transport Corp."
type input "BEANR"
type input "THPAT"
type input "0"
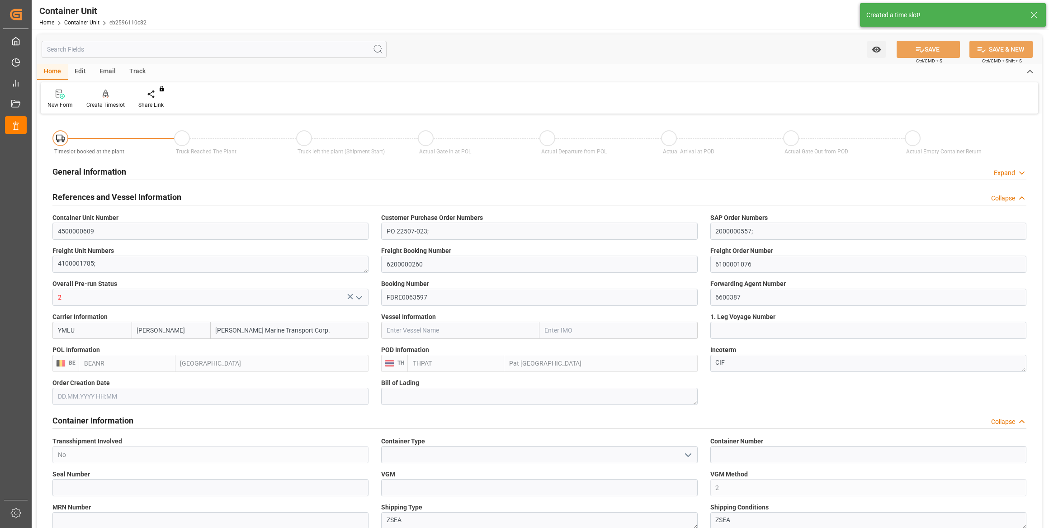
type input "0"
type input "43400"
type input "[DATE]"
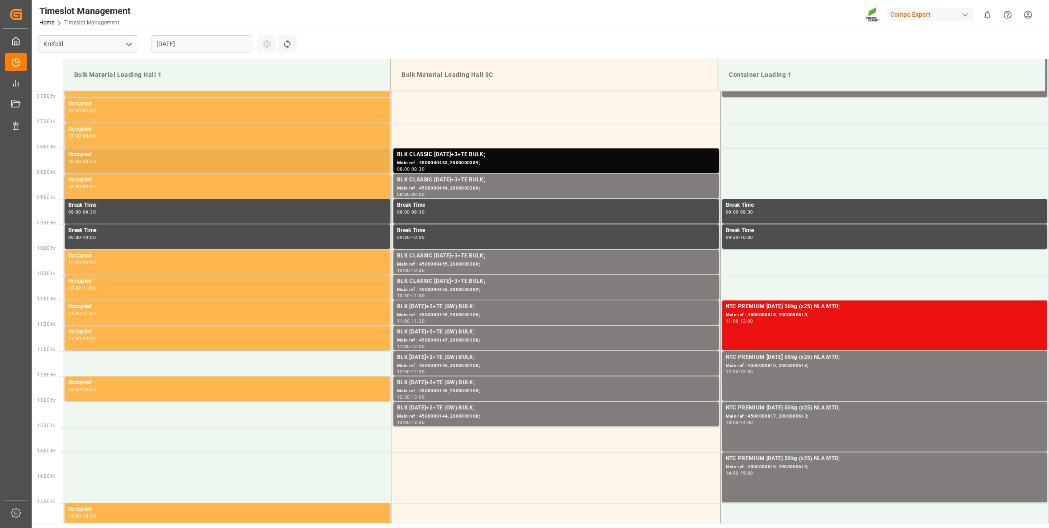
scroll to position [348, 0]
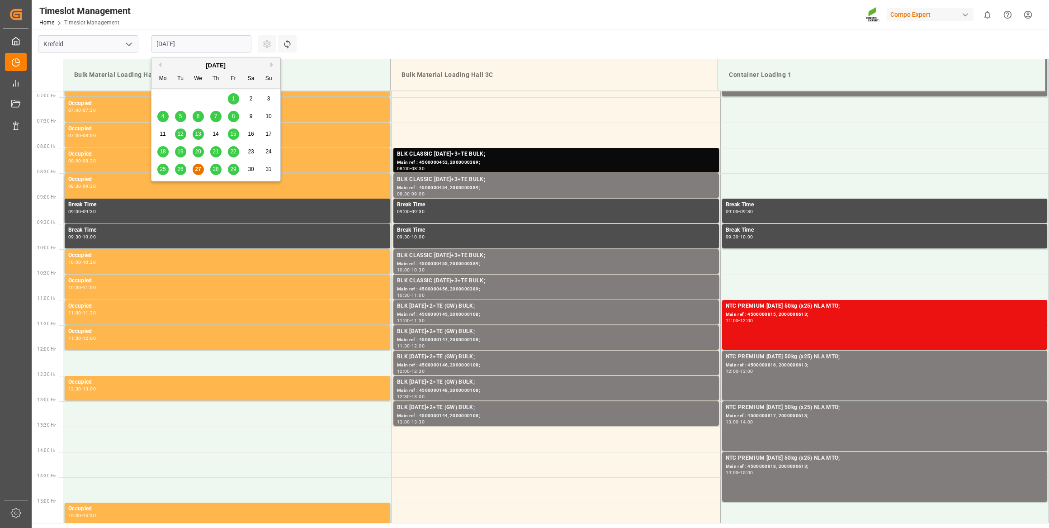
click at [172, 47] on input "[DATE]" at bounding box center [201, 43] width 100 height 17
click at [271, 63] on button "Next Month" at bounding box center [272, 64] width 5 height 5
click at [218, 133] on span "18" at bounding box center [216, 134] width 6 height 6
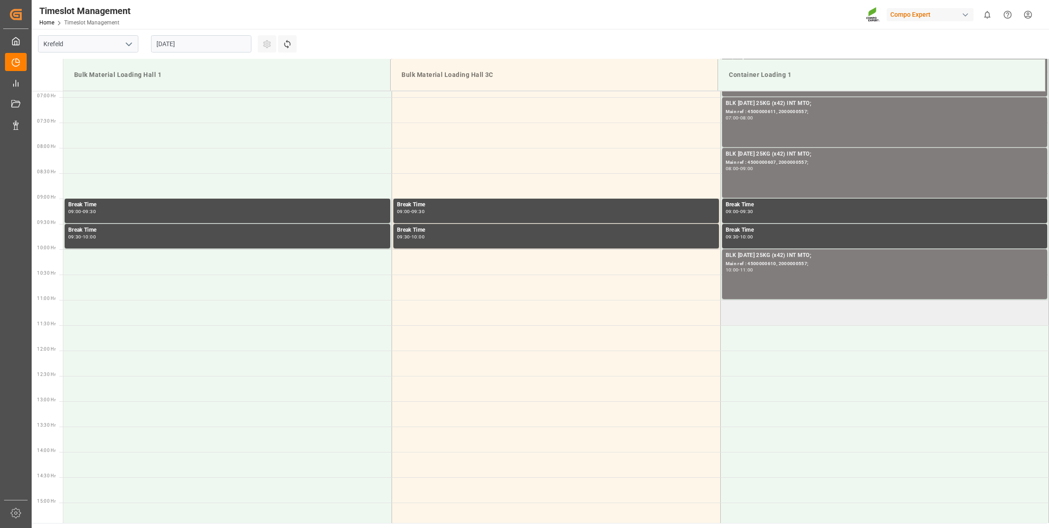
click at [791, 305] on td at bounding box center [884, 312] width 329 height 25
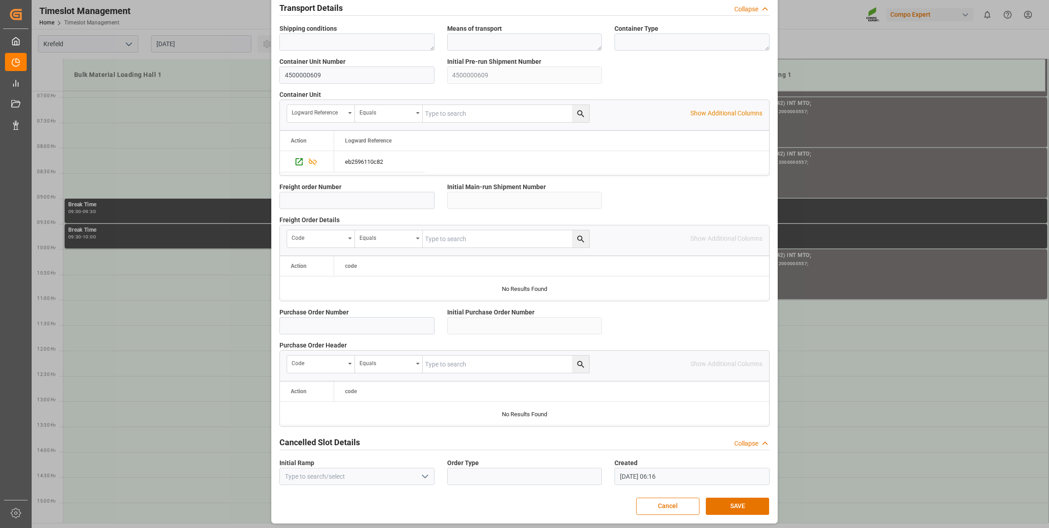
scroll to position [666, 0]
click at [745, 502] on button "SAVE" at bounding box center [737, 504] width 63 height 17
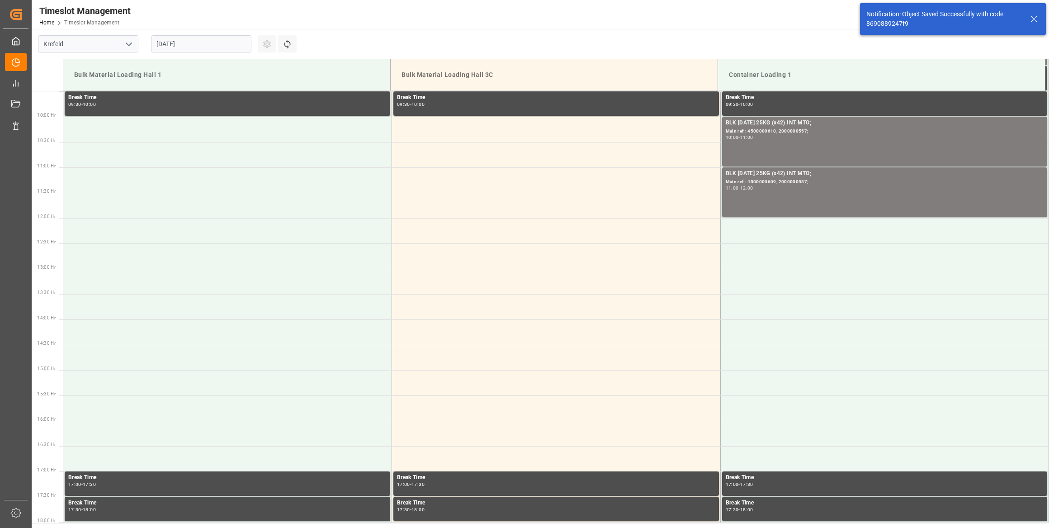
scroll to position [501, 0]
